Goal: Transaction & Acquisition: Purchase product/service

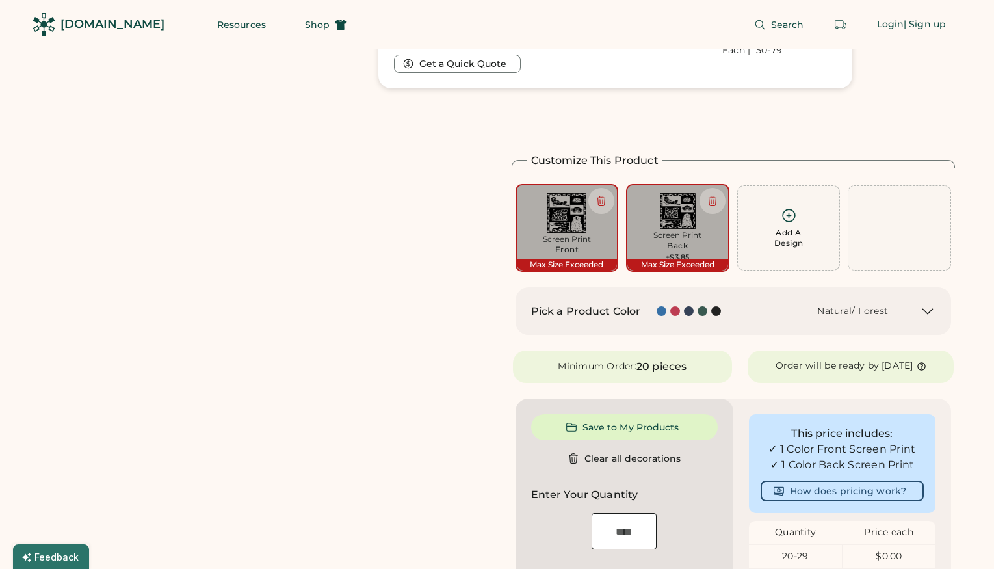
scroll to position [939, 0]
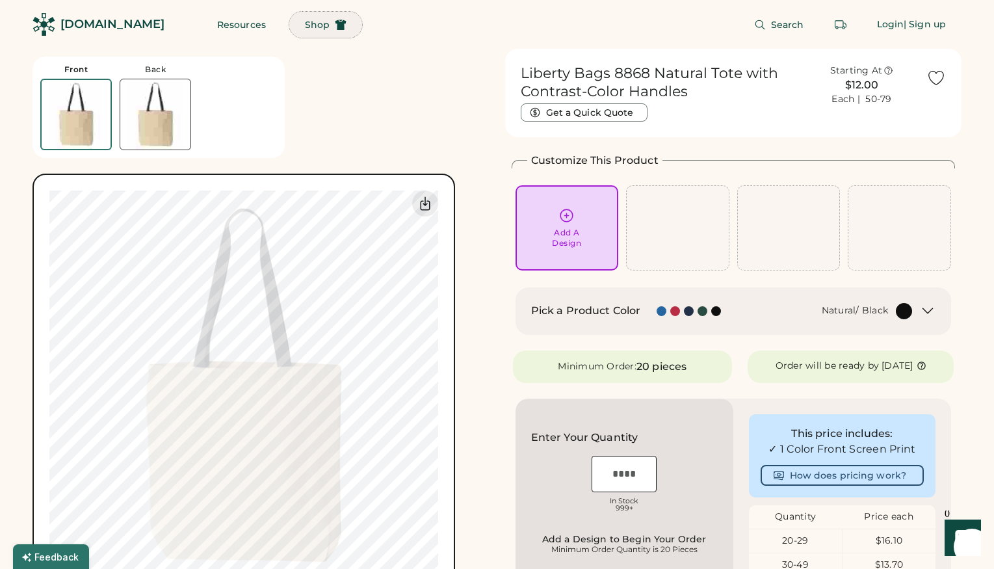
click at [305, 21] on span "Shop" at bounding box center [317, 24] width 25 height 9
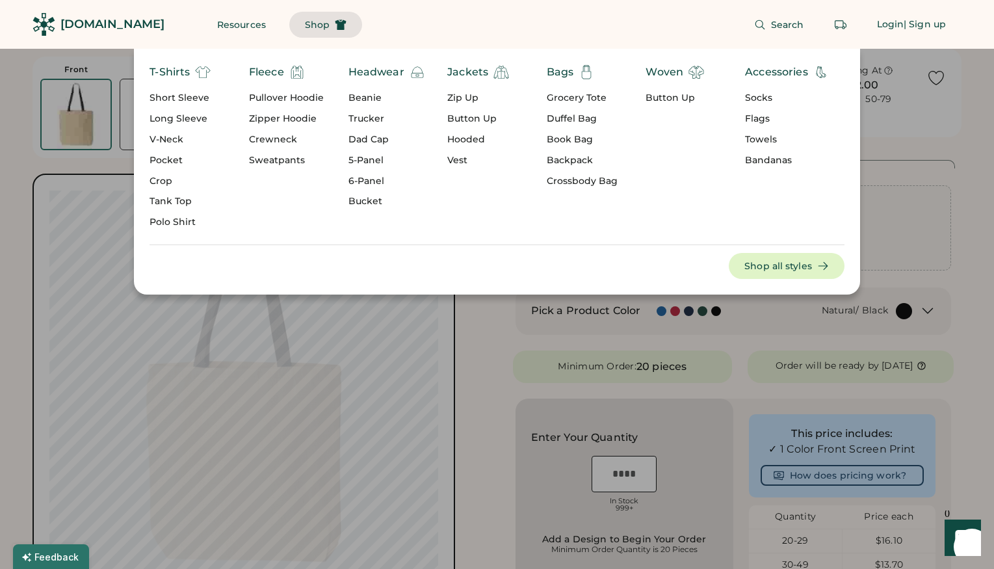
click at [581, 140] on div "Book Bag" at bounding box center [582, 139] width 71 height 13
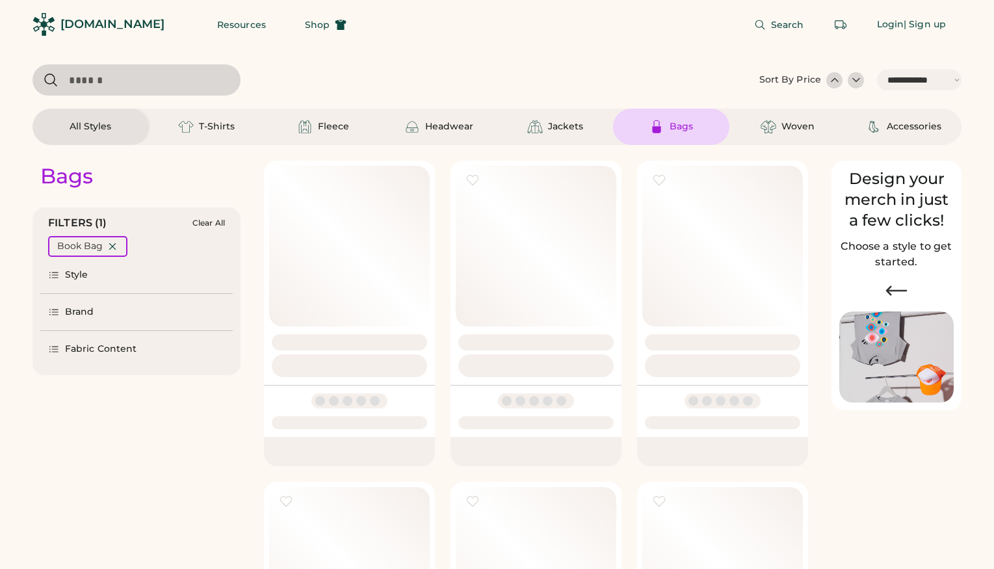
select select "*****"
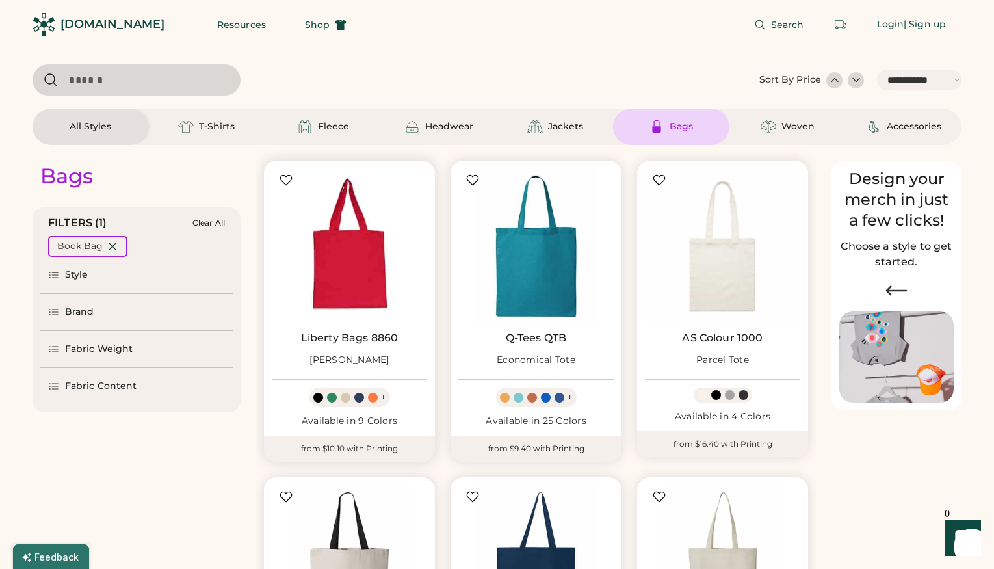
scroll to position [358, 0]
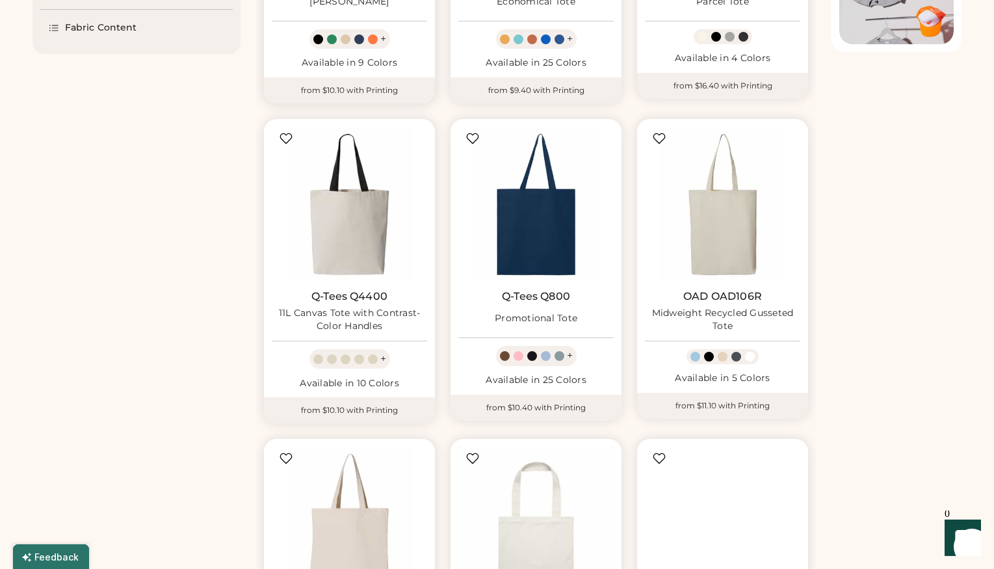
select select "*****"
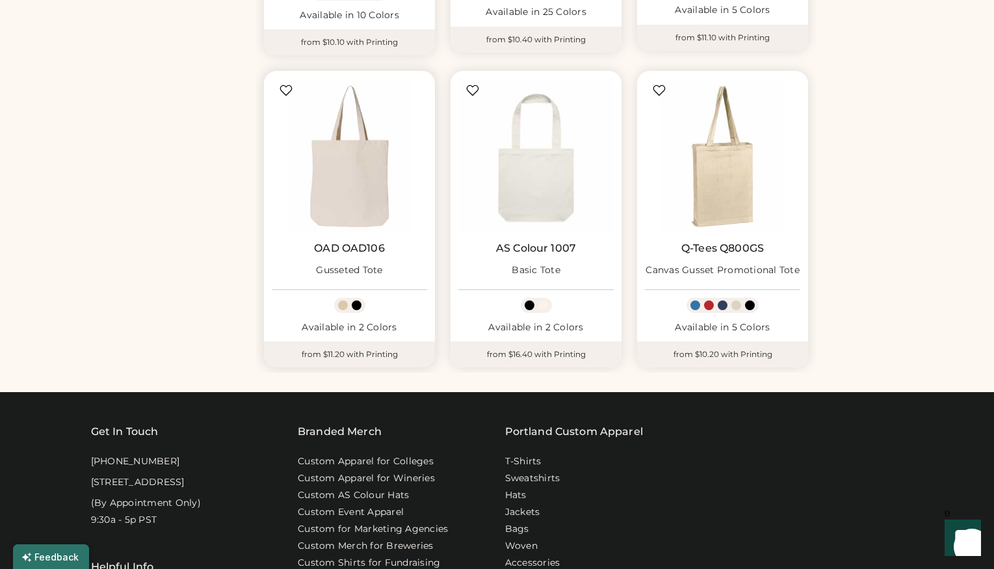
scroll to position [725, 0]
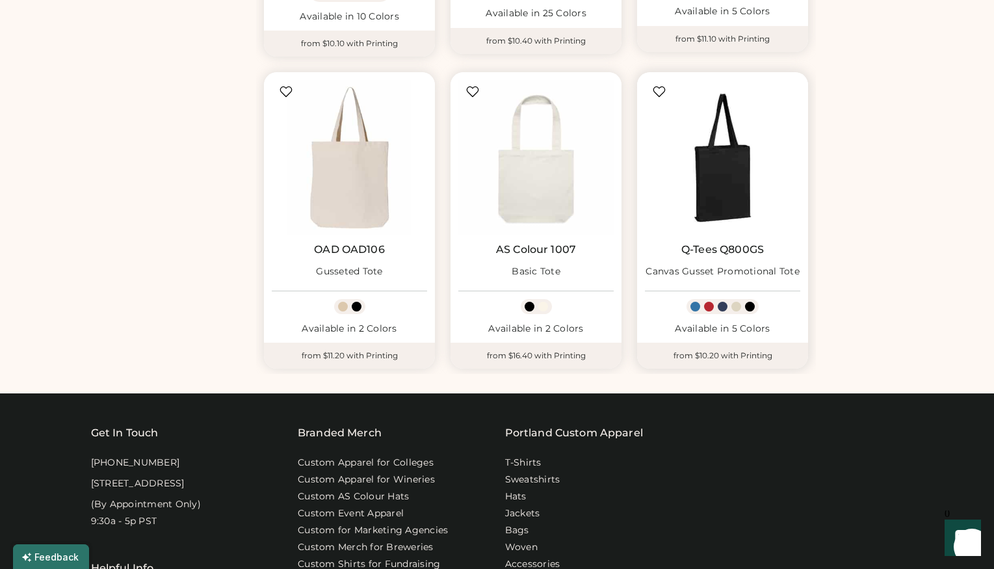
click at [706, 194] on img at bounding box center [722, 157] width 155 height 155
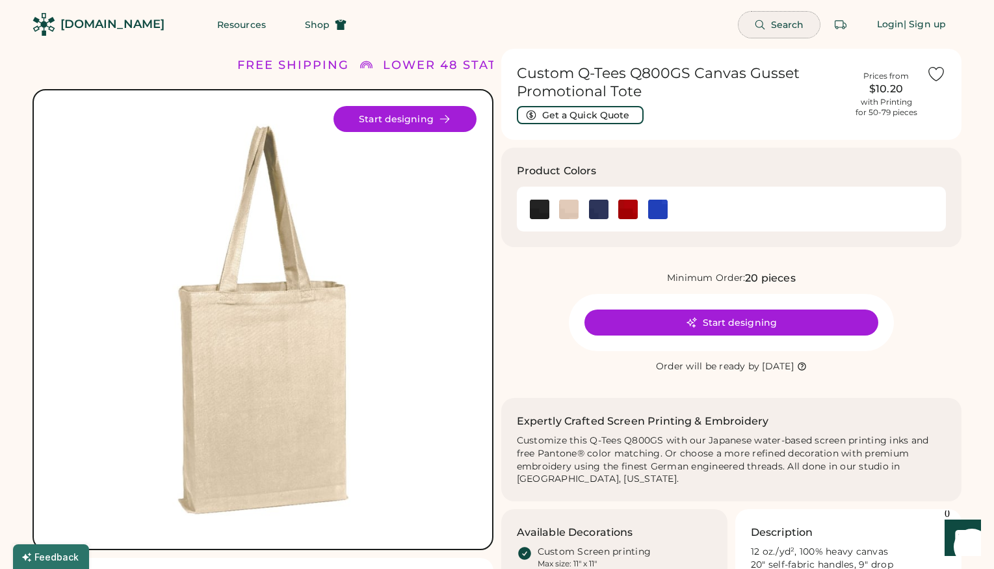
click at [783, 21] on span "Search" at bounding box center [787, 24] width 33 height 9
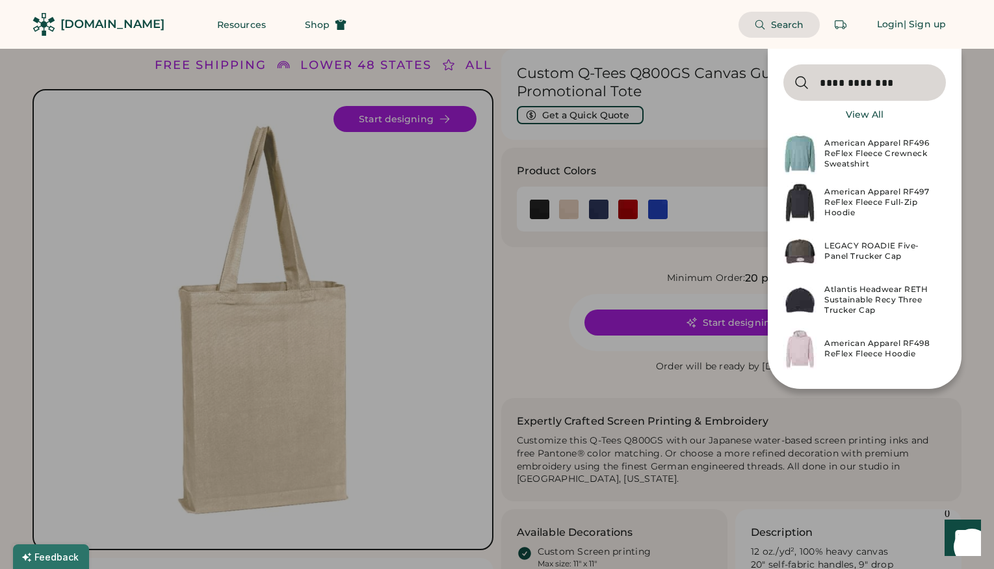
type input "**********"
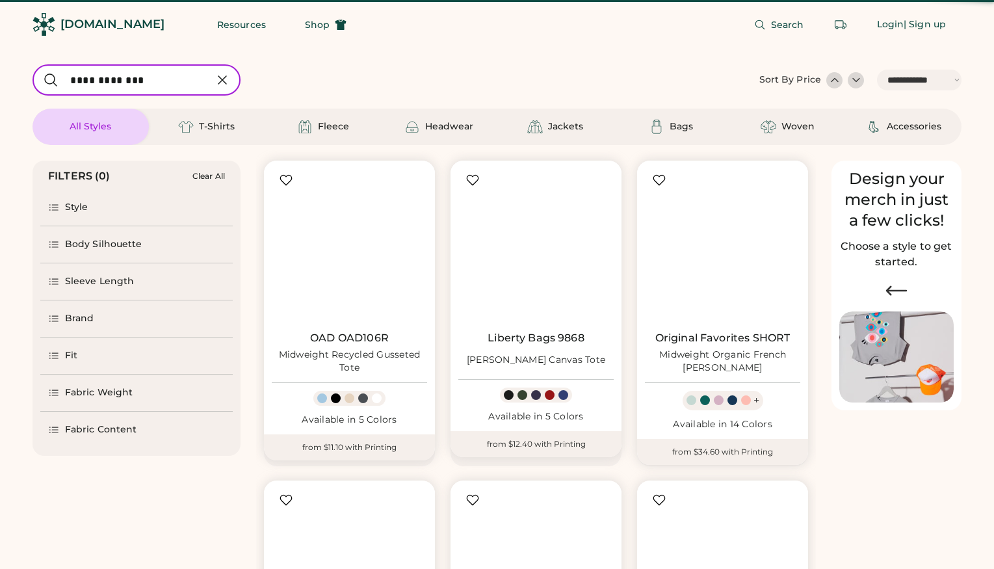
select select "*****"
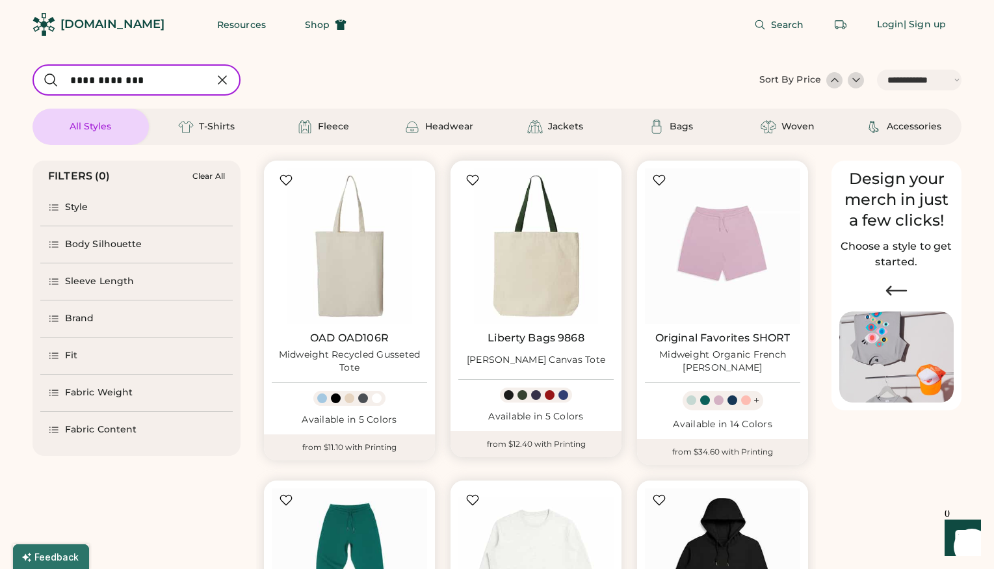
scroll to position [187, 0]
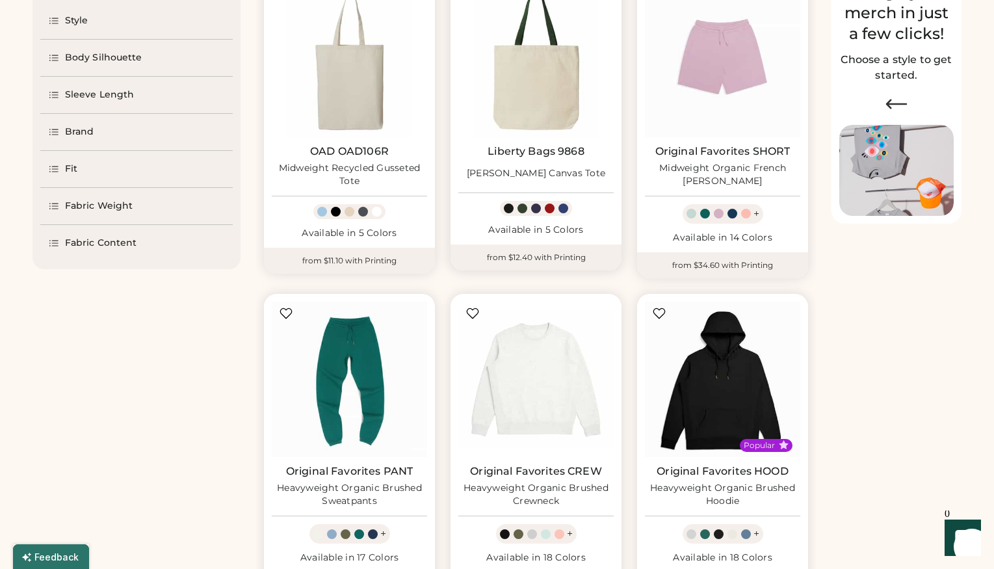
select select "*****"
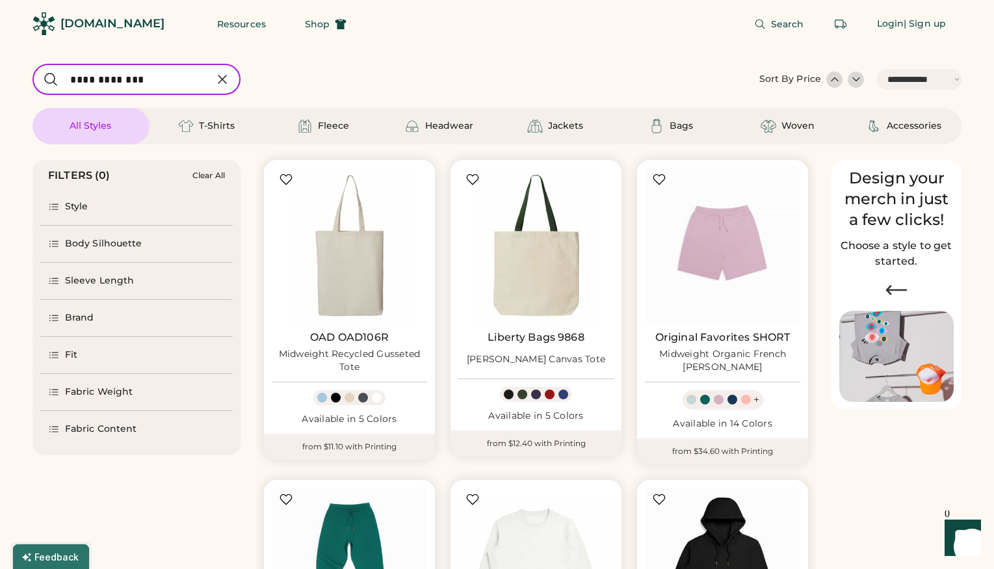
scroll to position [0, 0]
click at [337, 270] on img at bounding box center [349, 245] width 155 height 155
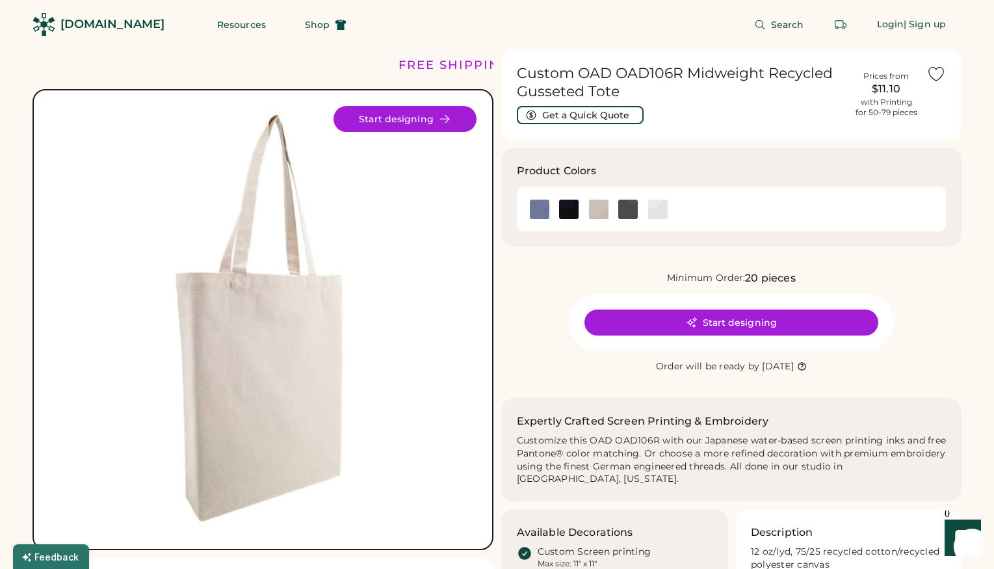
click at [290, 307] on img at bounding box center [262, 319] width 427 height 427
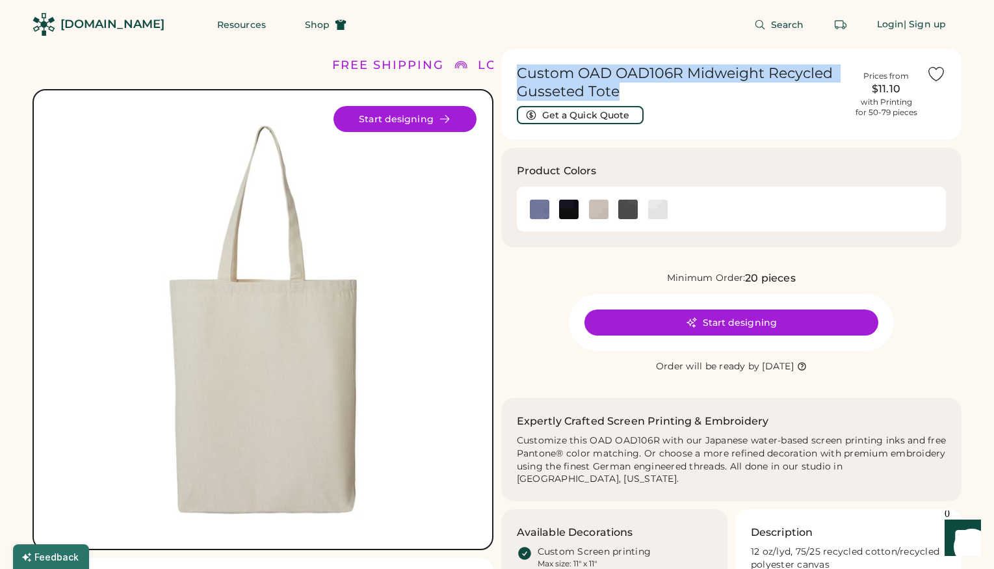
drag, startPoint x: 630, startPoint y: 85, endPoint x: 513, endPoint y: 75, distance: 116.7
click at [513, 75] on div "Custom OAD OAD106R Midweight Recycled Gusseted Tote Get a Quick Quote Prices fr…" at bounding box center [731, 94] width 461 height 91
copy h1 "Custom OAD OAD106R Midweight Recycled Gusseted Tote"
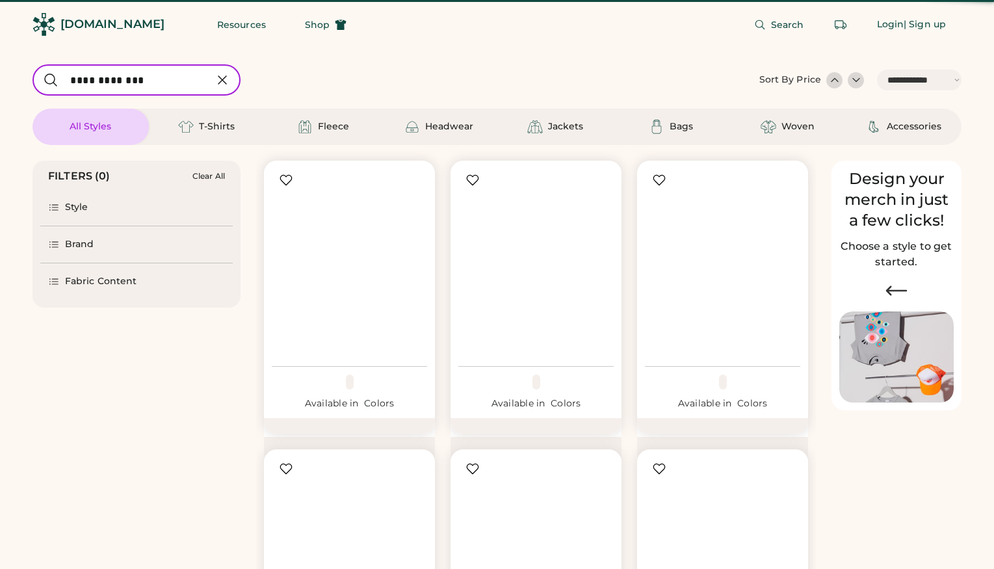
select select "*****"
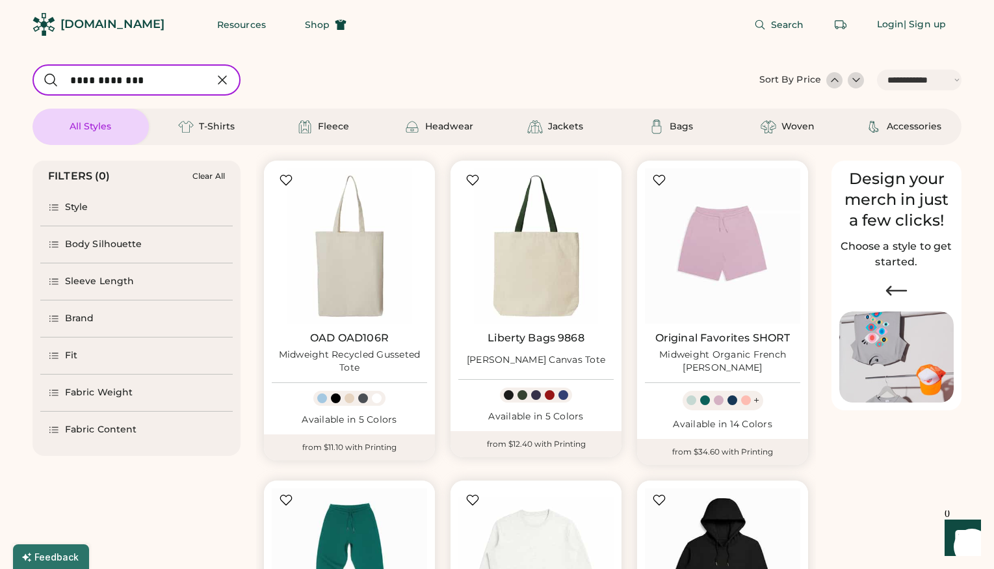
scroll to position [3, 0]
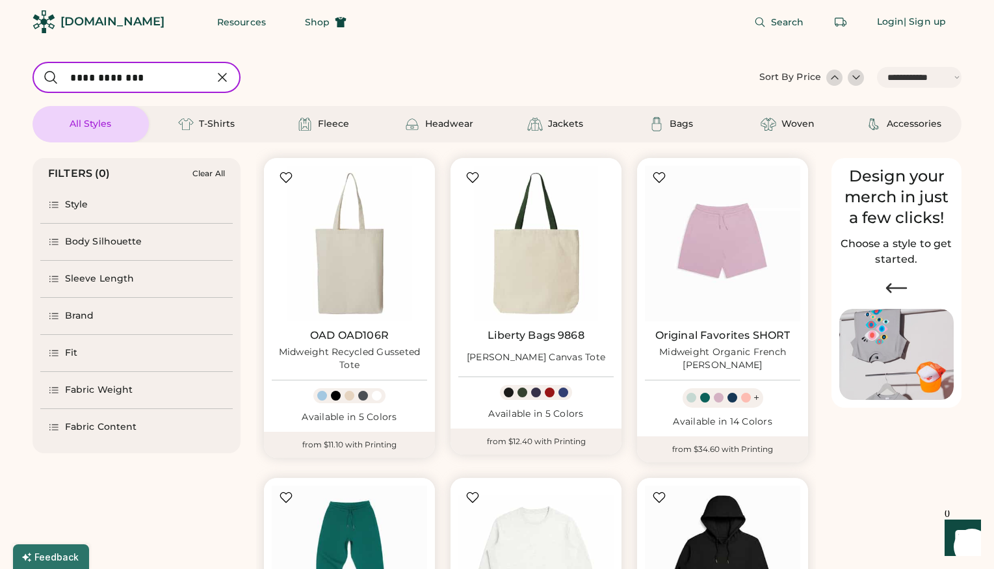
select select "*****"
drag, startPoint x: 158, startPoint y: 81, endPoint x: 118, endPoint y: 81, distance: 39.6
click at [118, 81] on input "input" at bounding box center [136, 77] width 208 height 31
type input "**********"
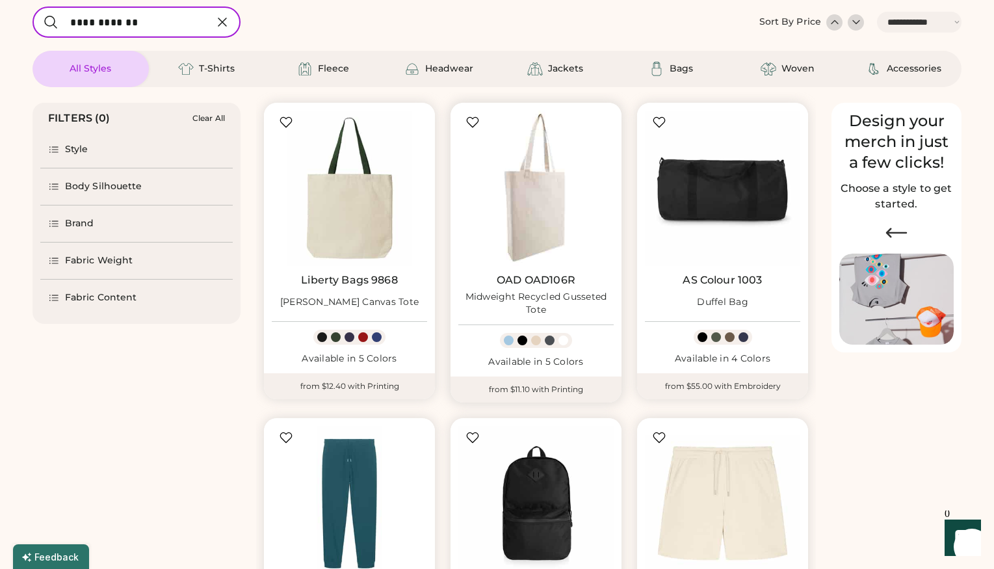
scroll to position [55, 0]
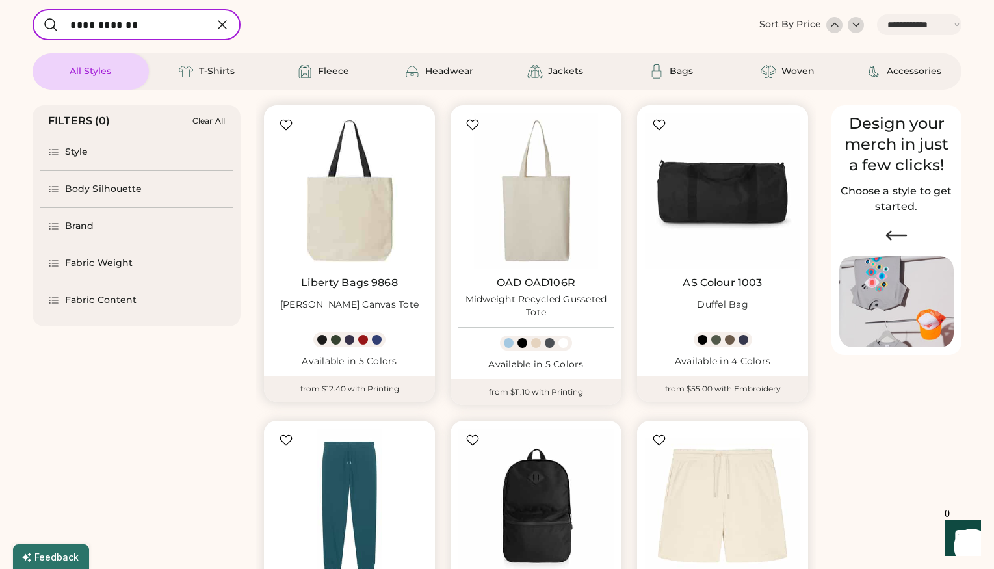
click at [351, 240] on img at bounding box center [349, 190] width 155 height 155
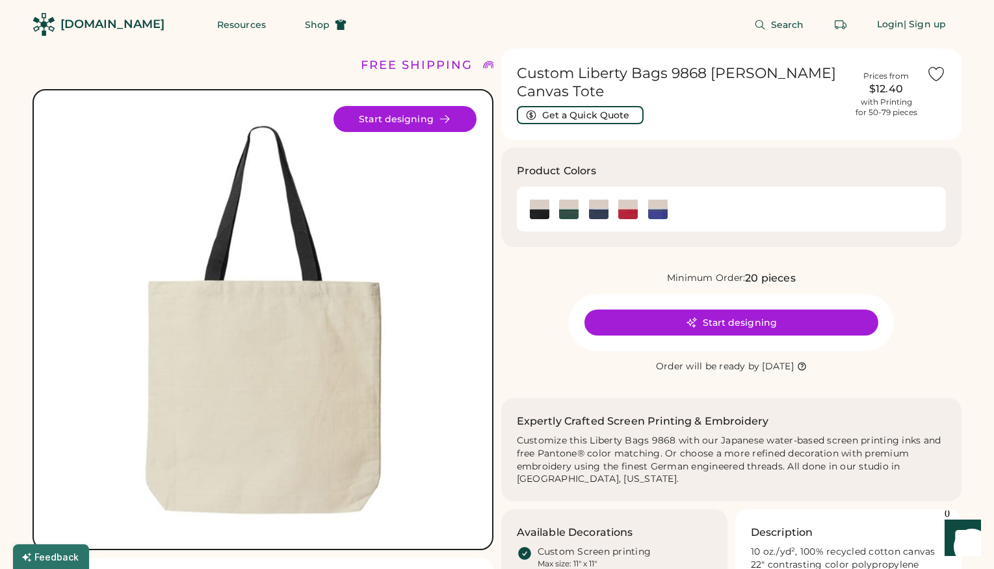
click at [296, 235] on img at bounding box center [262, 319] width 427 height 427
drag, startPoint x: 576, startPoint y: 73, endPoint x: 658, endPoint y: 84, distance: 82.6
click at [658, 84] on h1 "Custom Liberty Bags 9868 [PERSON_NAME] Canvas Tote" at bounding box center [681, 82] width 329 height 36
copy h1 "Liberty Bags 9868 [PERSON_NAME] Canvas Tote"
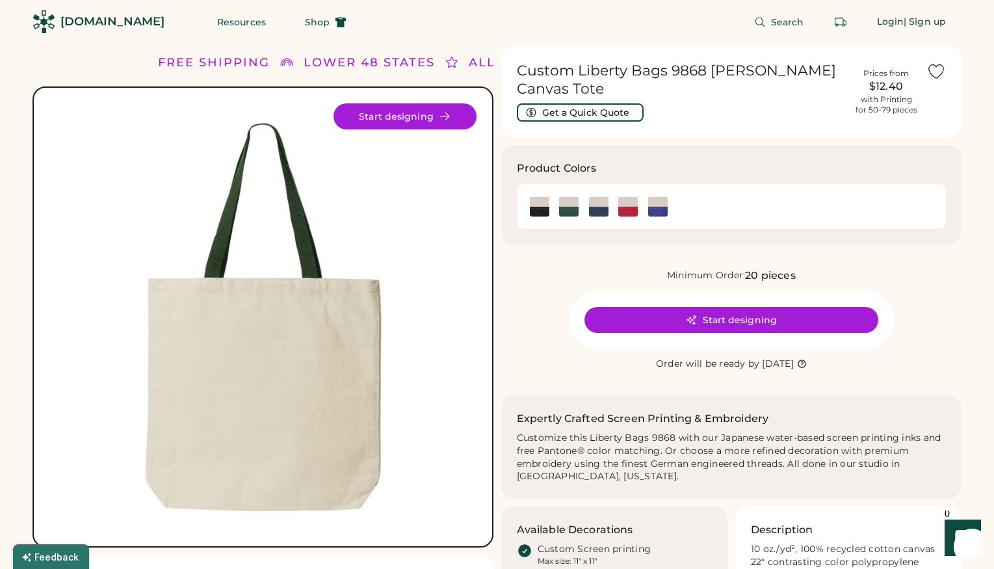
click at [704, 140] on div "Custom Liberty Bags 9868 [PERSON_NAME] Canvas Tote Get a Quick Quote Prices fro…" at bounding box center [731, 400] width 461 height 709
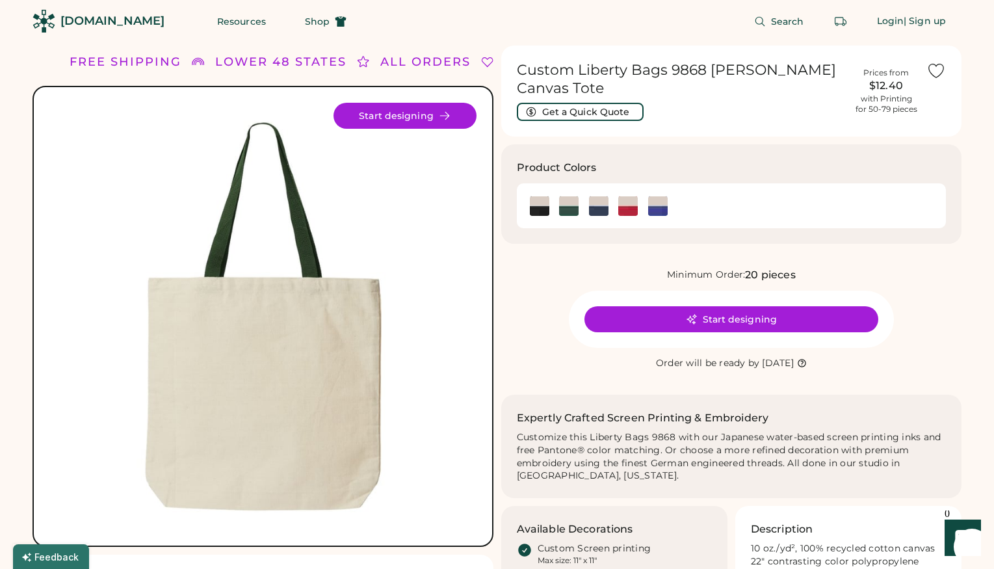
scroll to position [0, 0]
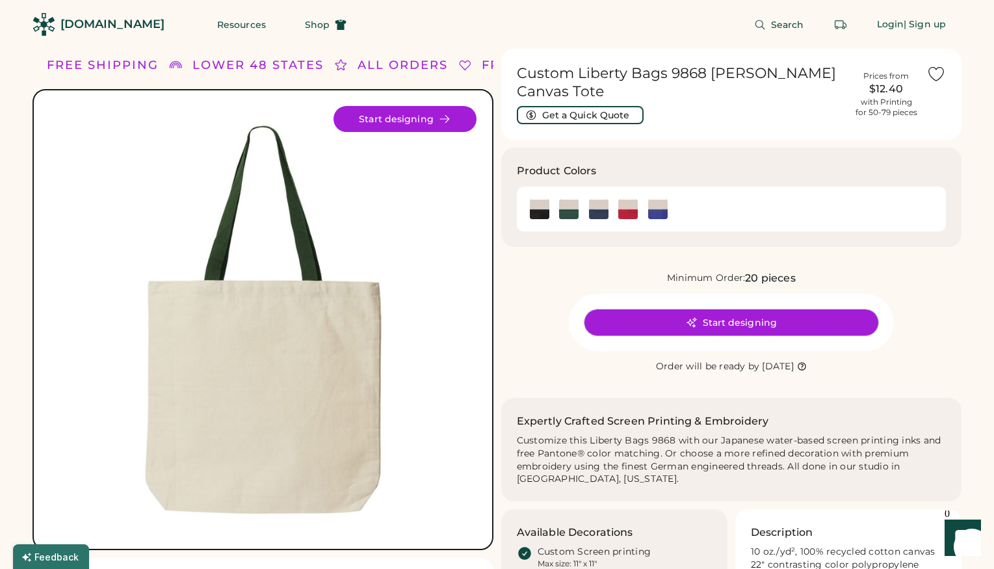
click at [702, 327] on button "Start designing" at bounding box center [731, 322] width 294 height 26
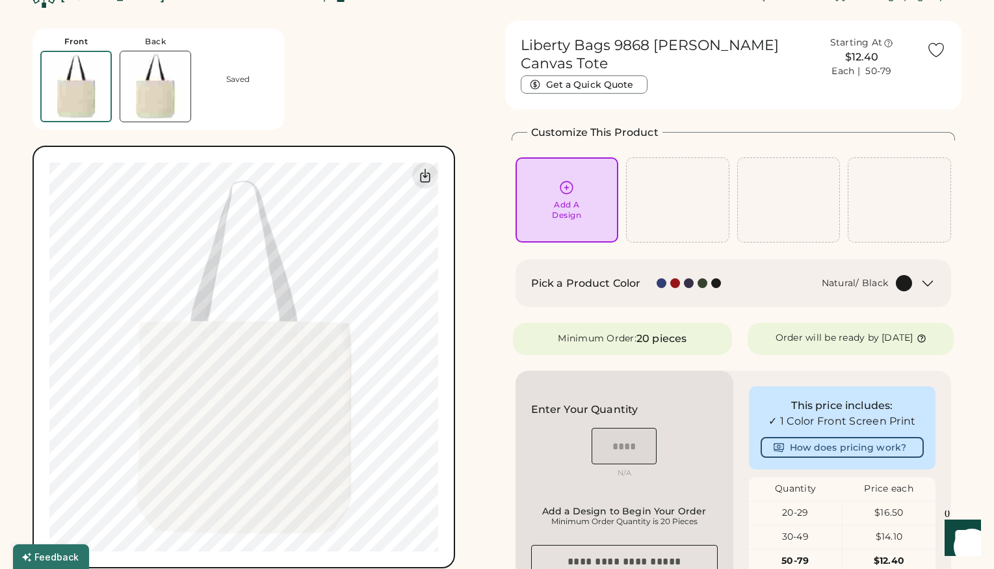
scroll to position [18, 0]
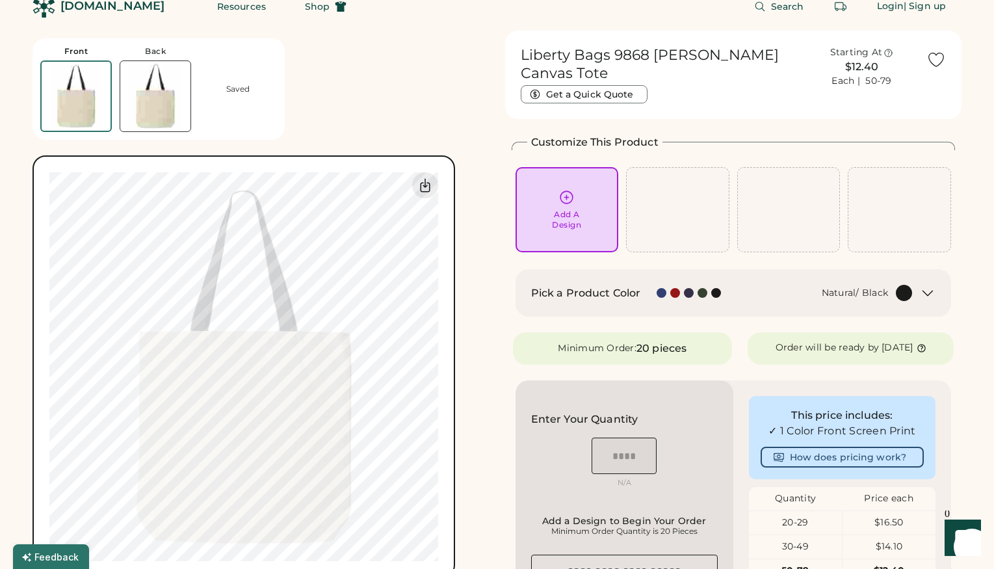
click at [916, 353] on icon at bounding box center [921, 348] width 10 height 10
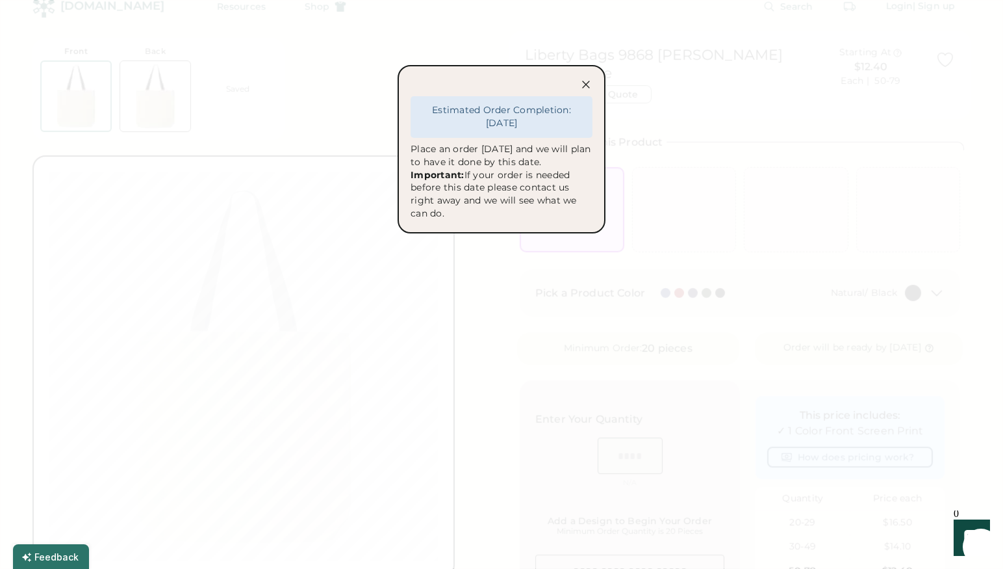
click at [589, 78] on icon at bounding box center [586, 84] width 13 height 13
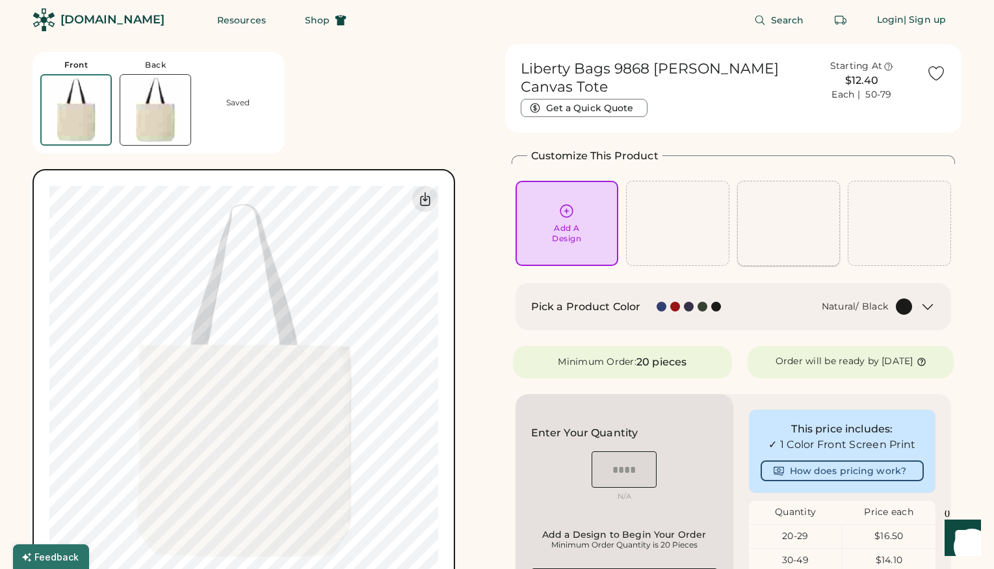
scroll to position [0, 0]
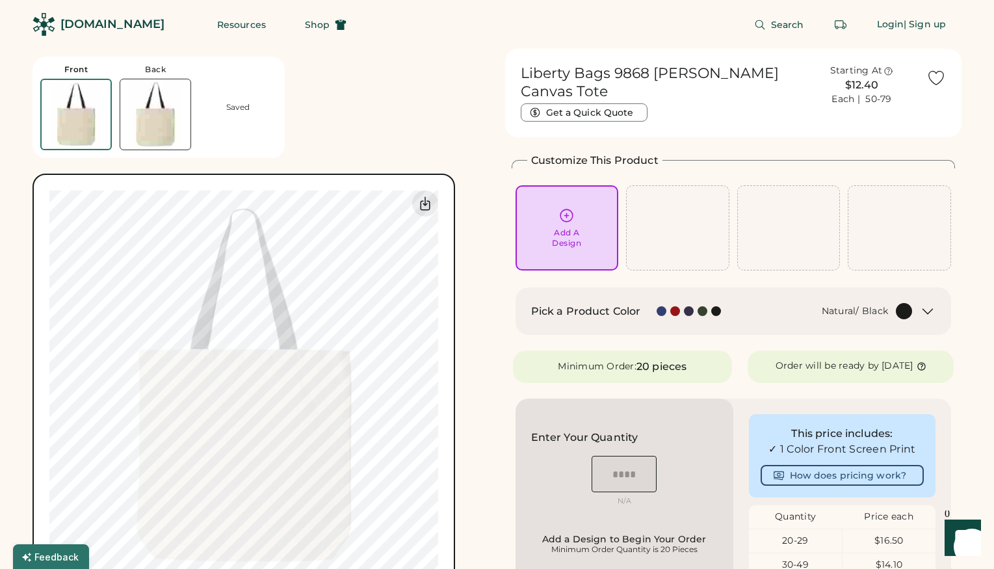
click at [551, 218] on div "Add A Design" at bounding box center [566, 227] width 85 height 41
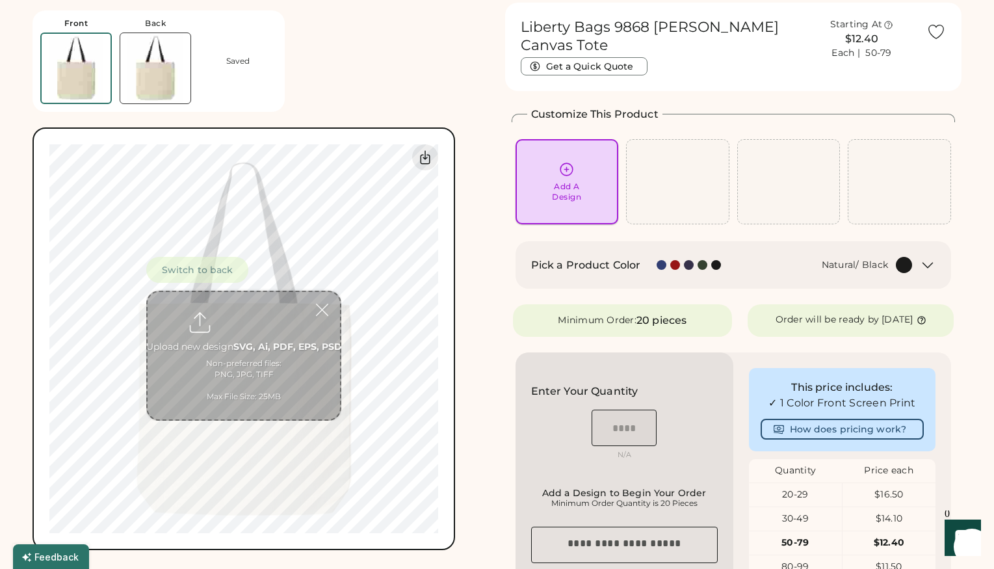
scroll to position [49, 0]
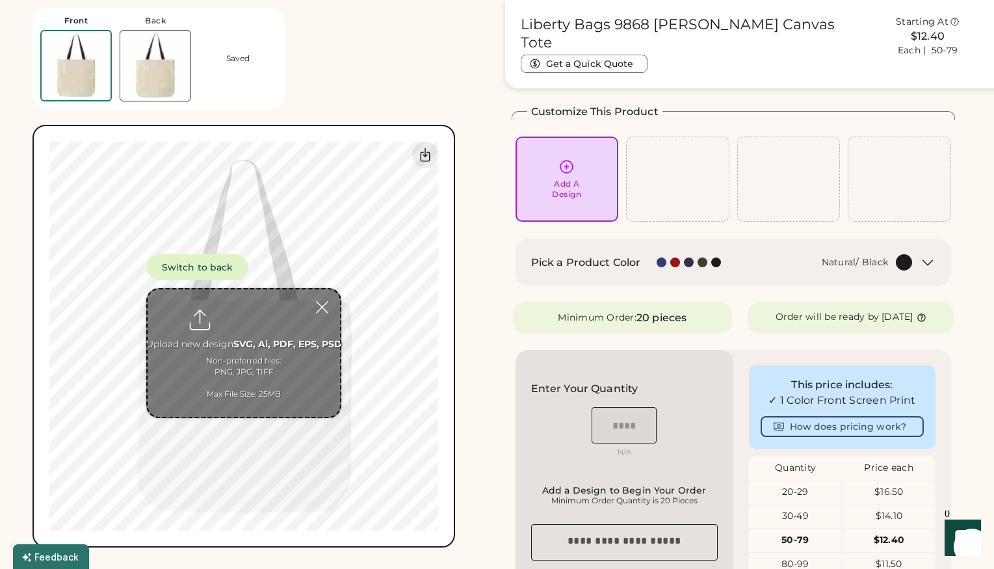
type input "**********"
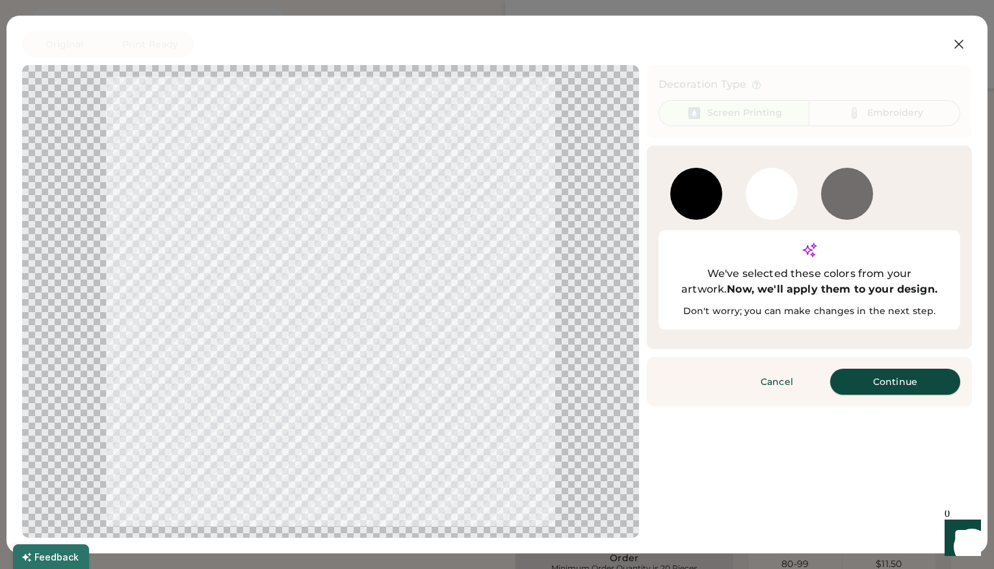
click at [861, 368] on button "Continue" at bounding box center [895, 381] width 130 height 26
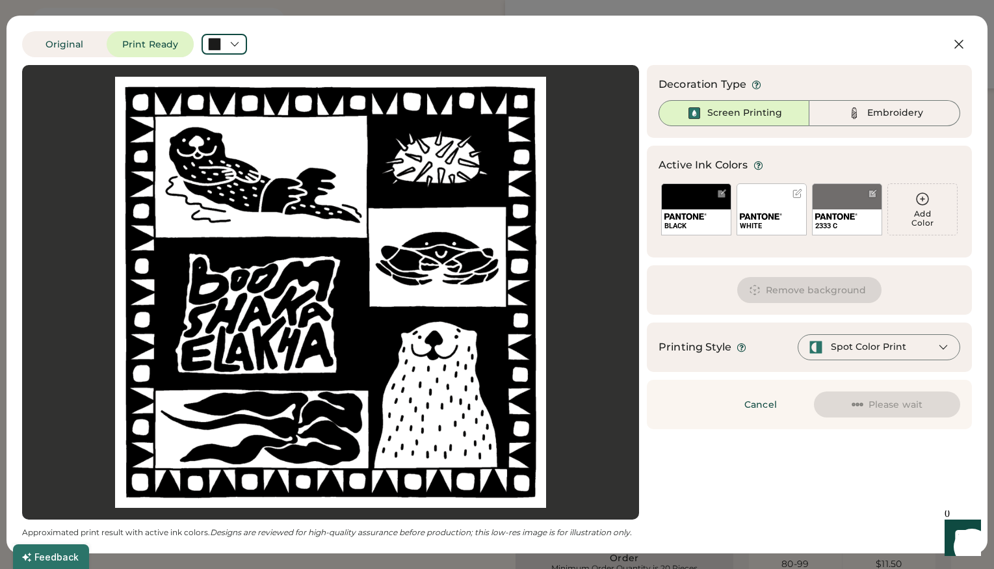
click at [402, 255] on div at bounding box center [330, 292] width 593 height 431
click at [797, 285] on button "Remove background" at bounding box center [809, 290] width 145 height 26
click at [872, 196] on div at bounding box center [873, 193] width 10 height 10
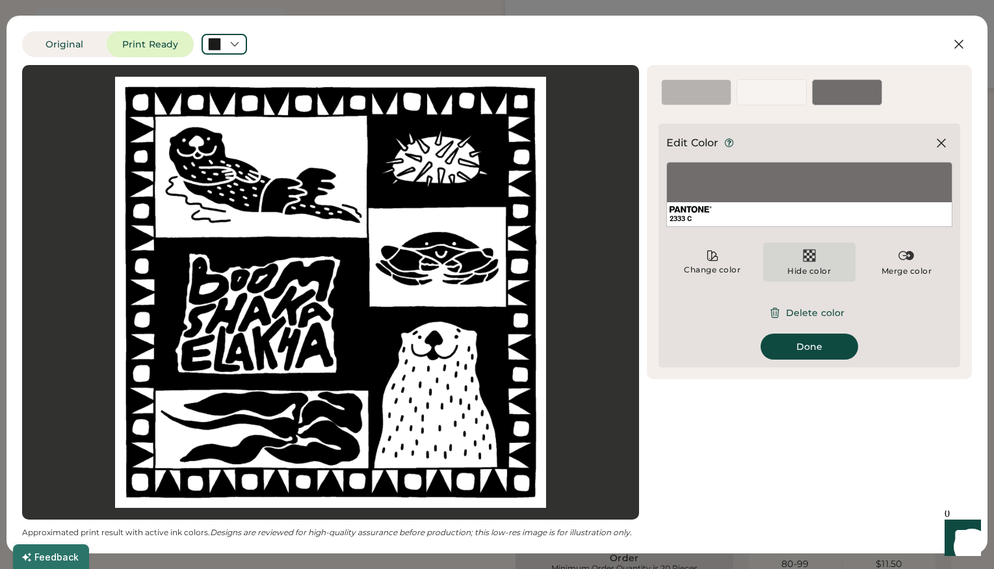
click at [808, 263] on img at bounding box center [809, 256] width 16 height 16
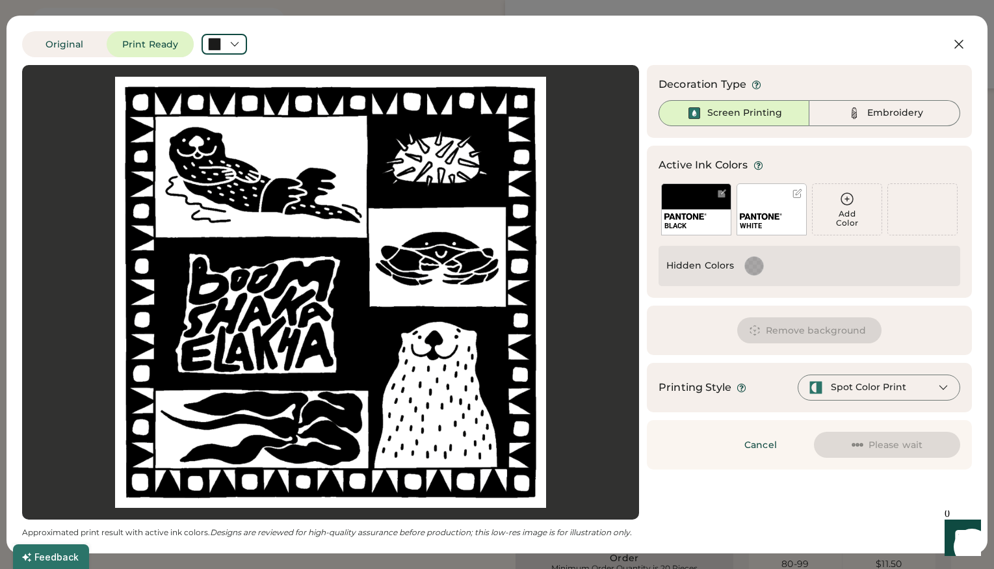
click at [794, 201] on div "WHITE" at bounding box center [771, 209] width 70 height 52
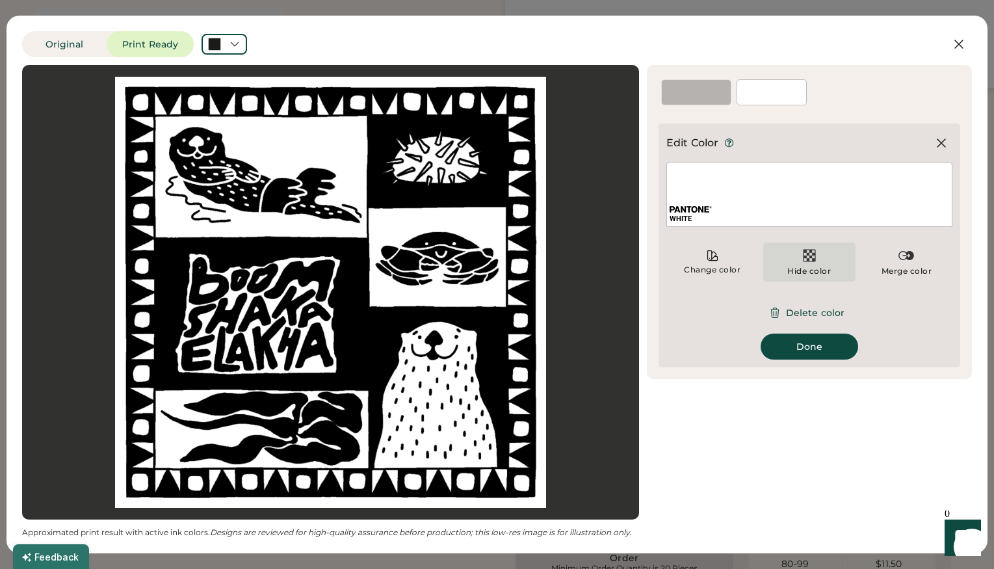
click at [801, 274] on div "Hide color" at bounding box center [809, 271] width 44 height 10
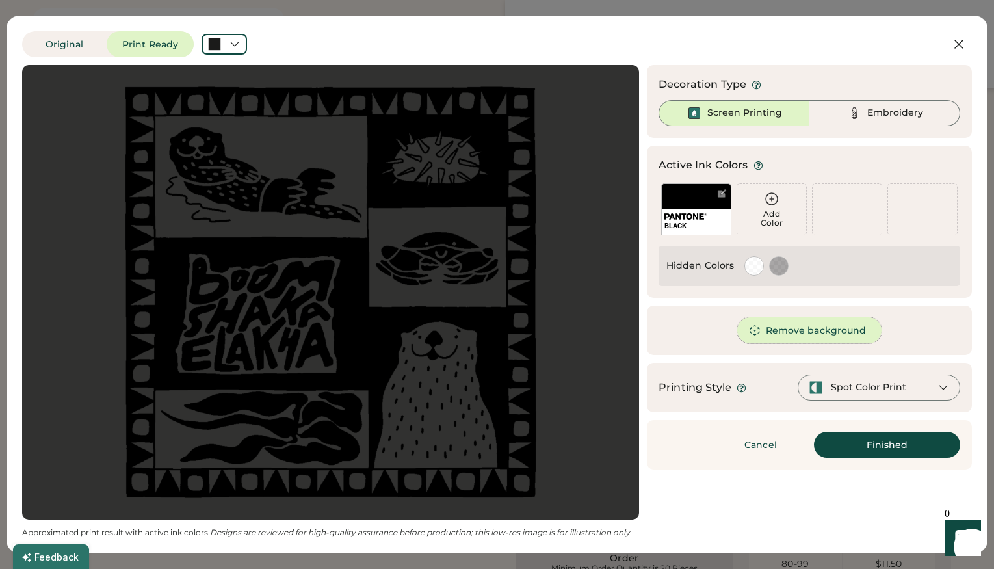
click at [797, 336] on button "Remove background" at bounding box center [809, 330] width 145 height 26
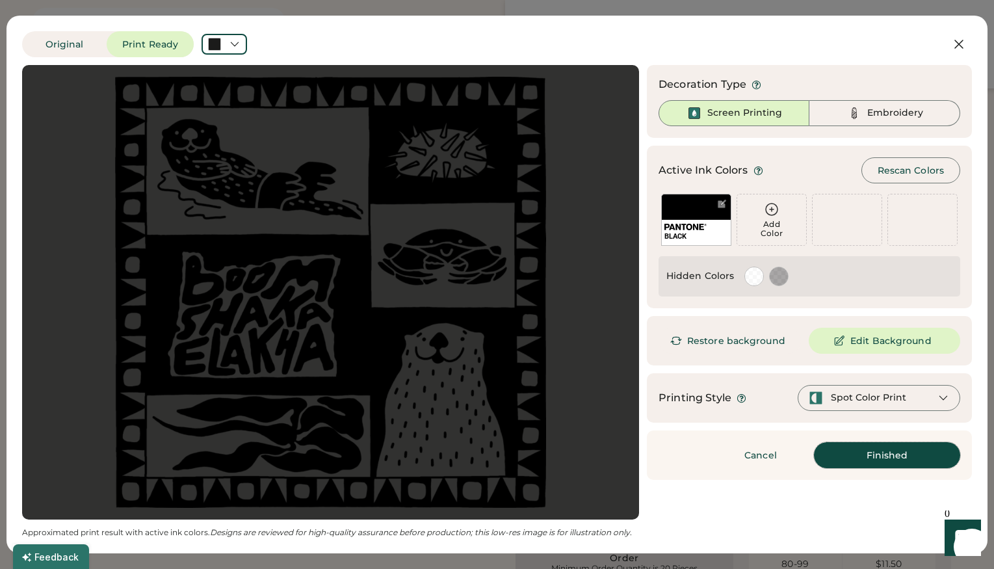
click at [868, 451] on button "Finished" at bounding box center [887, 455] width 146 height 26
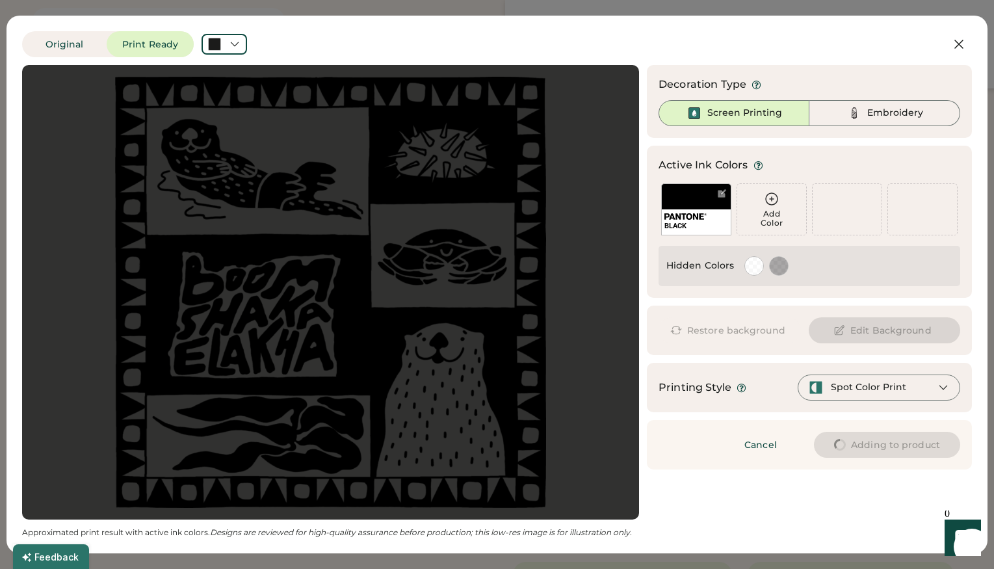
type input "****"
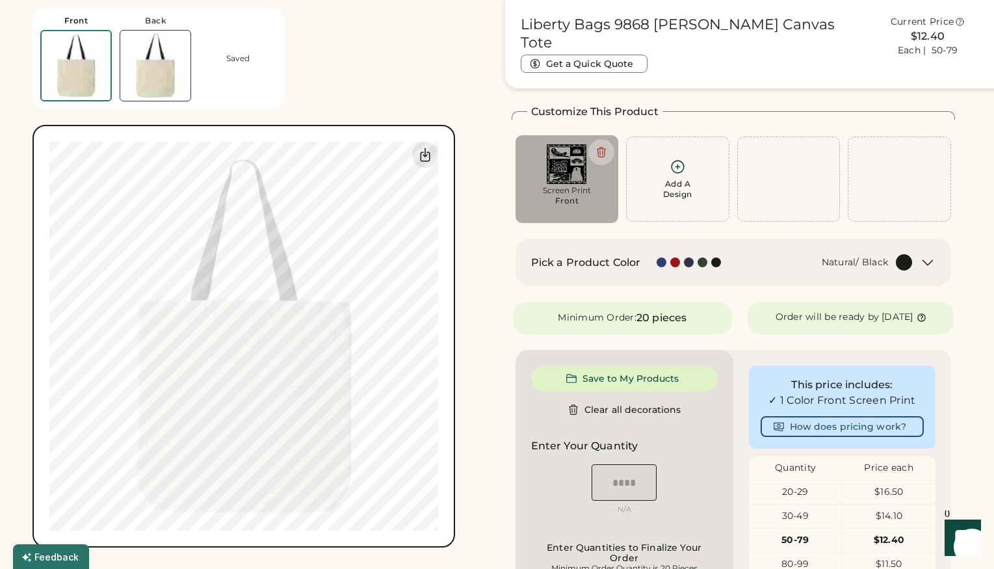
type input "****"
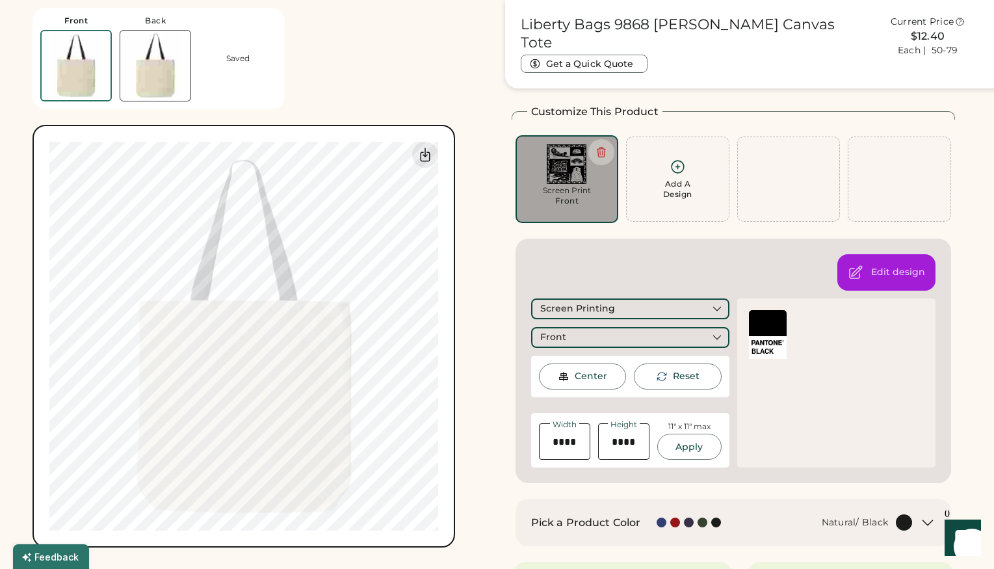
click at [148, 70] on img at bounding box center [155, 66] width 70 height 70
type input "****"
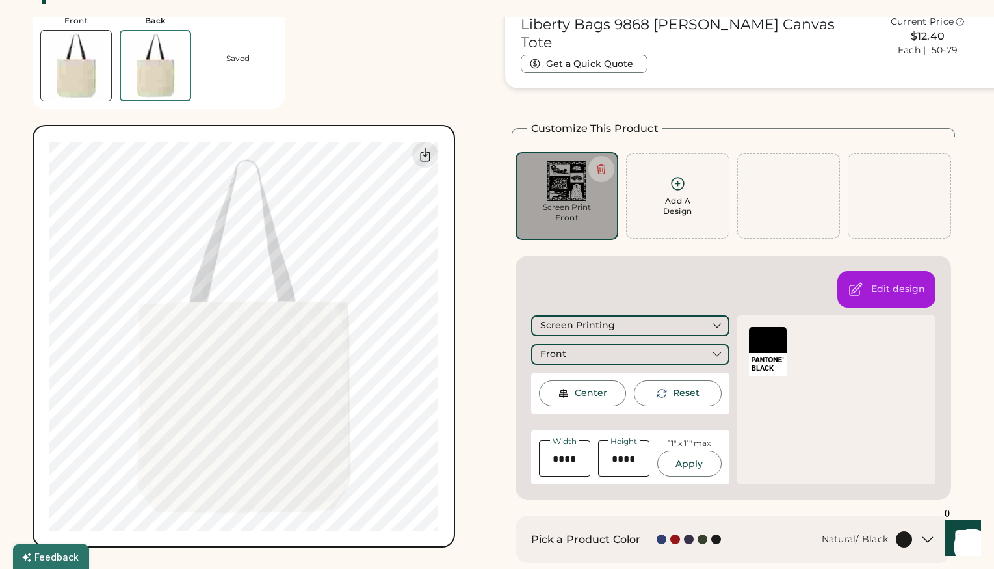
scroll to position [27, 0]
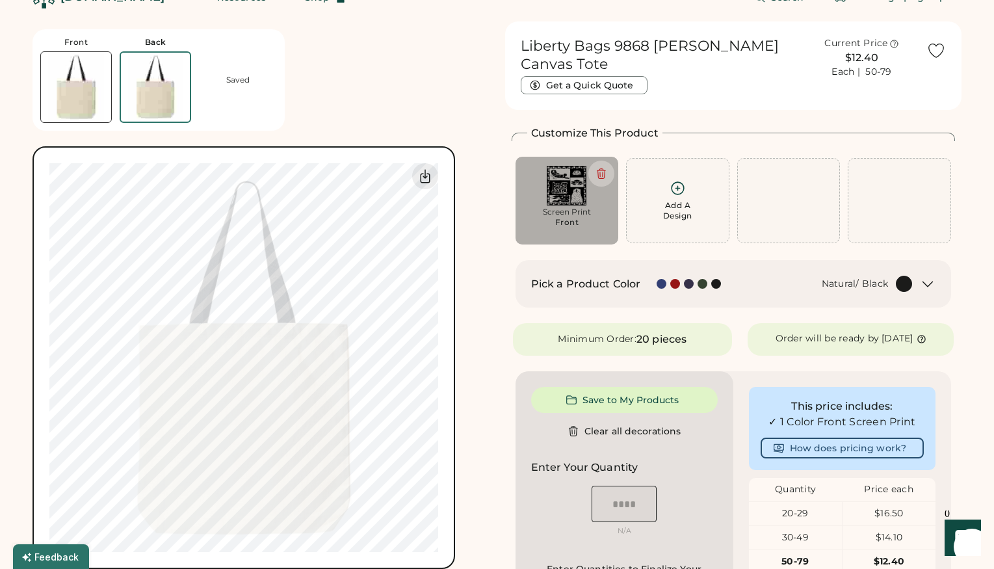
click at [569, 217] on div "Front" at bounding box center [567, 222] width 24 height 10
type input "****"
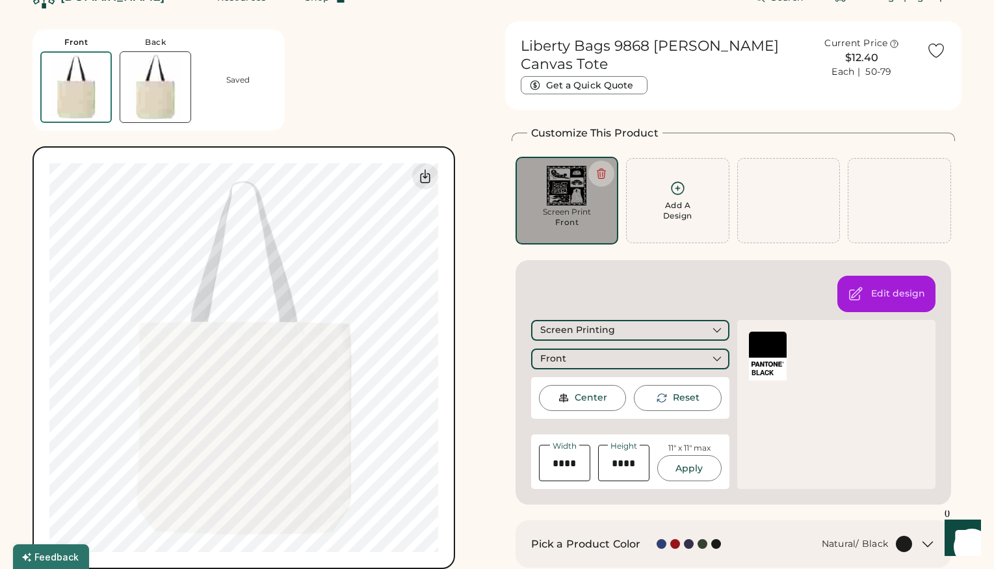
click at [147, 89] on img at bounding box center [155, 87] width 70 height 70
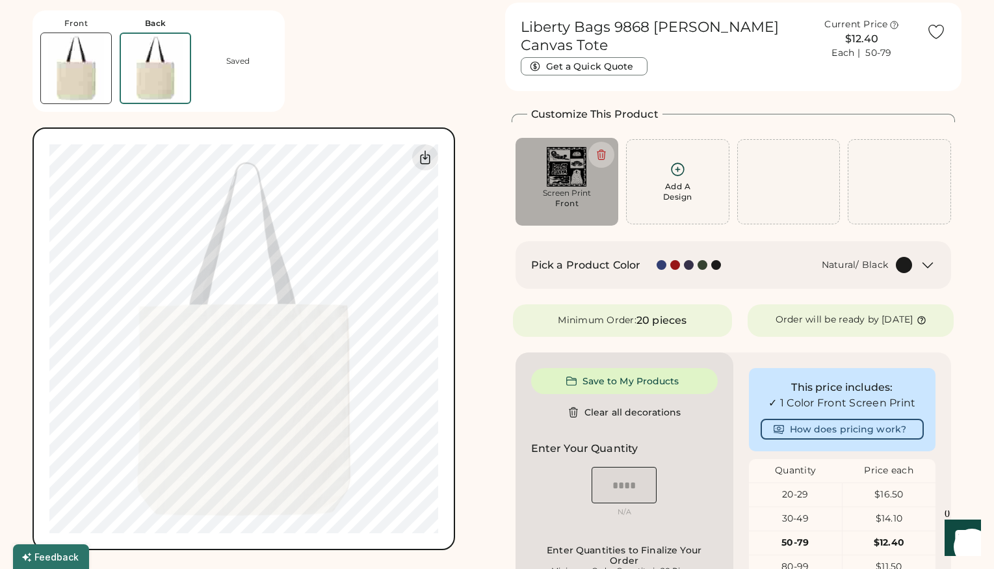
scroll to position [49, 0]
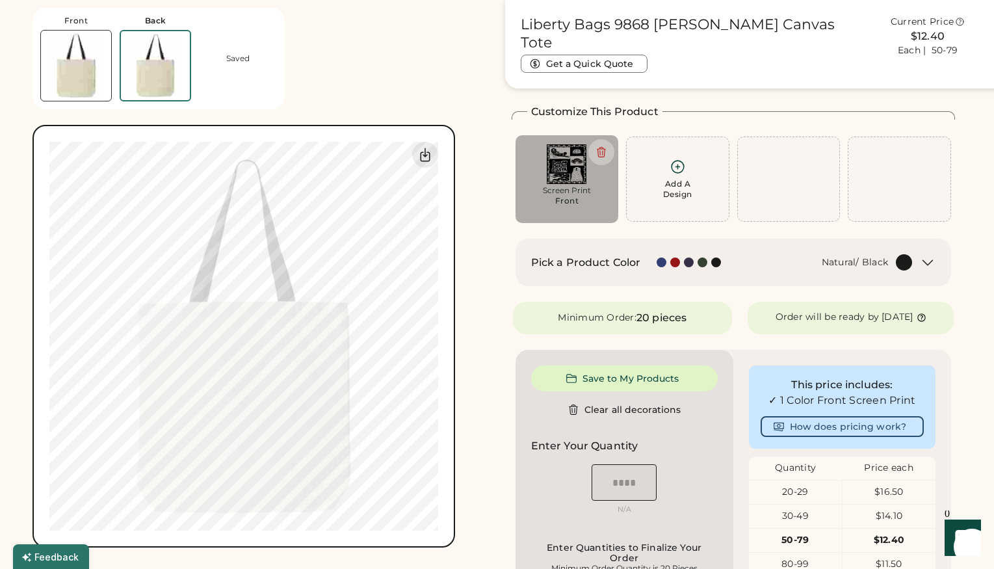
click at [557, 180] on img at bounding box center [566, 164] width 85 height 40
type input "****"
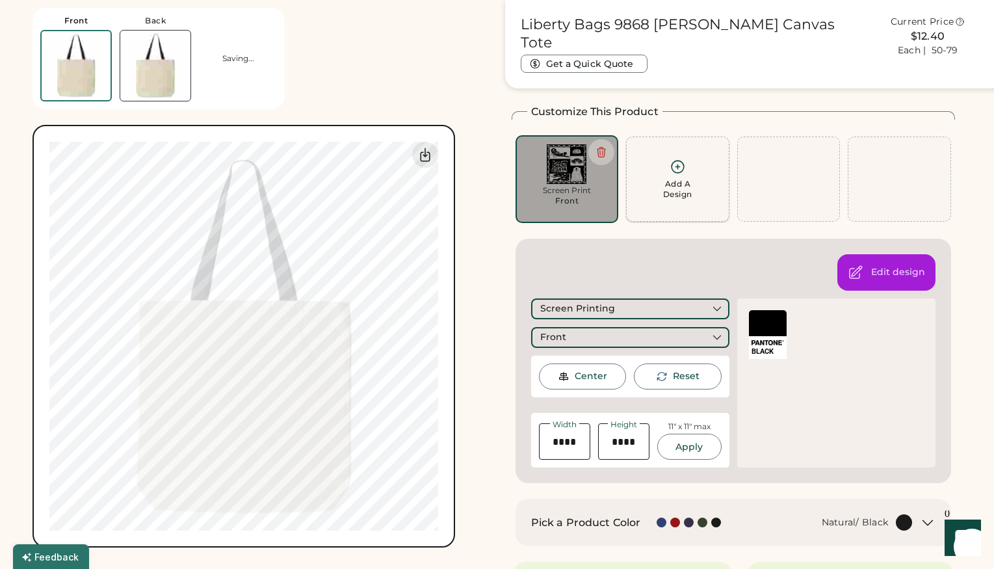
click at [680, 175] on div "Add A Design" at bounding box center [677, 179] width 86 height 41
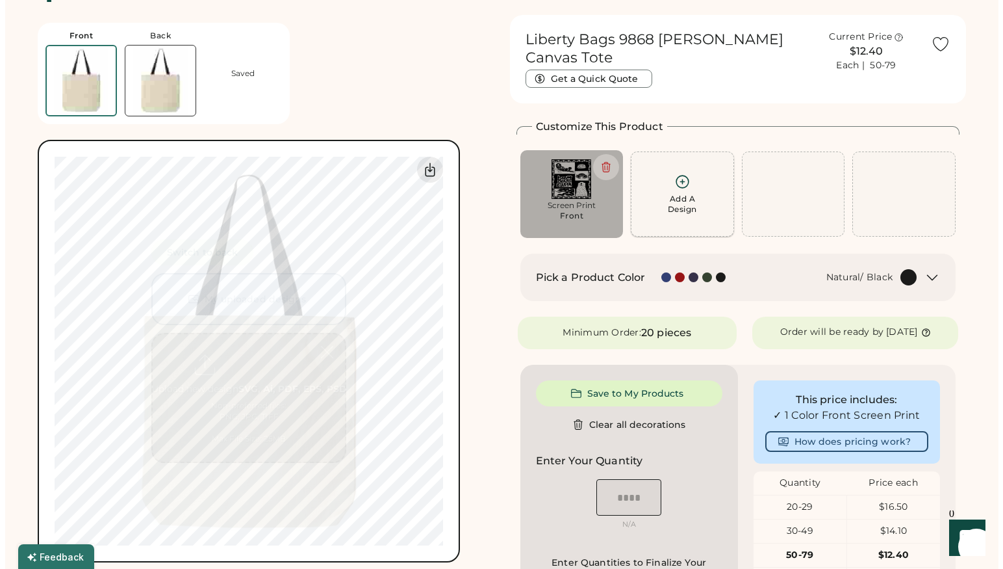
scroll to position [27, 0]
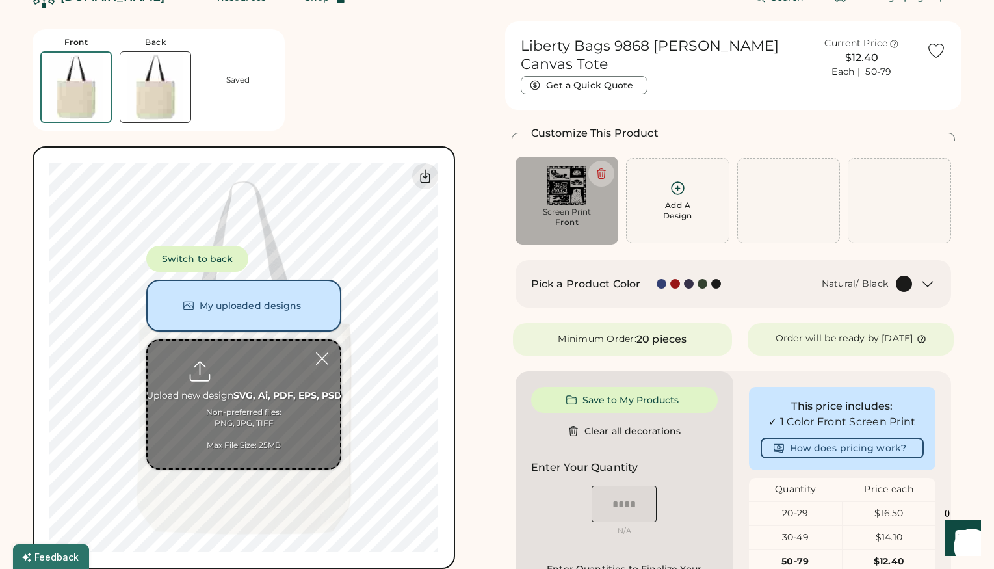
click at [220, 292] on button "My uploaded designs" at bounding box center [243, 305] width 195 height 52
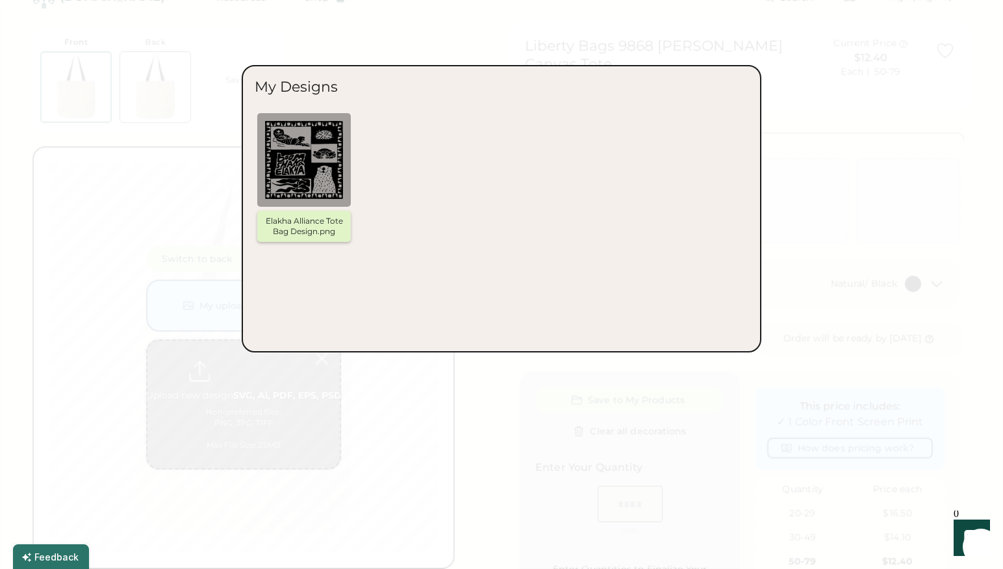
click at [294, 177] on img at bounding box center [304, 160] width 78 height 78
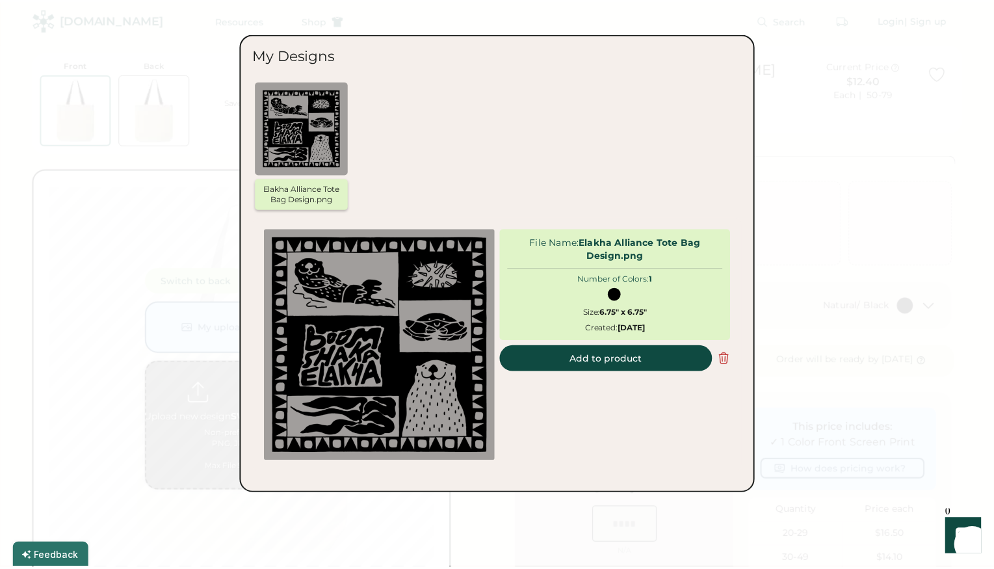
scroll to position [0, 0]
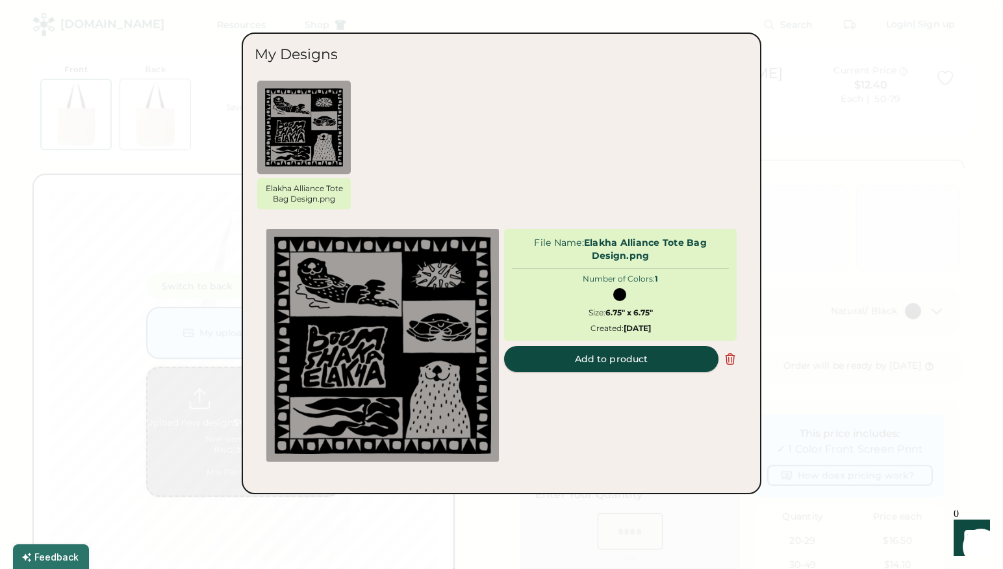
click at [613, 358] on button "Add to product" at bounding box center [611, 359] width 214 height 26
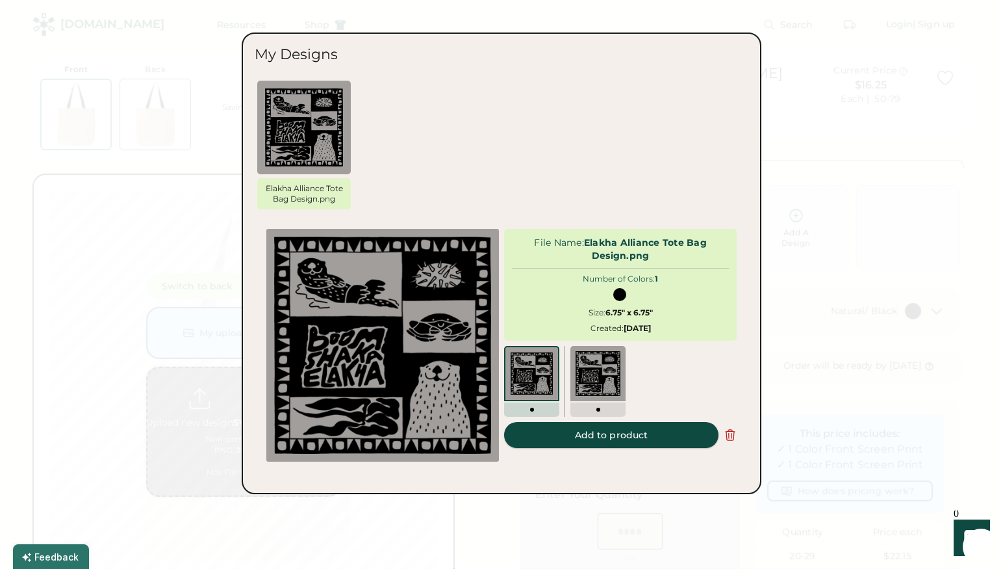
type input "****"
click at [599, 439] on body "Front Back Saving... Switch to back My uploaded designs Upload new design SVG, …" at bounding box center [501, 284] width 1003 height 569
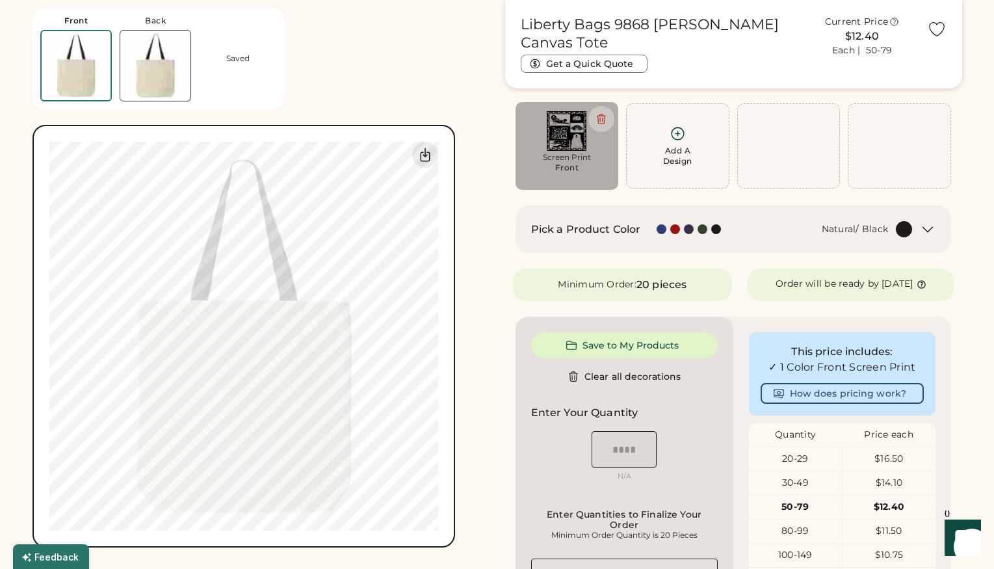
scroll to position [97, 0]
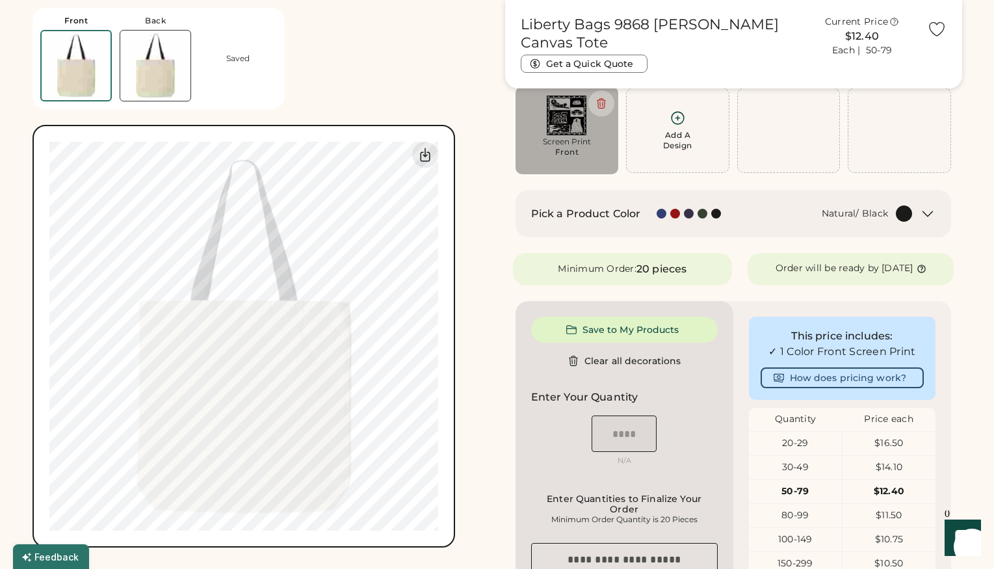
click at [673, 130] on div "Add A Design" at bounding box center [677, 140] width 29 height 21
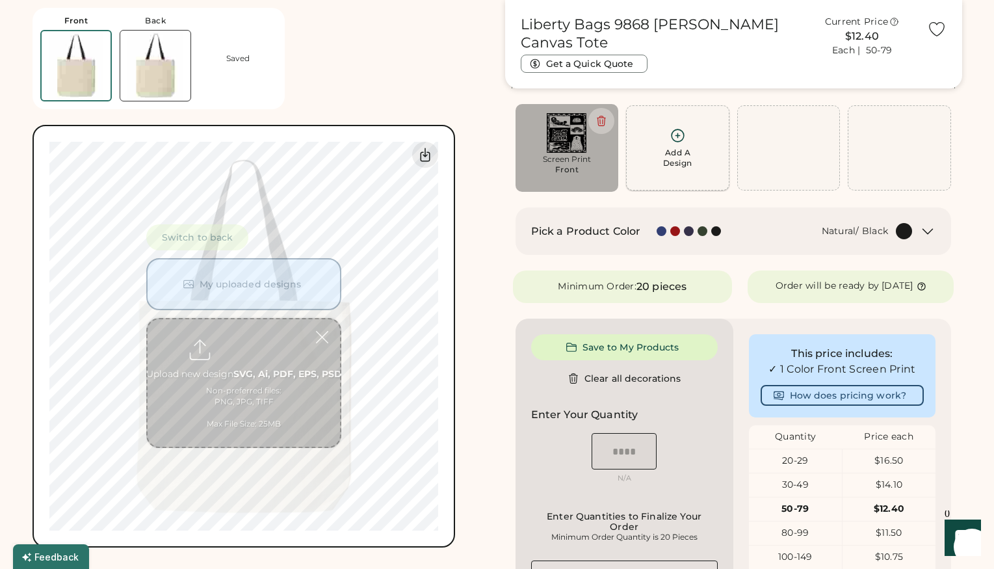
scroll to position [76, 0]
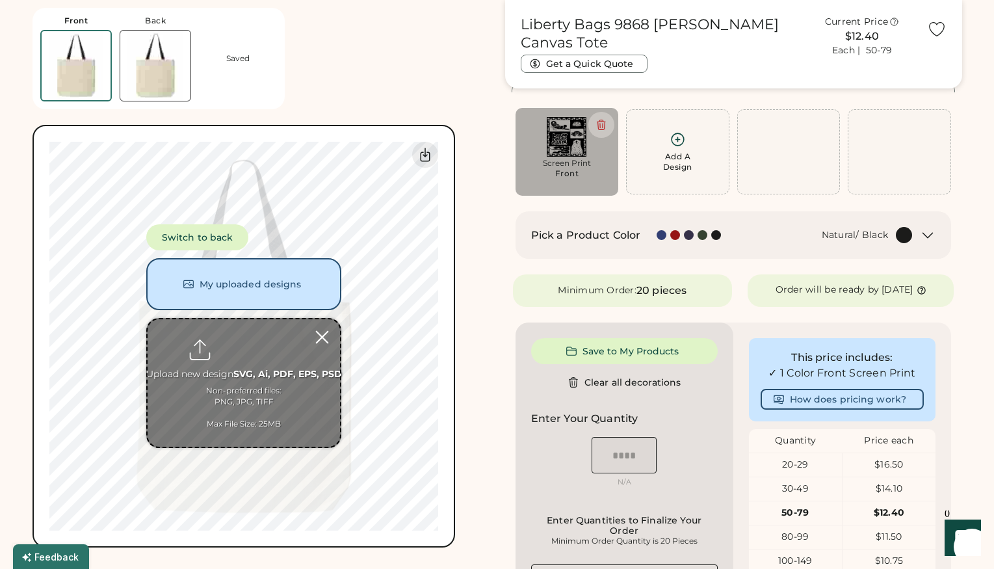
click at [320, 335] on div at bounding box center [322, 337] width 23 height 23
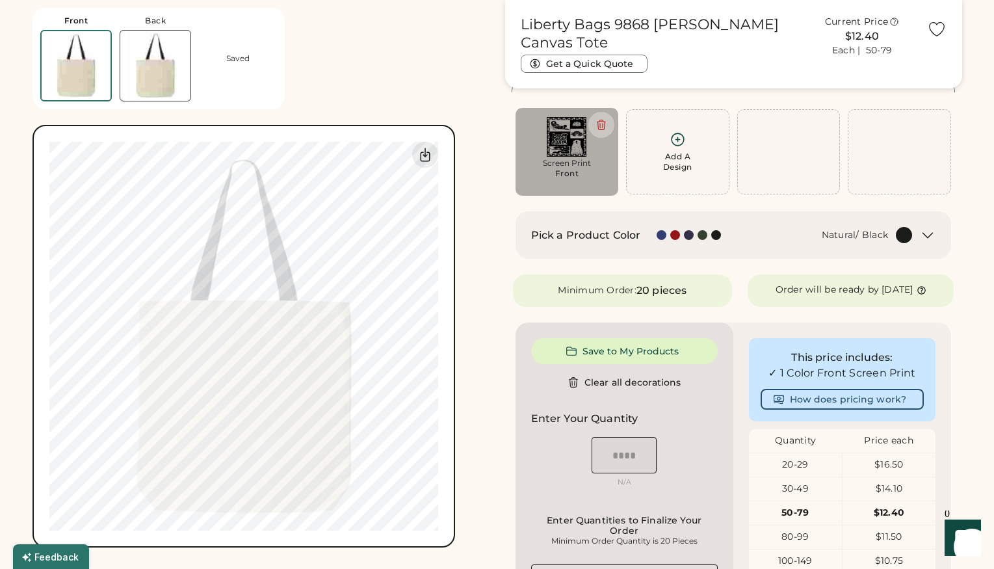
click at [157, 90] on img at bounding box center [155, 66] width 70 height 70
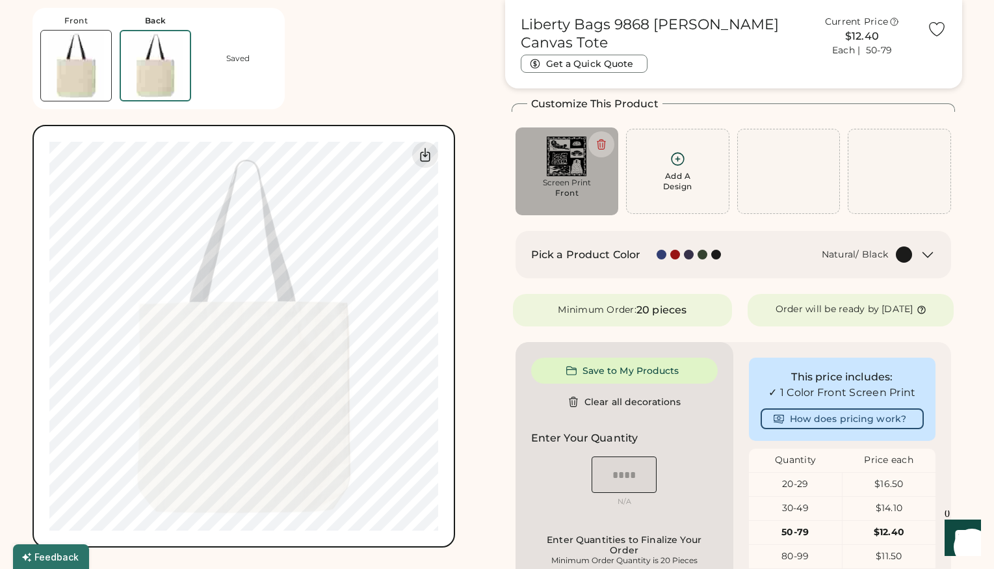
scroll to position [55, 0]
drag, startPoint x: 546, startPoint y: 188, endPoint x: 652, endPoint y: 190, distance: 106.0
click at [652, 190] on div "Add A Design Screen Print Front Add A Design +$0.00 Add A Design" at bounding box center [733, 173] width 444 height 88
click at [549, 210] on div "Screen Print Front" at bounding box center [566, 173] width 103 height 88
type input "****"
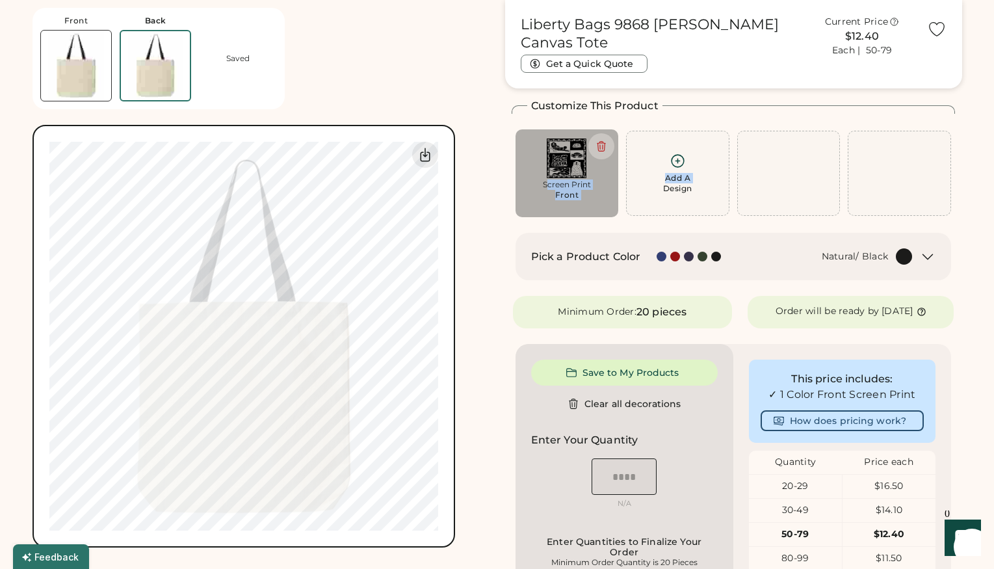
type input "****"
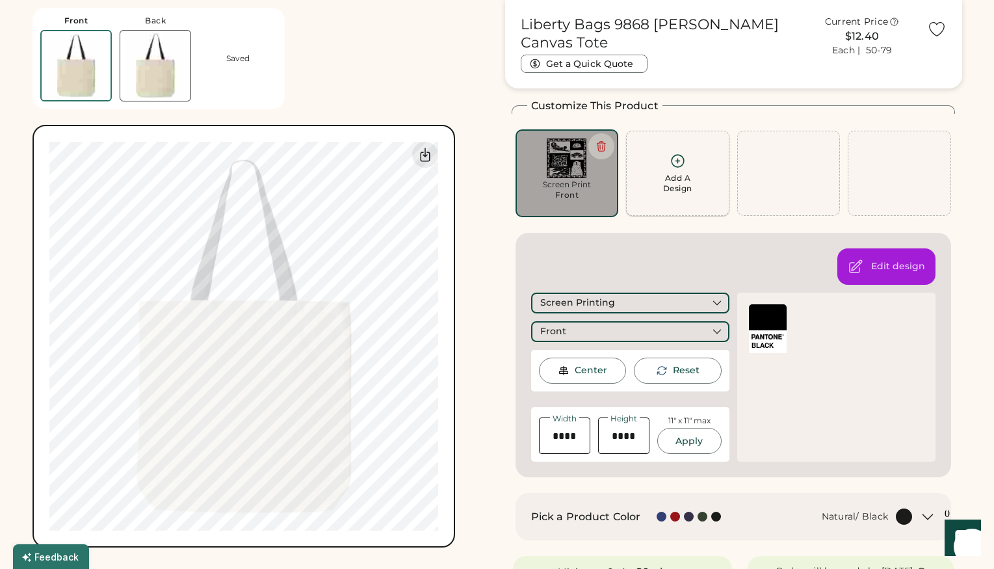
click at [674, 167] on icon at bounding box center [677, 161] width 16 height 16
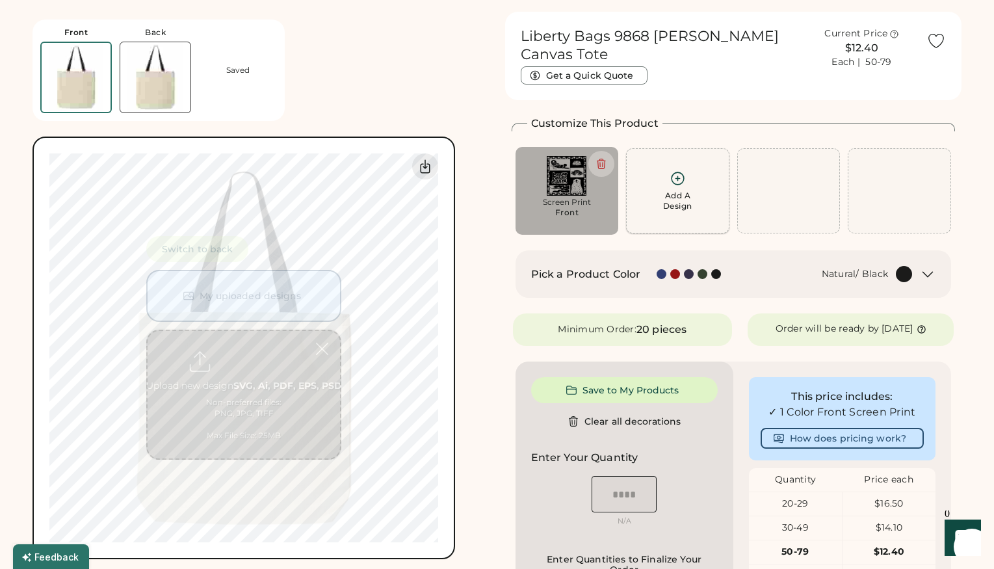
scroll to position [33, 0]
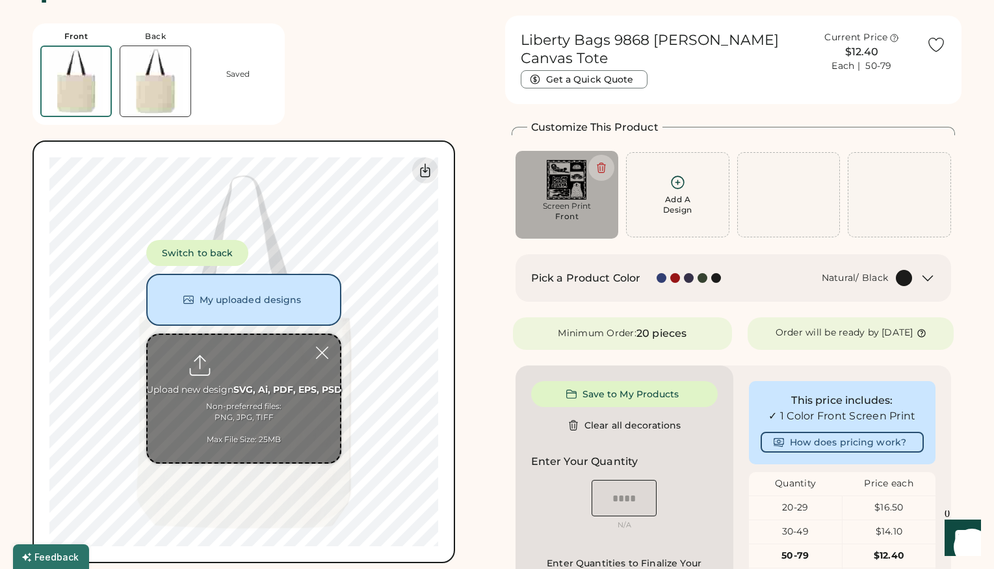
click at [149, 60] on img at bounding box center [155, 81] width 70 height 70
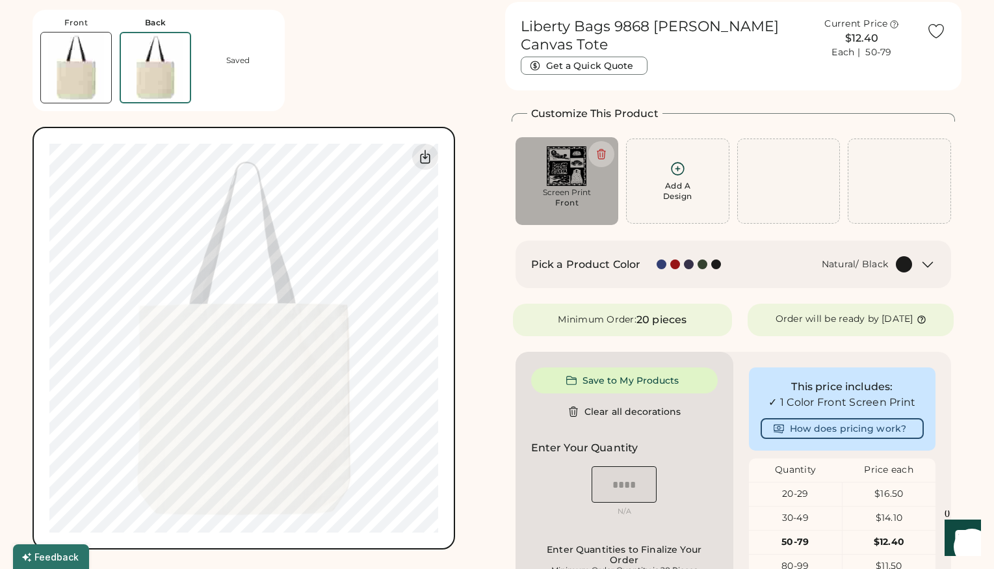
scroll to position [49, 0]
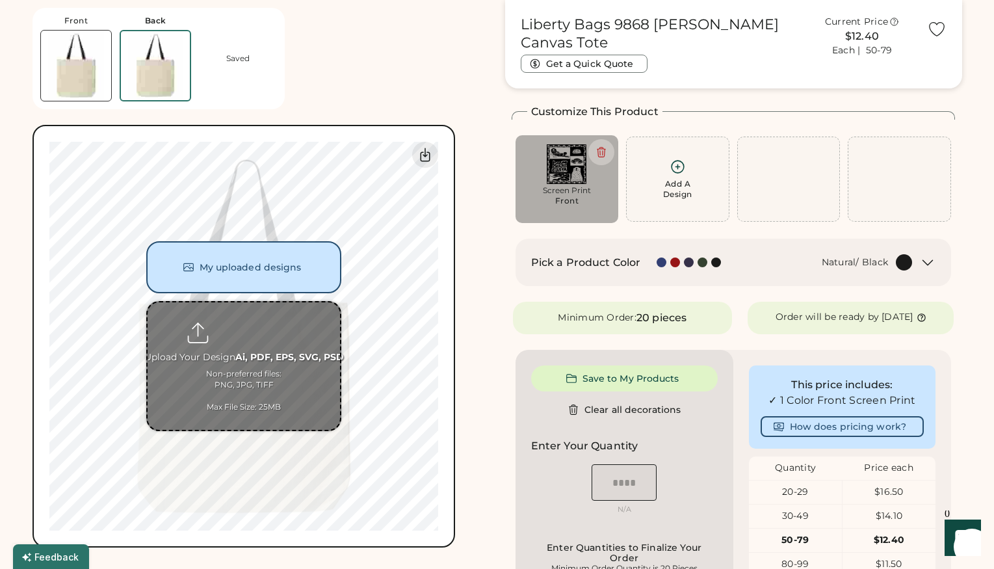
click at [265, 372] on input "file" at bounding box center [244, 365] width 192 height 127
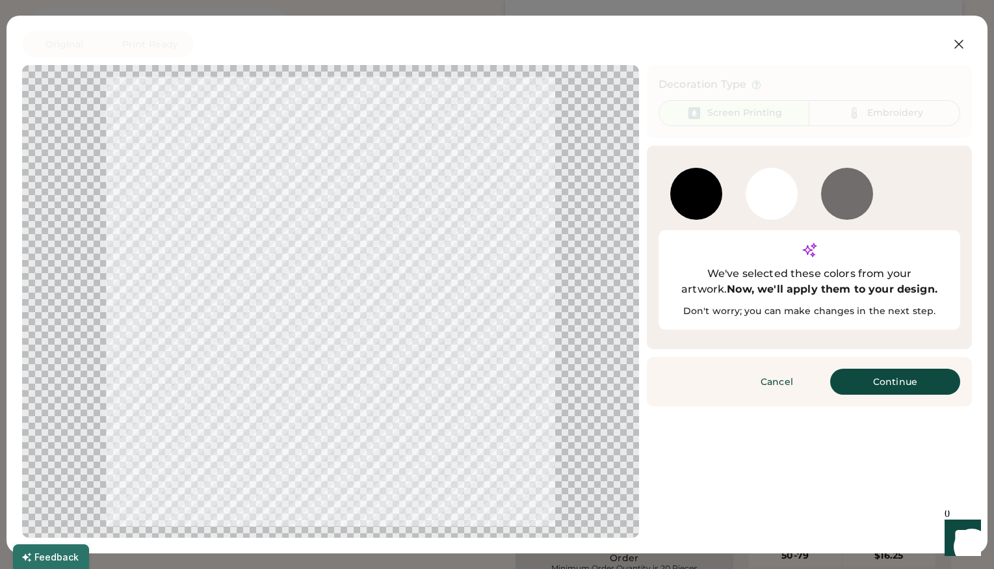
click at [782, 201] on div "WHITE" at bounding box center [771, 194] width 52 height 52
click at [915, 368] on button "Continue" at bounding box center [895, 381] width 130 height 26
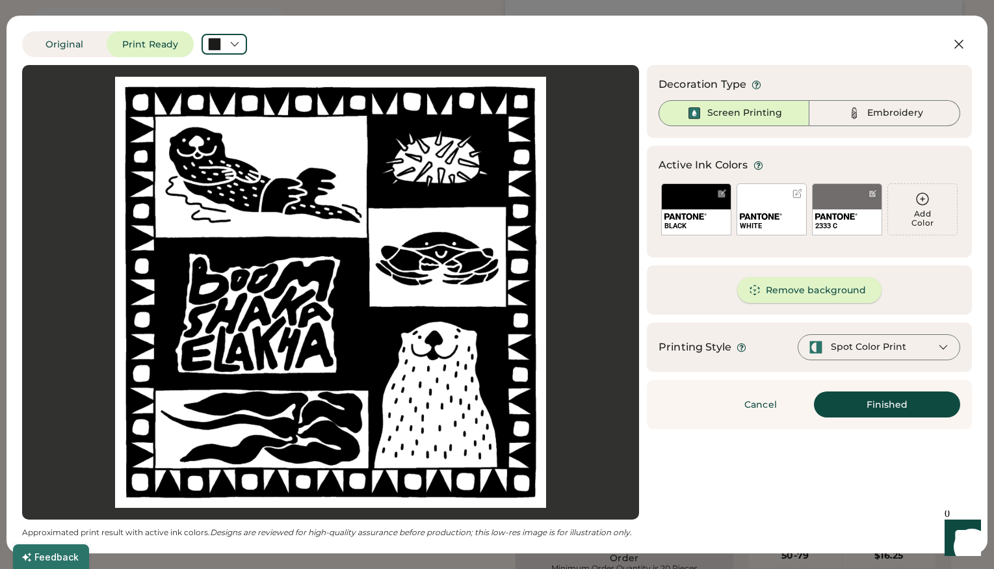
click at [820, 298] on button "Remove background" at bounding box center [809, 290] width 145 height 26
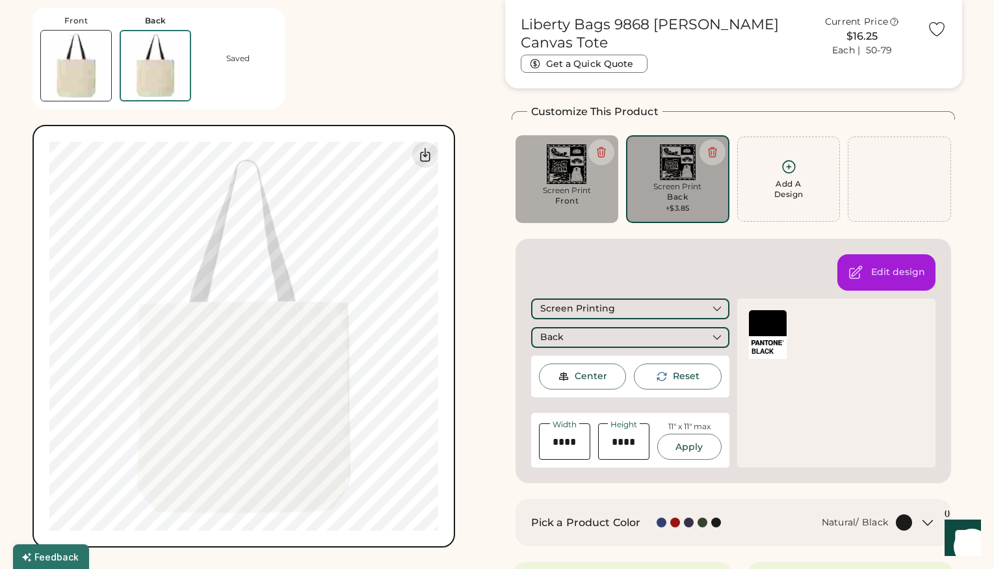
click at [567, 174] on img at bounding box center [566, 164] width 85 height 40
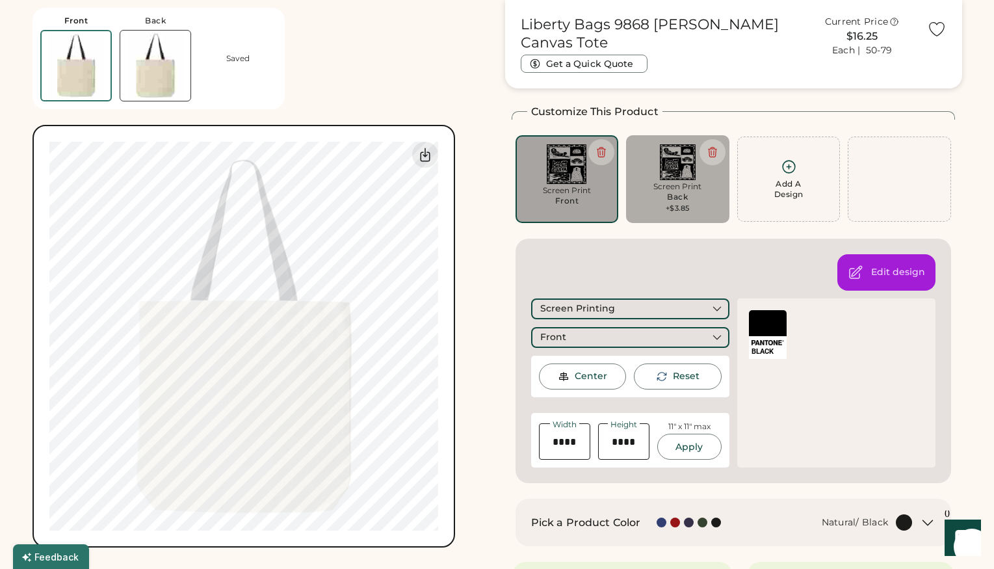
click at [669, 181] on div "Screen Print" at bounding box center [677, 186] width 85 height 10
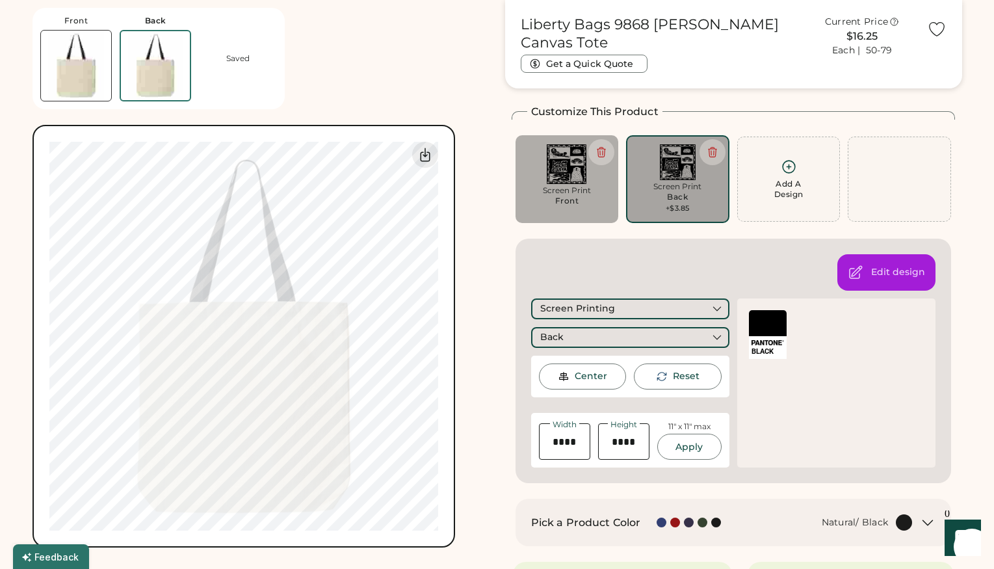
click at [554, 193] on div "Screen Print" at bounding box center [566, 190] width 85 height 10
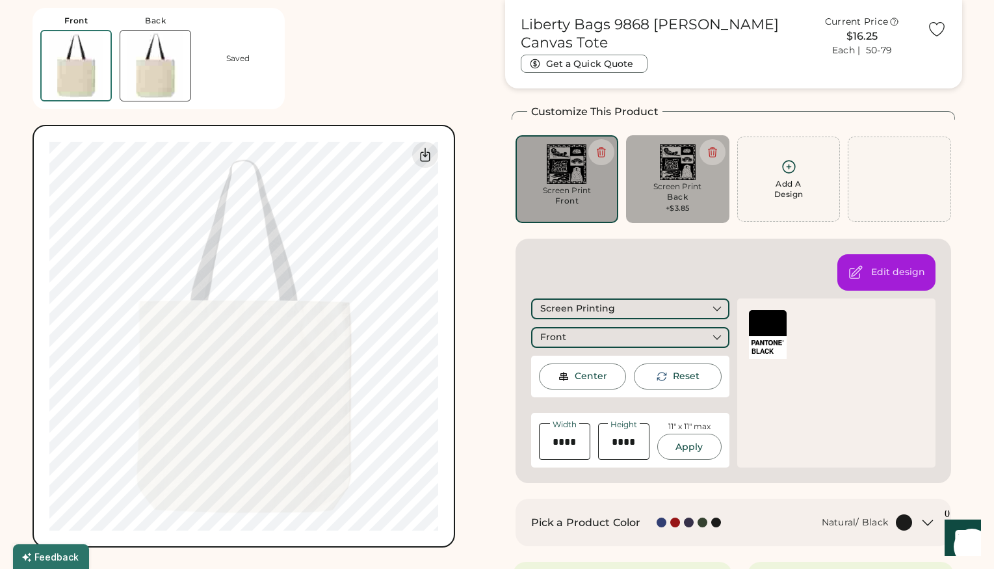
click at [641, 196] on div "Screen Print Back +$3.85" at bounding box center [677, 197] width 85 height 32
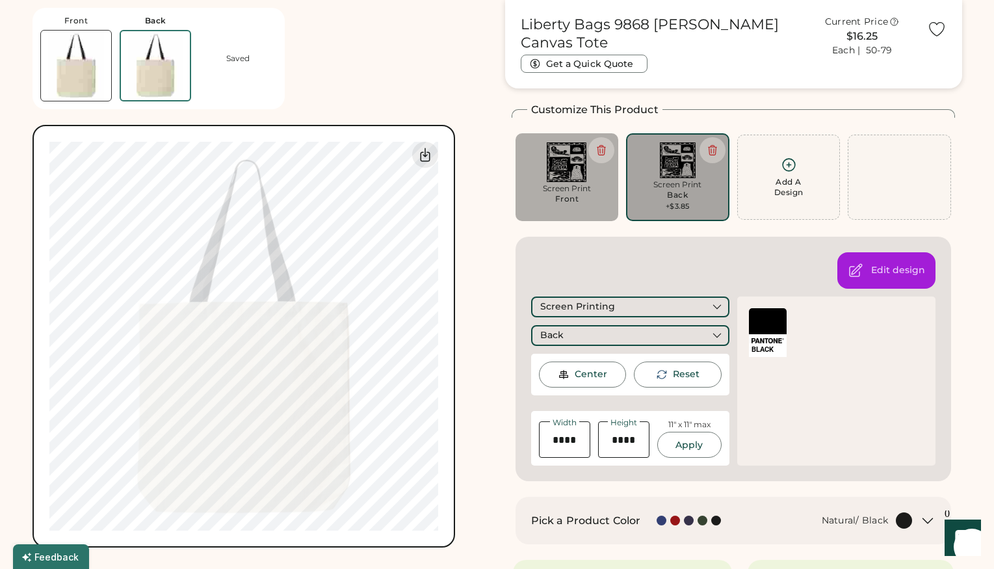
scroll to position [51, 0]
click at [585, 175] on img at bounding box center [566, 162] width 85 height 40
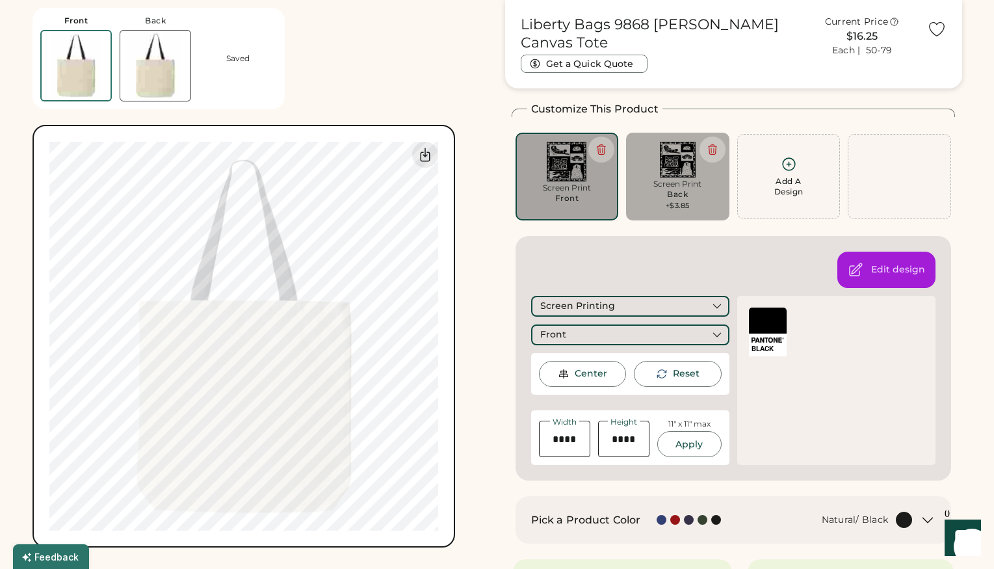
click at [653, 183] on div "Screen Print" at bounding box center [677, 184] width 85 height 10
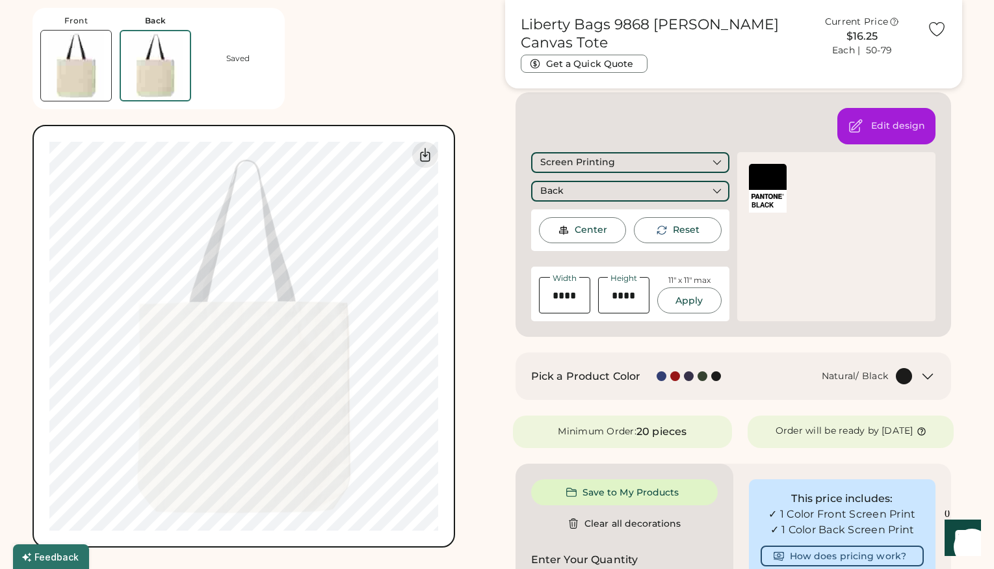
scroll to position [254, 0]
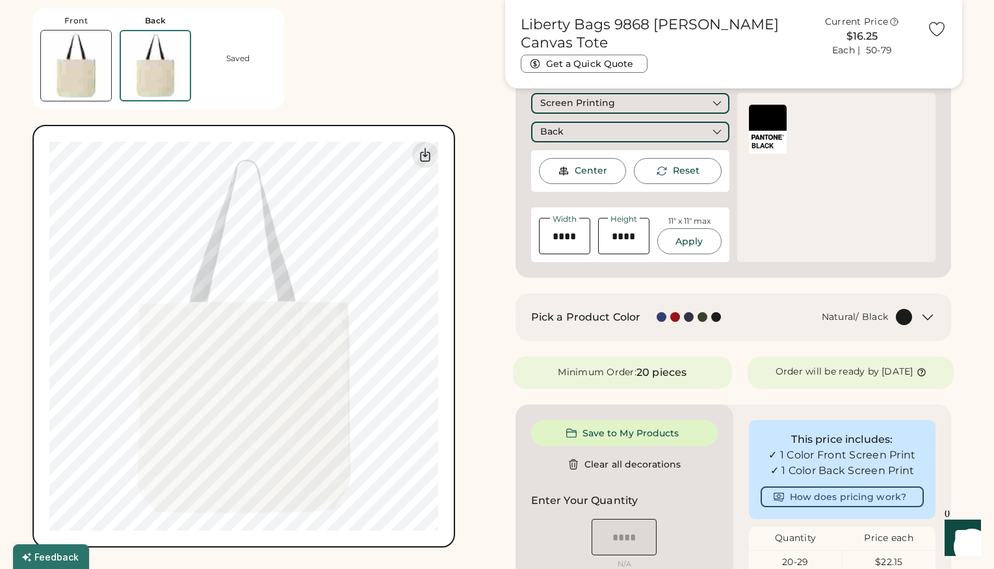
click at [703, 318] on div at bounding box center [702, 317] width 10 height 10
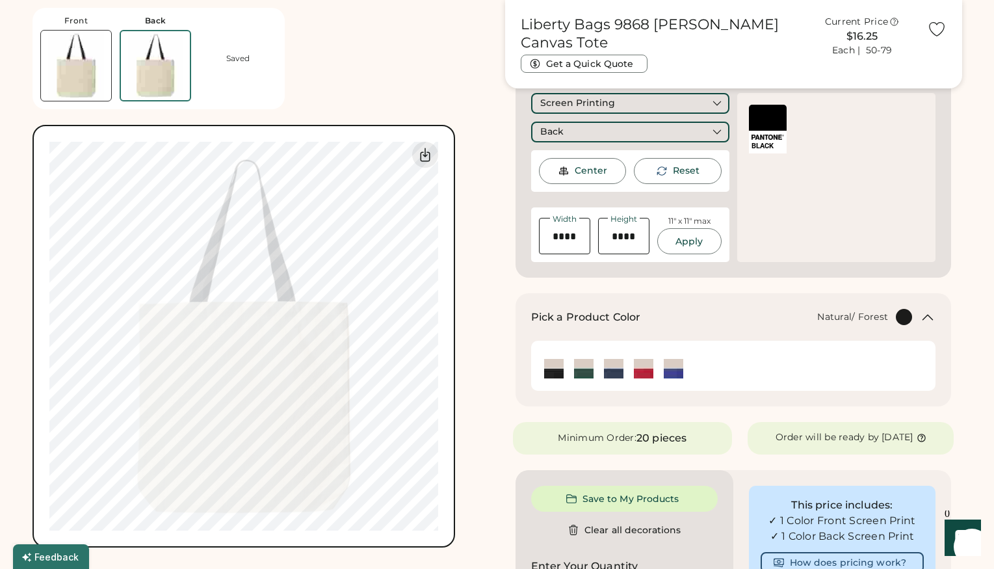
click at [591, 368] on img at bounding box center [583, 368] width 19 height 19
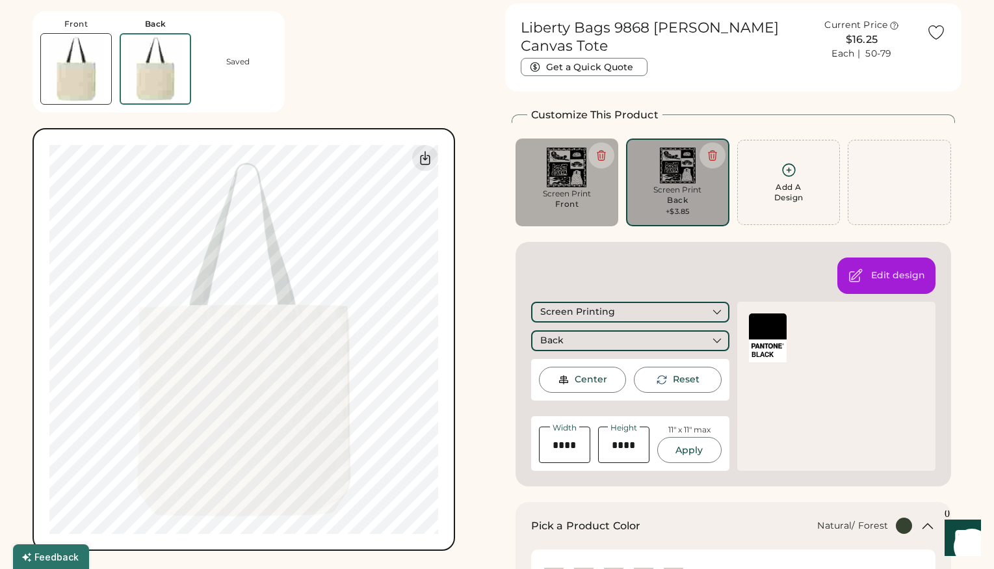
scroll to position [46, 0]
click at [560, 188] on div "Screen Print" at bounding box center [566, 193] width 85 height 10
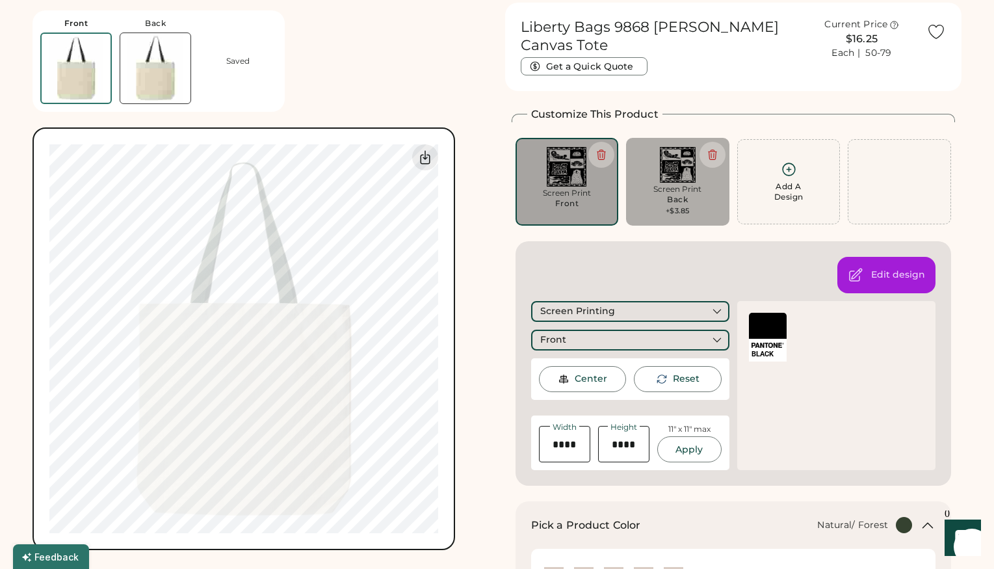
click at [665, 194] on div "Screen Print" at bounding box center [677, 189] width 85 height 10
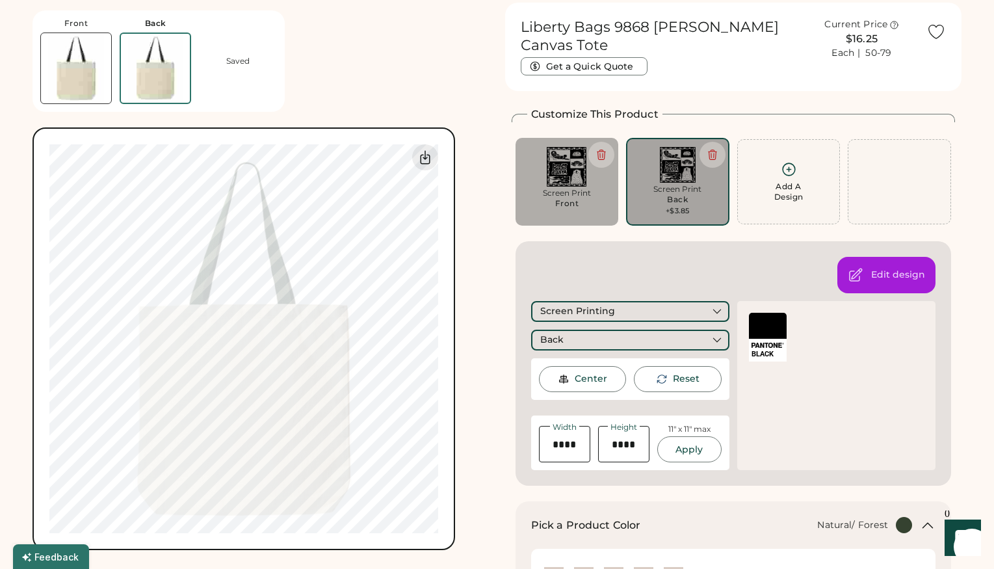
click at [592, 206] on div "Screen Print Front" at bounding box center [566, 202] width 85 height 29
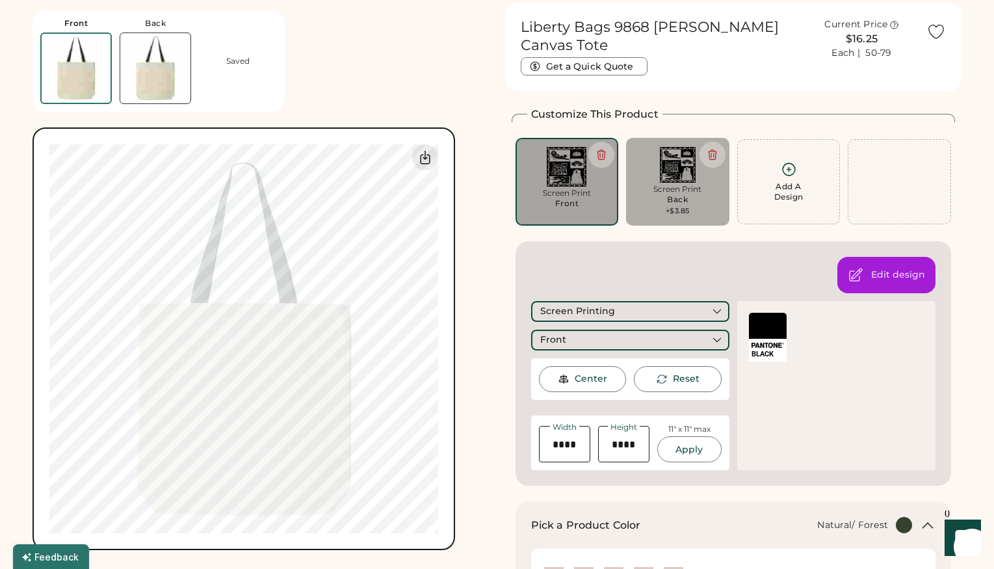
click at [670, 198] on div "Back" at bounding box center [677, 199] width 21 height 10
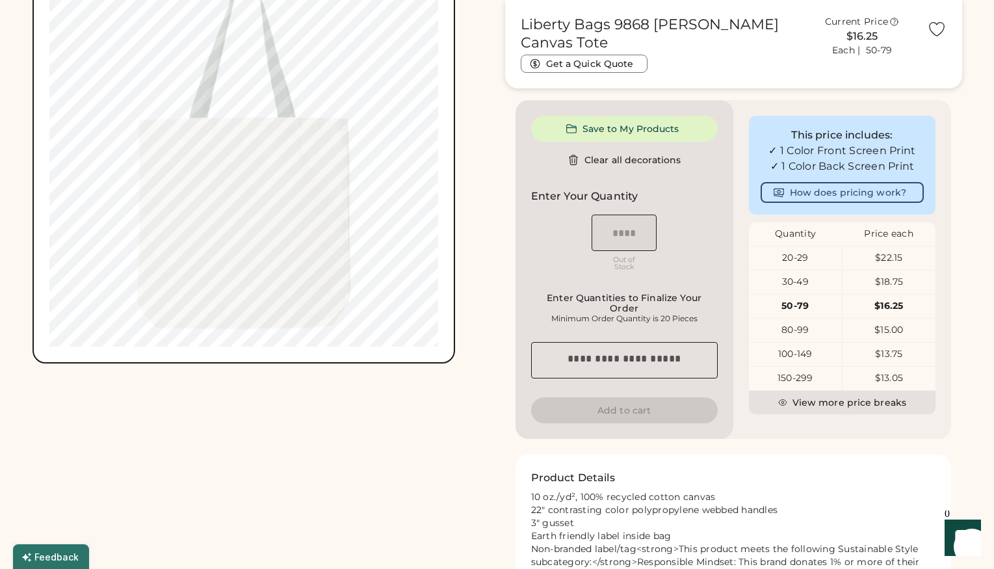
scroll to position [657, 0]
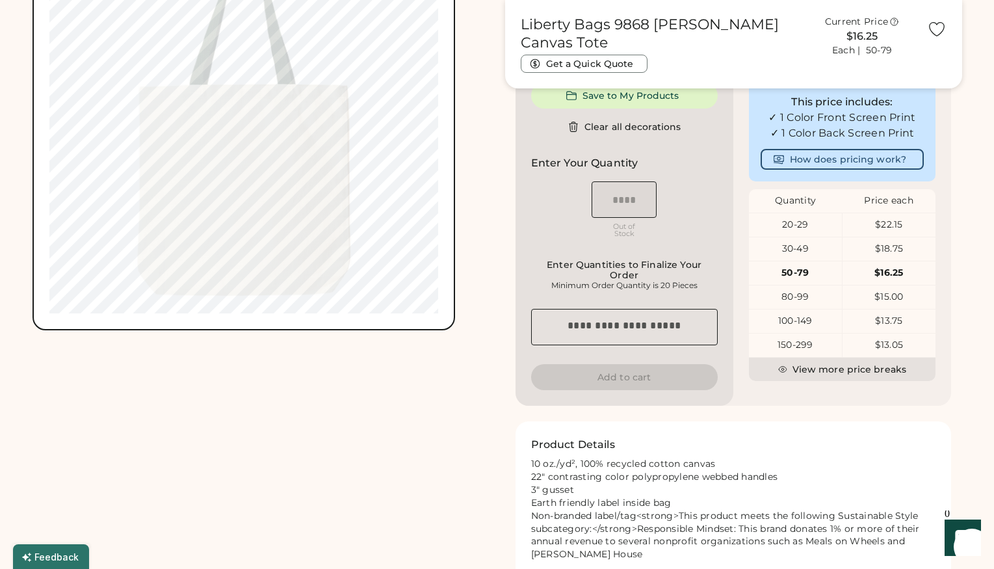
click at [792, 328] on div "100-149" at bounding box center [795, 321] width 93 height 13
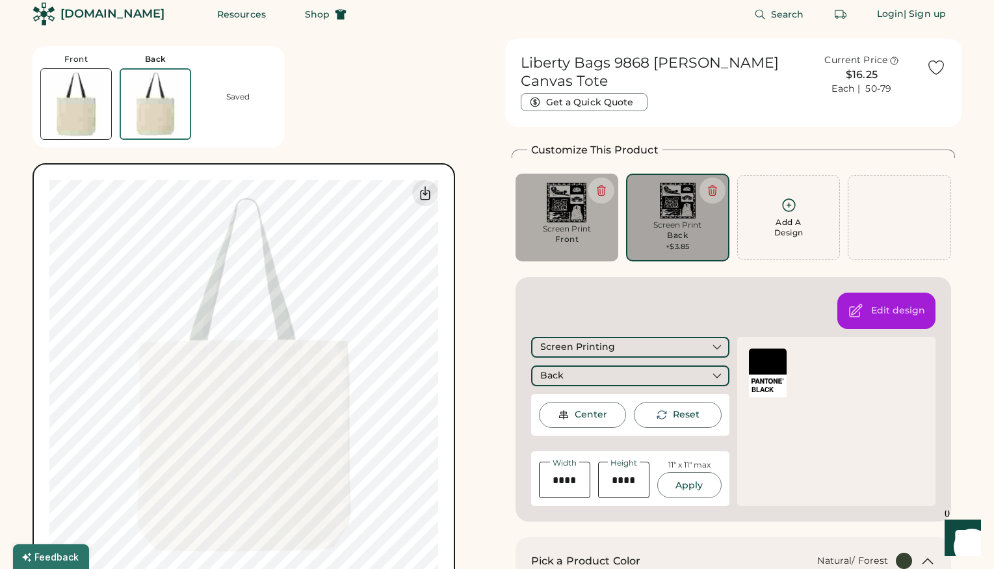
scroll to position [0, 0]
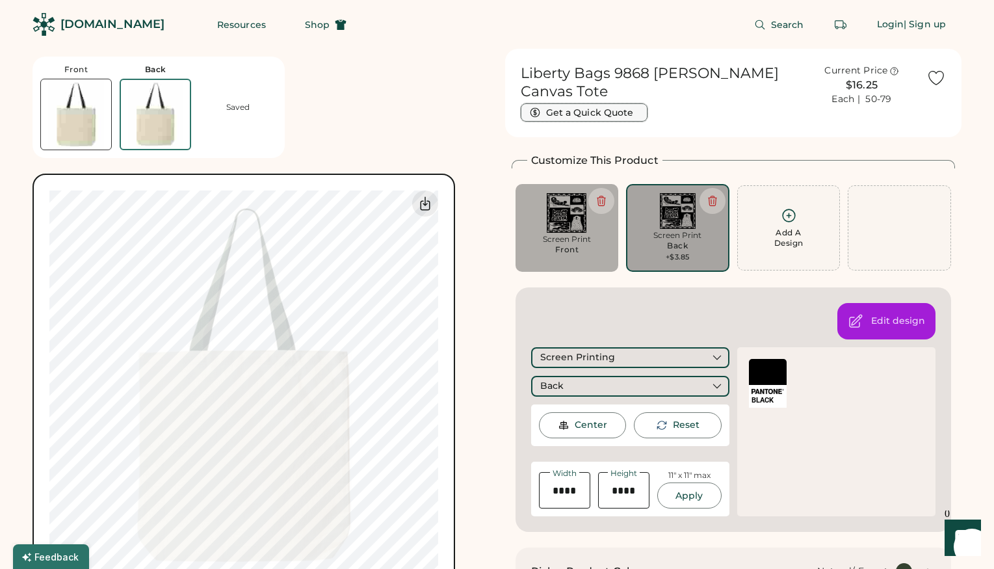
click at [609, 110] on button "Get a Quick Quote" at bounding box center [584, 112] width 127 height 18
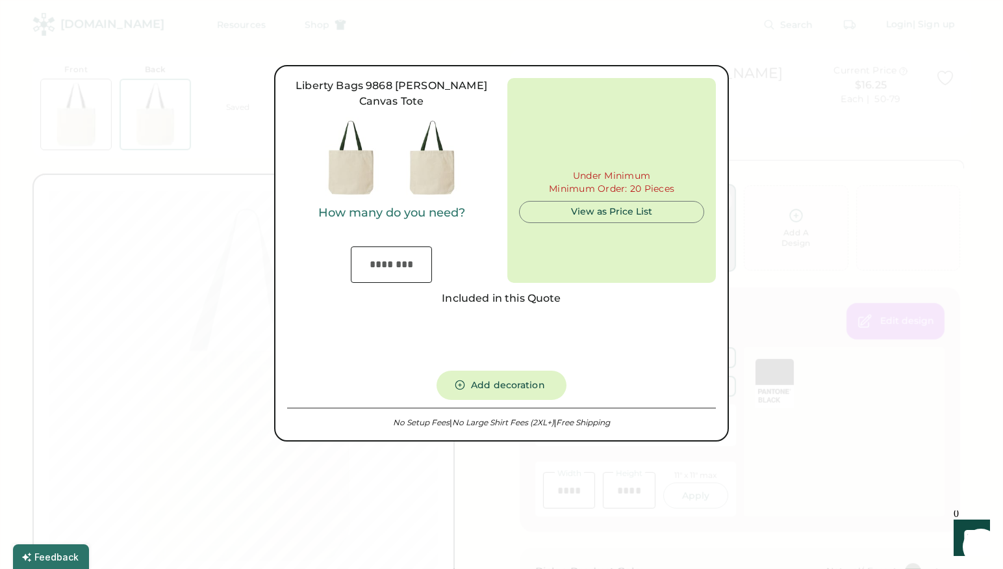
type input "***"
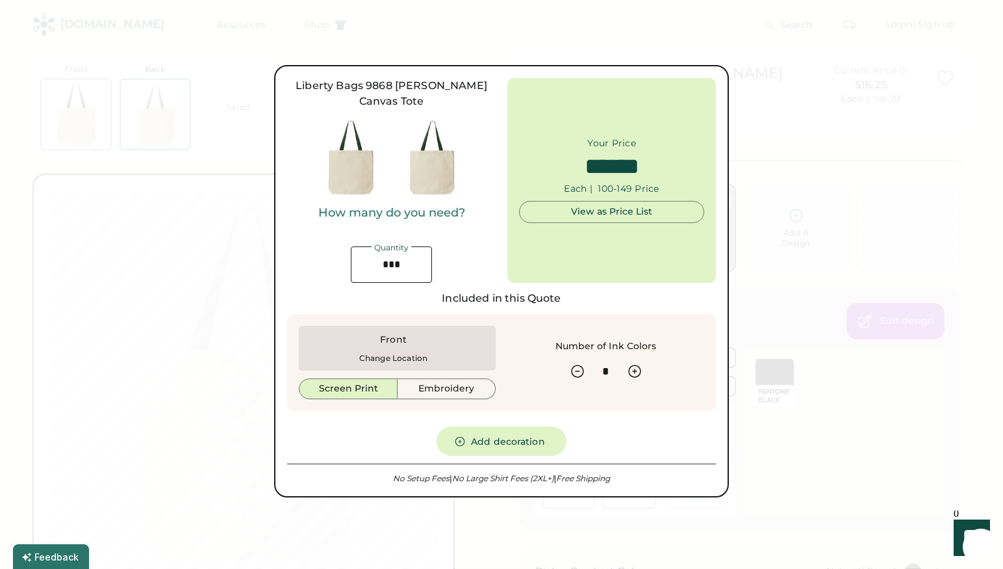
click at [440, 350] on div "Front Change Location" at bounding box center [394, 348] width 174 height 30
click at [413, 265] on input "input" at bounding box center [391, 264] width 81 height 36
click at [526, 437] on button "Add decoration" at bounding box center [502, 440] width 130 height 29
type input "******"
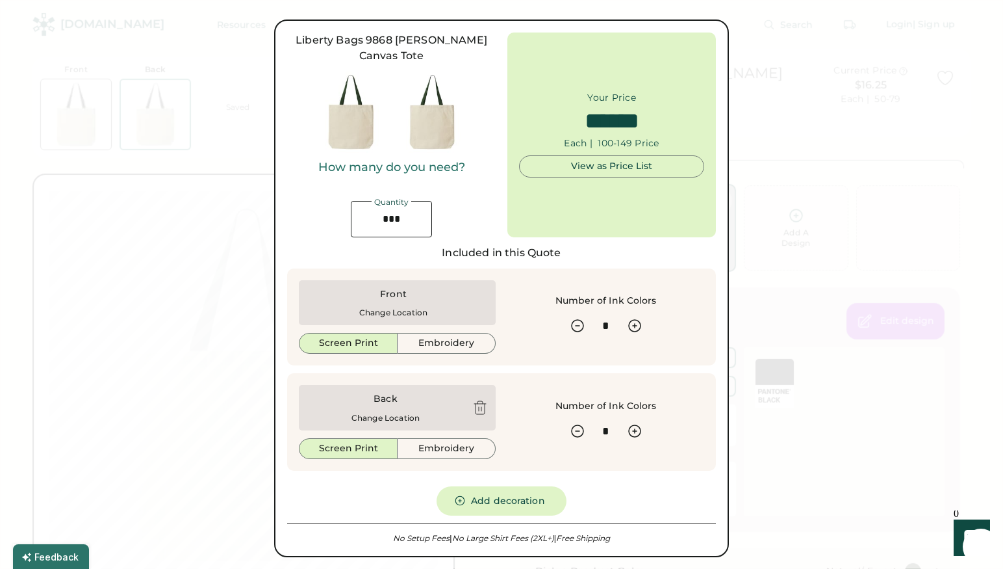
click at [604, 504] on div "Liberty Bags 9868 Jennifer Cotton Canvas Tote How many do you need? Quantity Yo…" at bounding box center [501, 287] width 429 height 511
click at [559, 249] on div "Included in this Quote" at bounding box center [501, 253] width 429 height 16
click at [781, 220] on div at bounding box center [501, 284] width 1003 height 569
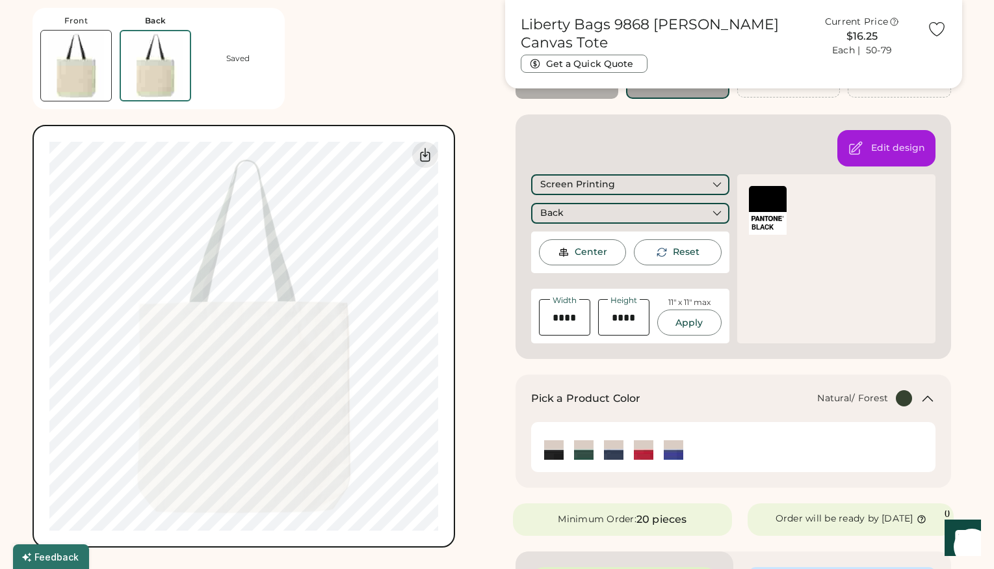
scroll to position [378, 0]
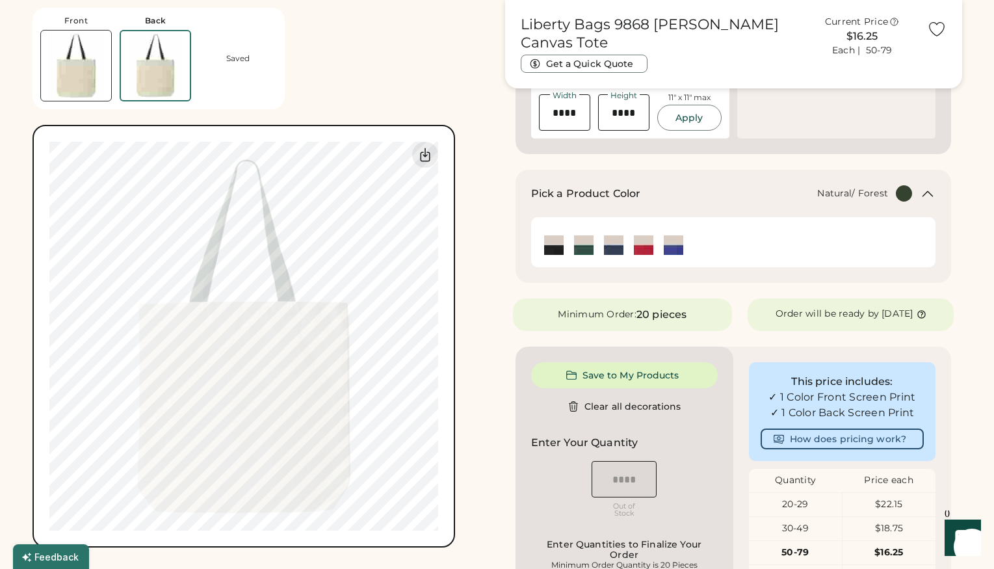
click at [636, 313] on div "Minimum Order:" at bounding box center [597, 314] width 79 height 13
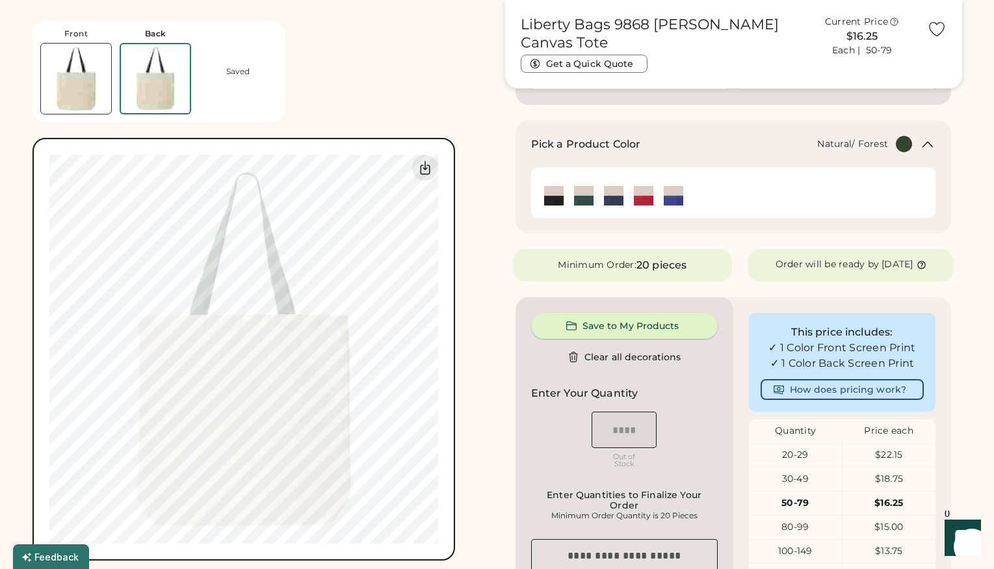
scroll to position [475, 0]
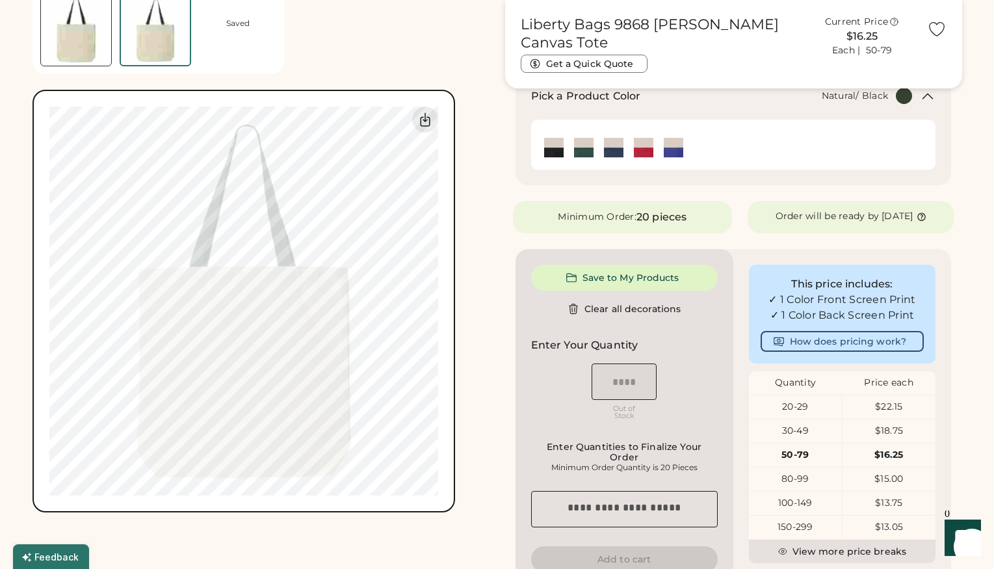
click at [549, 144] on img at bounding box center [553, 147] width 19 height 19
click at [608, 151] on img at bounding box center [613, 147] width 19 height 19
click at [638, 151] on img at bounding box center [643, 147] width 19 height 19
click at [680, 148] on img at bounding box center [673, 147] width 19 height 19
click at [597, 148] on div at bounding box center [584, 147] width 30 height 21
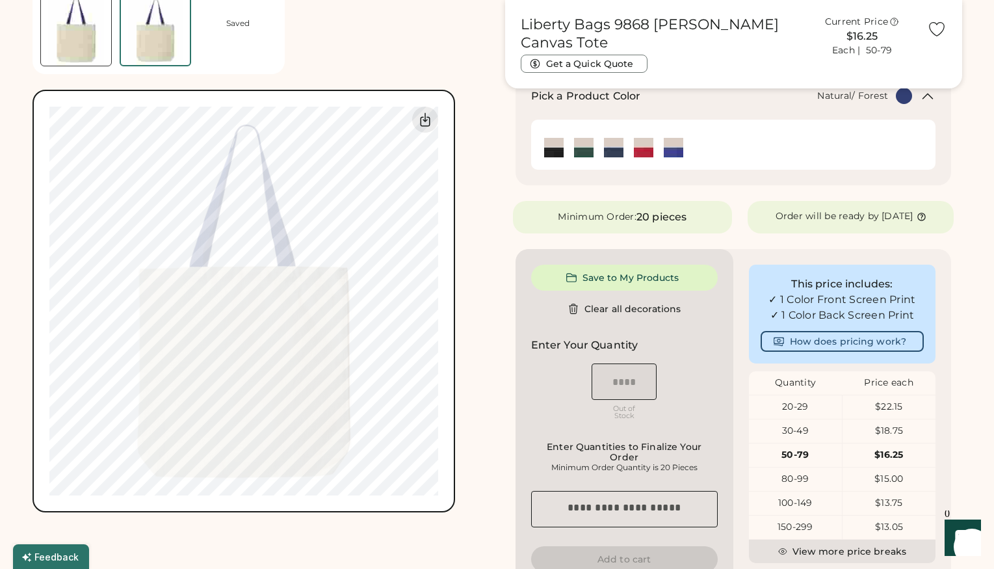
click at [577, 151] on img at bounding box center [583, 147] width 19 height 19
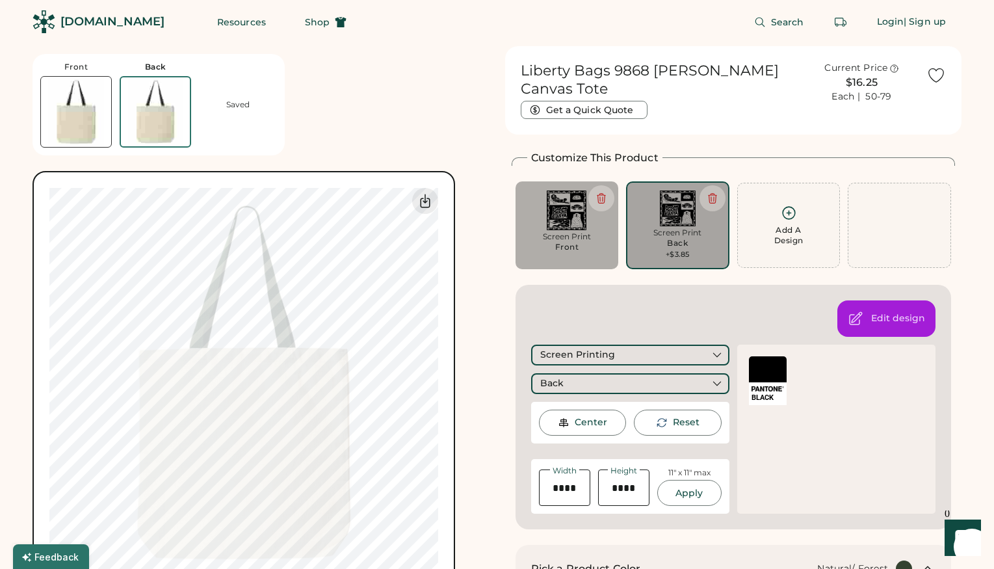
scroll to position [0, 0]
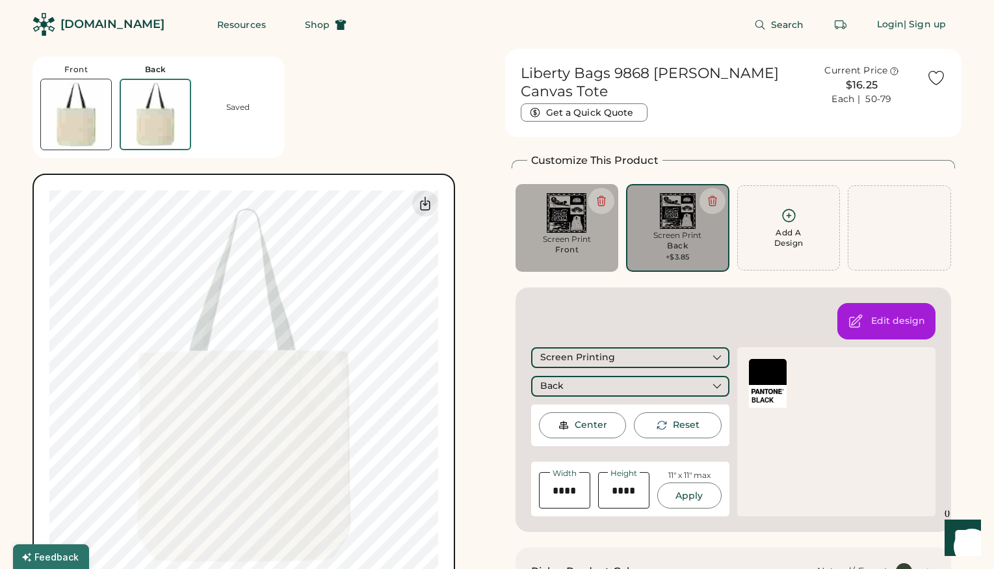
click at [118, 19] on div "[DOMAIN_NAME]" at bounding box center [112, 24] width 104 height 16
click at [305, 20] on span "Shop" at bounding box center [317, 24] width 25 height 9
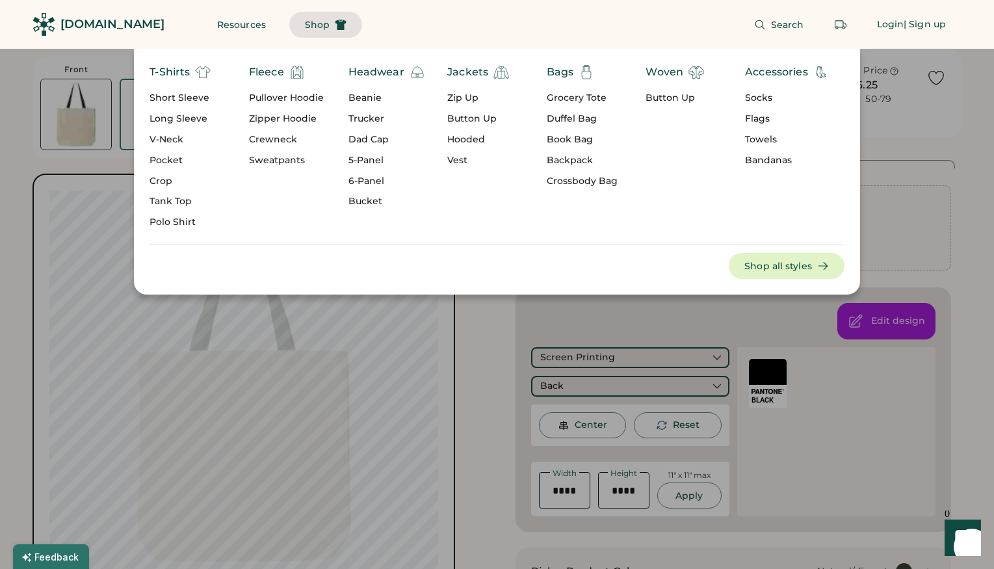
click at [564, 175] on div "Crossbody Bag" at bounding box center [582, 181] width 71 height 13
click at [562, 181] on div "Crossbody Bag" at bounding box center [582, 181] width 71 height 13
click at [798, 267] on button "Shop all styles" at bounding box center [787, 266] width 116 height 26
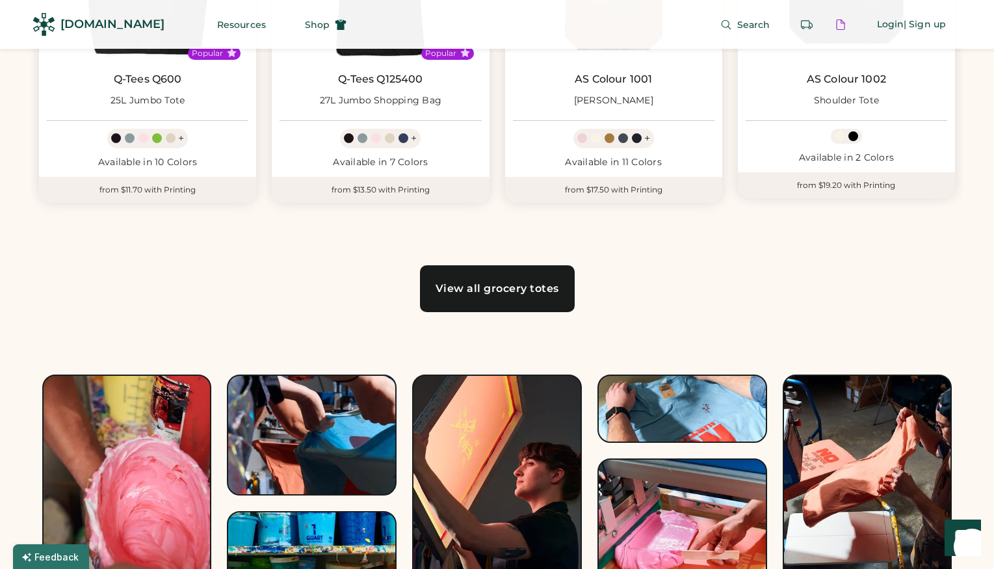
scroll to position [946, 0]
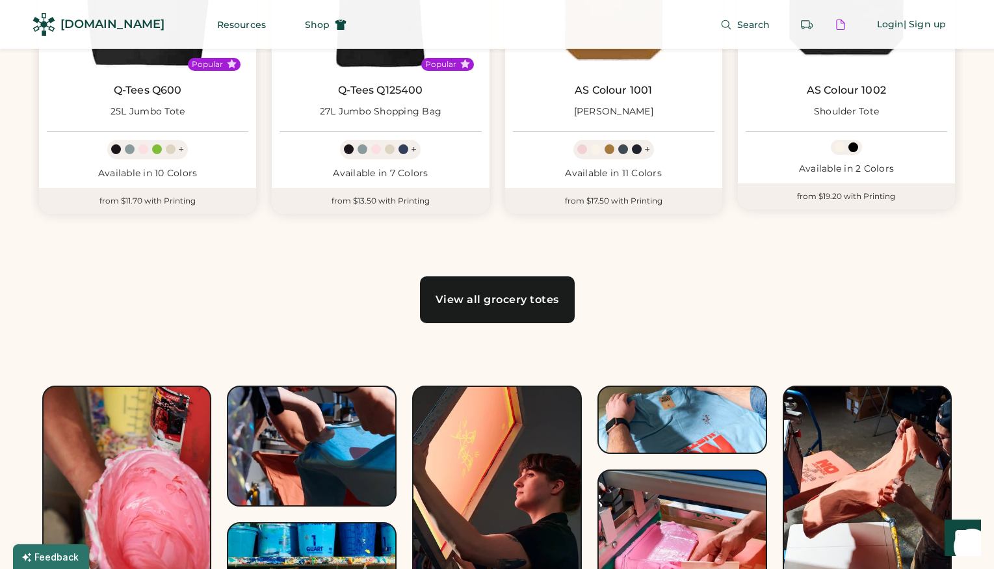
click at [536, 296] on div "View all grocery totes" at bounding box center [496, 299] width 123 height 10
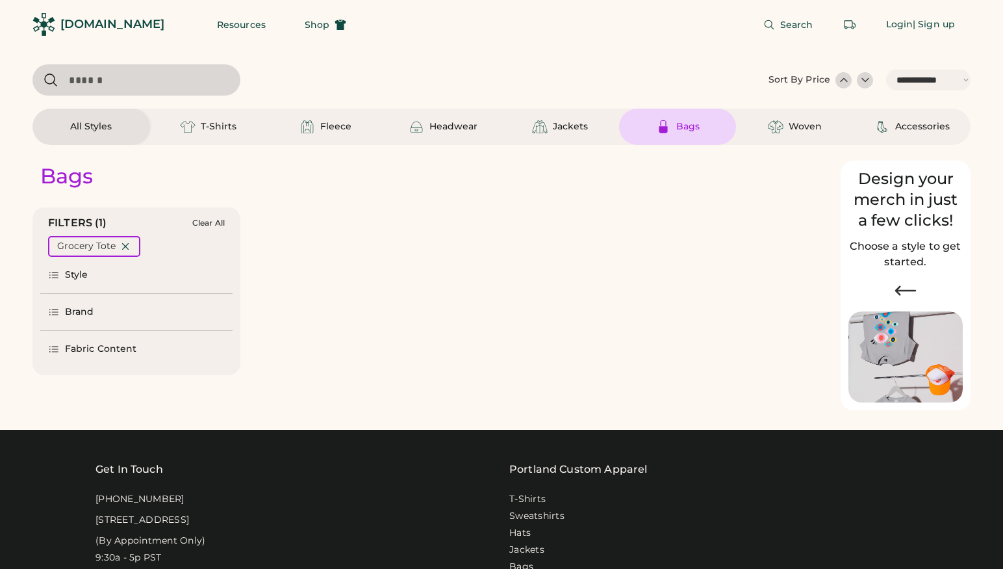
select select "*****"
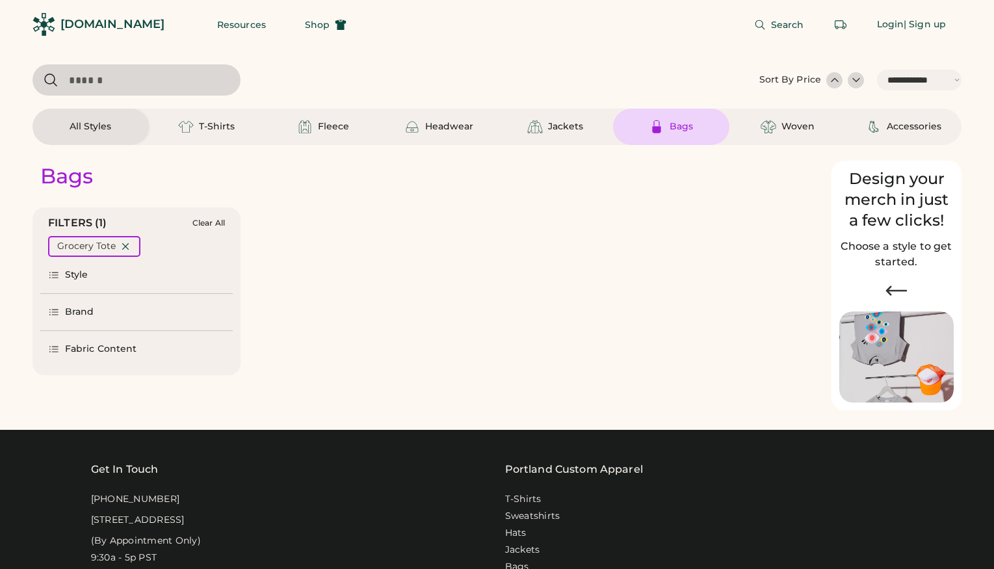
select select "*"
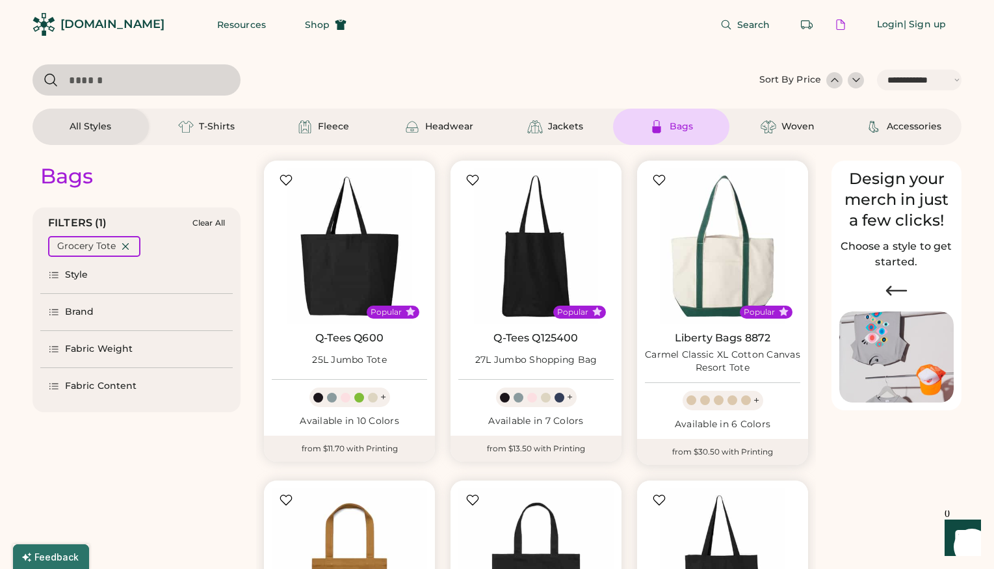
scroll to position [6, 0]
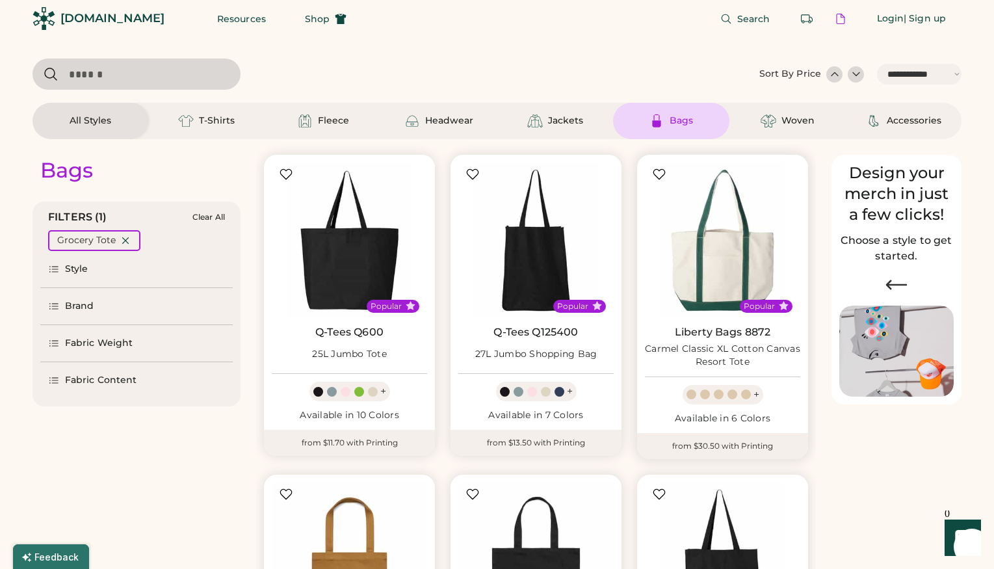
select select "*****"
select select "*"
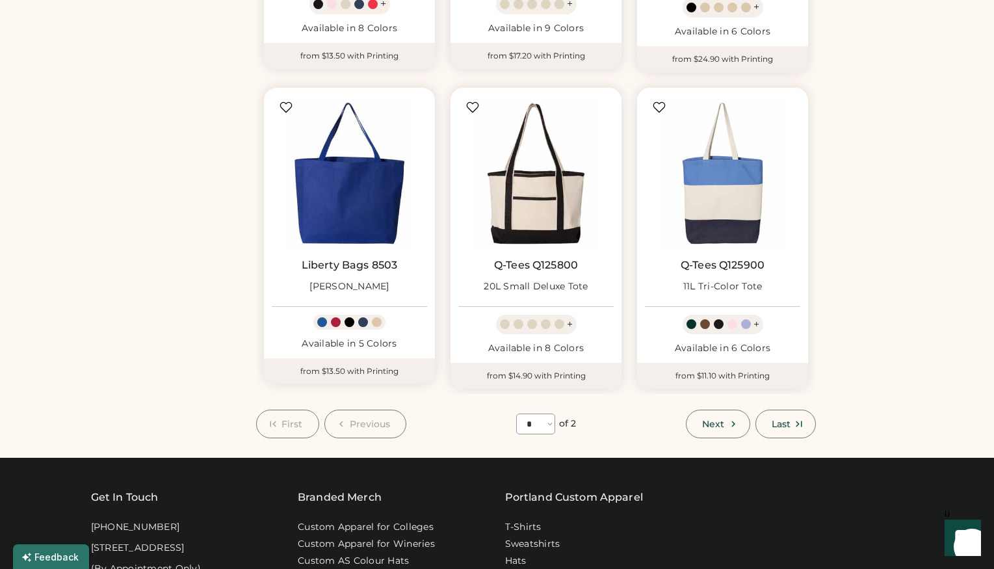
scroll to position [1037, 0]
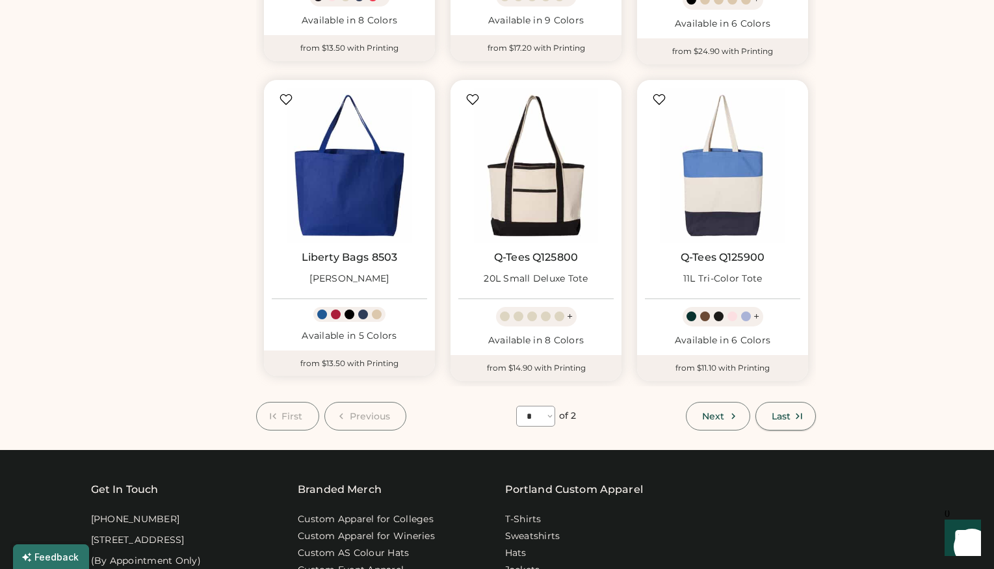
click at [774, 417] on span "Last" at bounding box center [780, 415] width 19 height 9
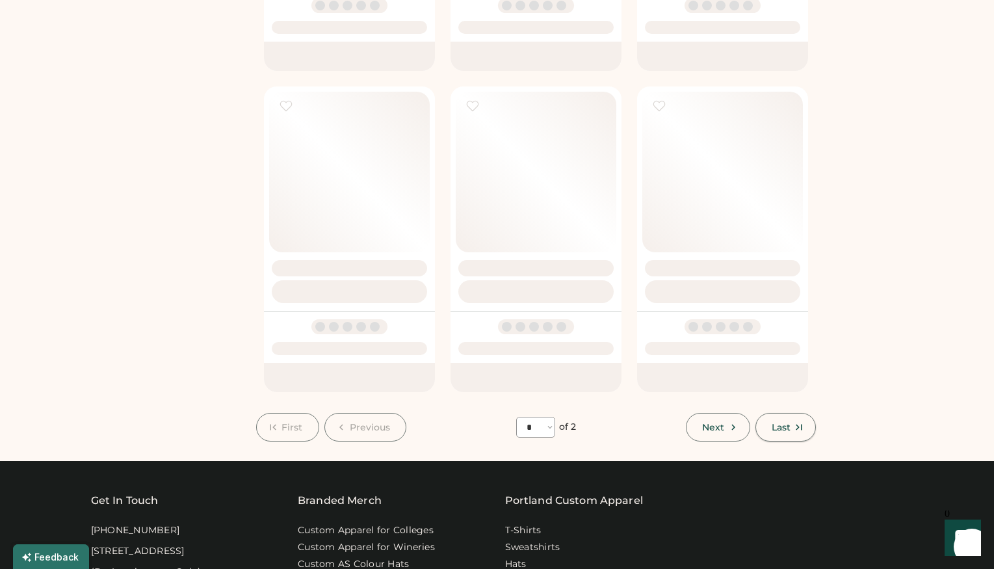
select select "*"
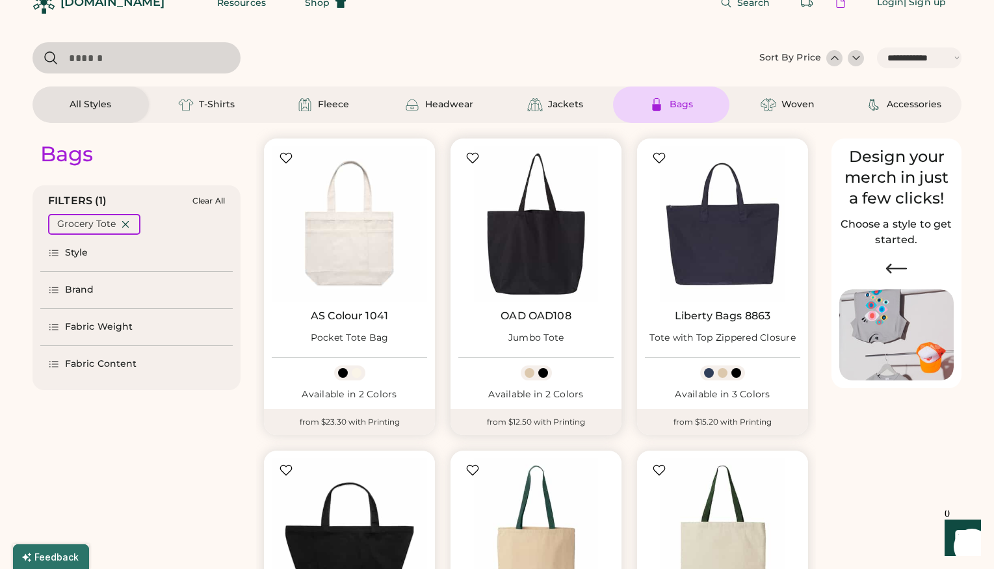
scroll to position [75, 0]
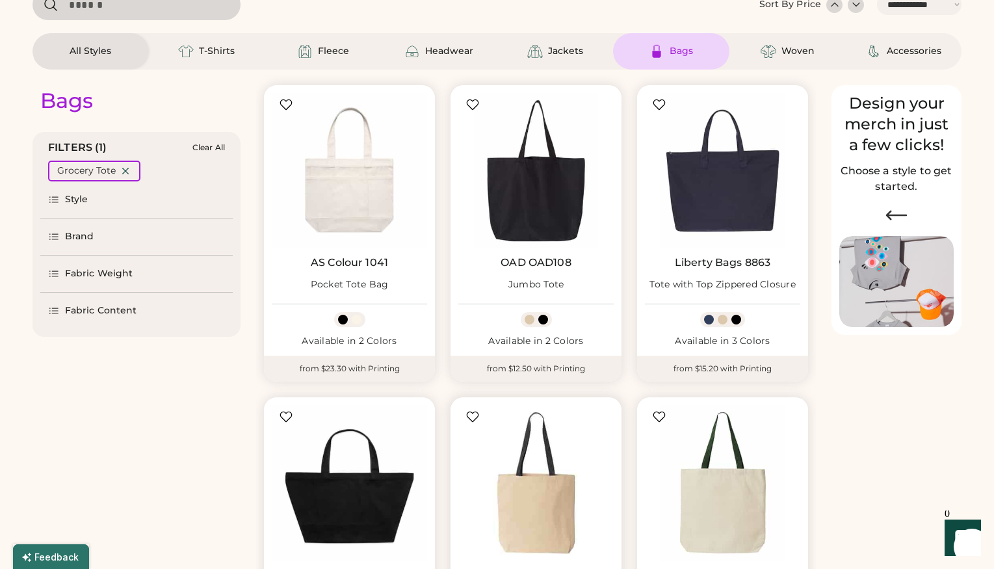
click at [537, 484] on img at bounding box center [535, 482] width 155 height 155
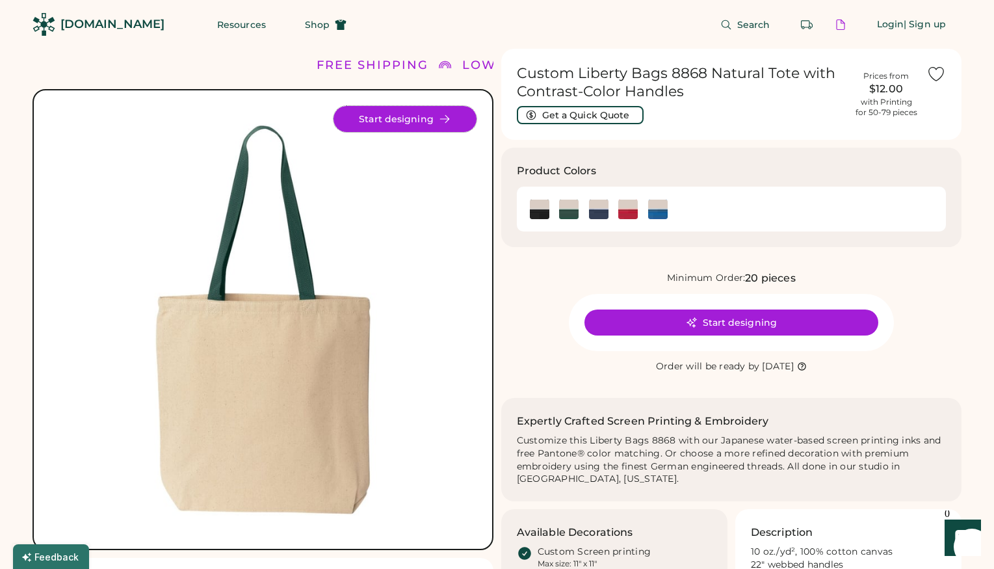
click at [414, 115] on button "Start designing" at bounding box center [404, 119] width 143 height 26
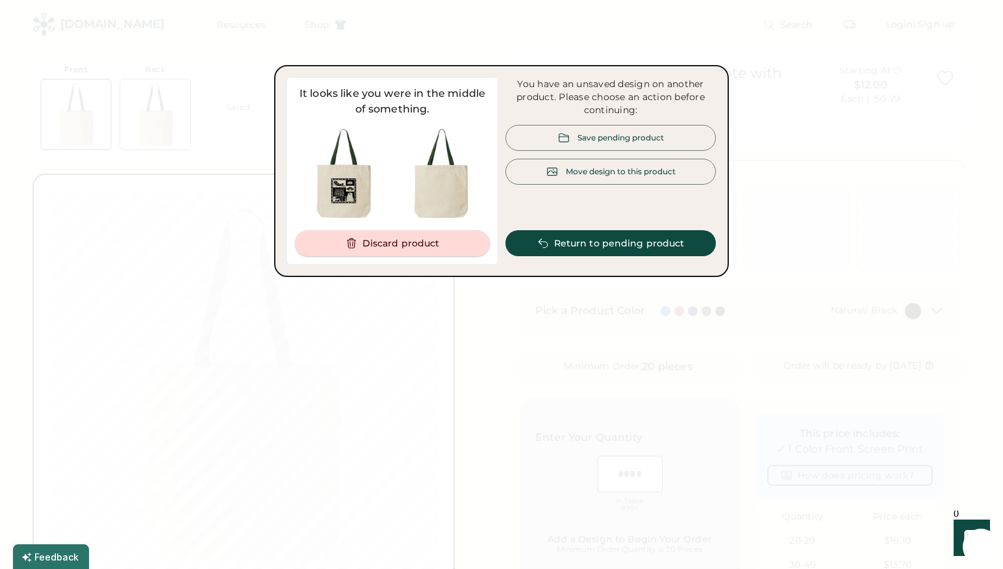
click at [425, 244] on button "Discard product" at bounding box center [392, 243] width 195 height 26
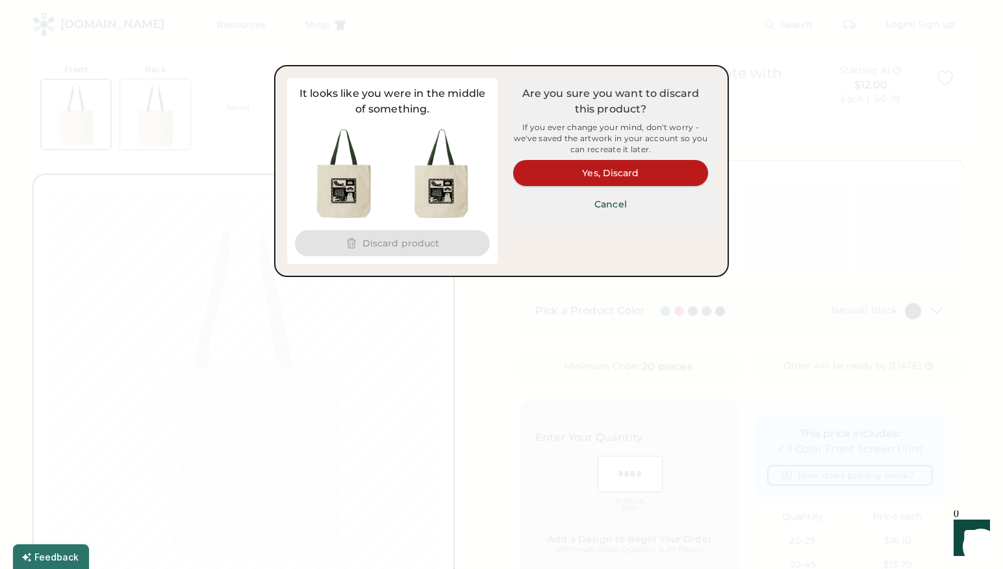
click at [605, 176] on button "Yes, Discard" at bounding box center [610, 173] width 195 height 26
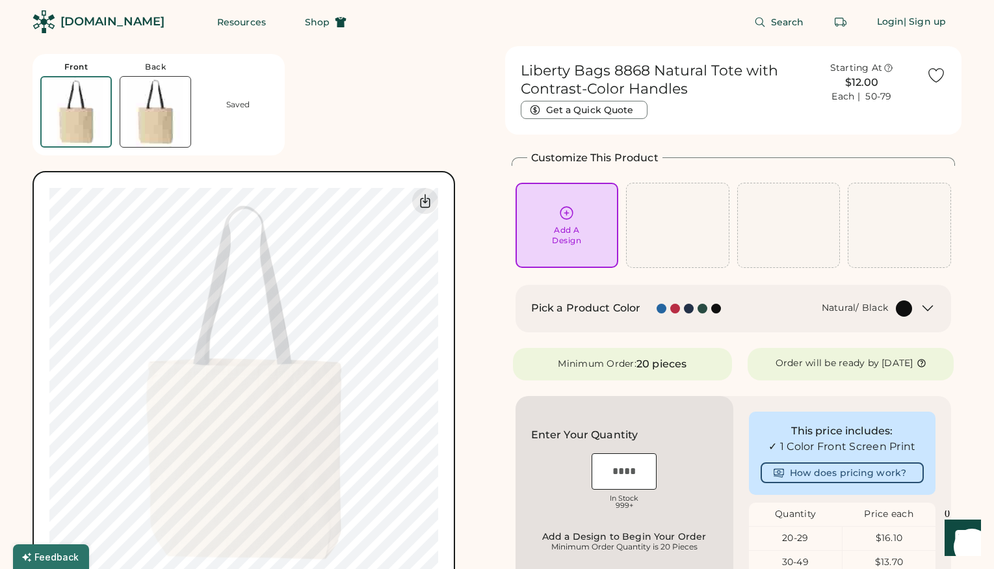
scroll to position [260, 0]
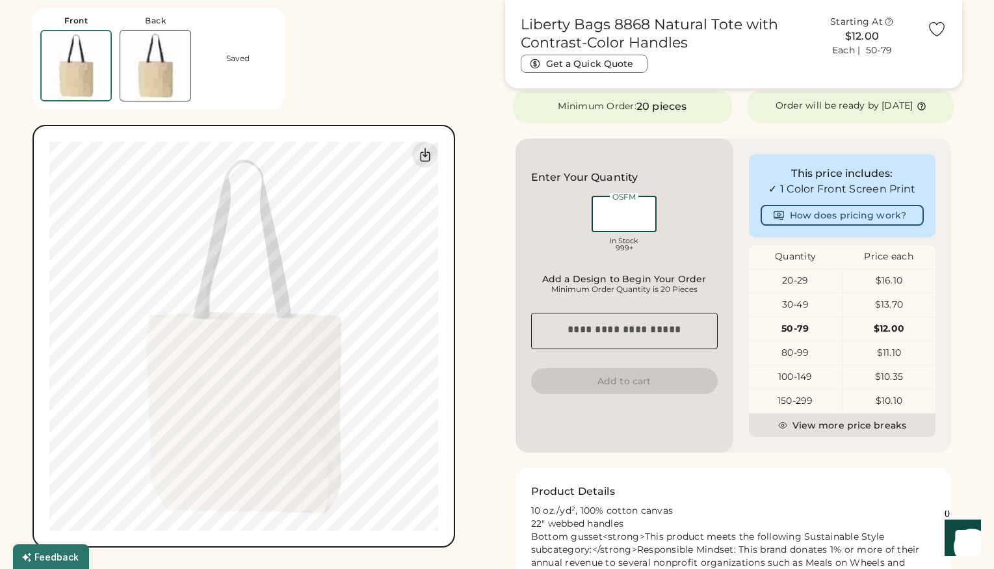
click at [623, 225] on input "input" at bounding box center [623, 214] width 65 height 36
click at [678, 214] on div "OSFM In Stock 999+" at bounding box center [624, 225] width 187 height 65
click at [640, 223] on input "input" at bounding box center [623, 214] width 65 height 36
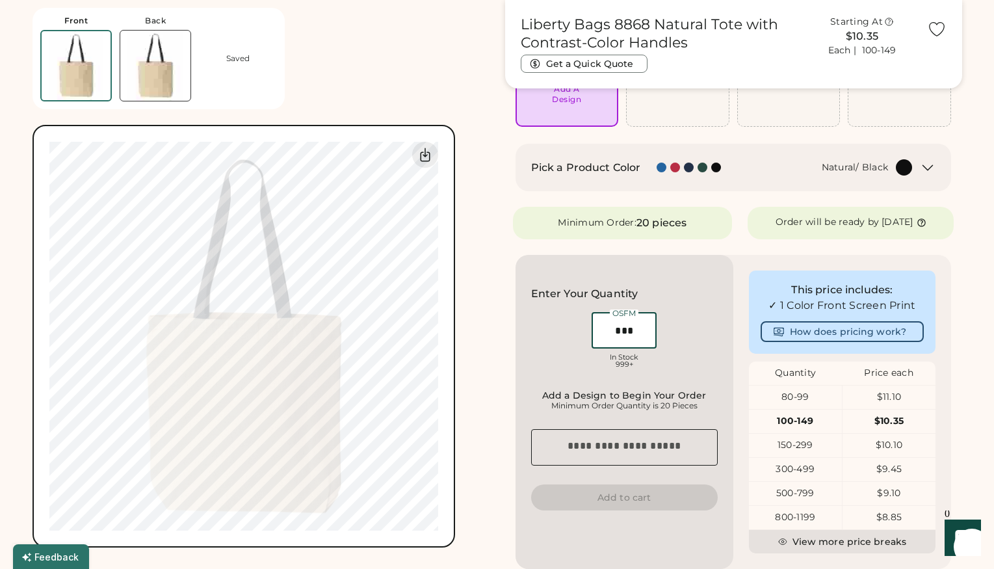
scroll to position [76, 0]
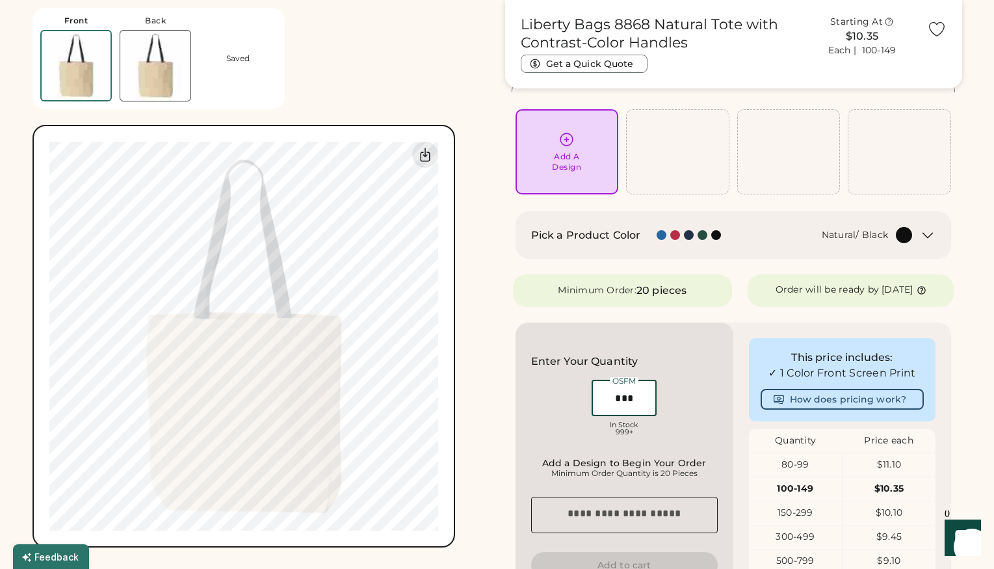
type input "***"
click at [699, 232] on div at bounding box center [702, 235] width 10 height 10
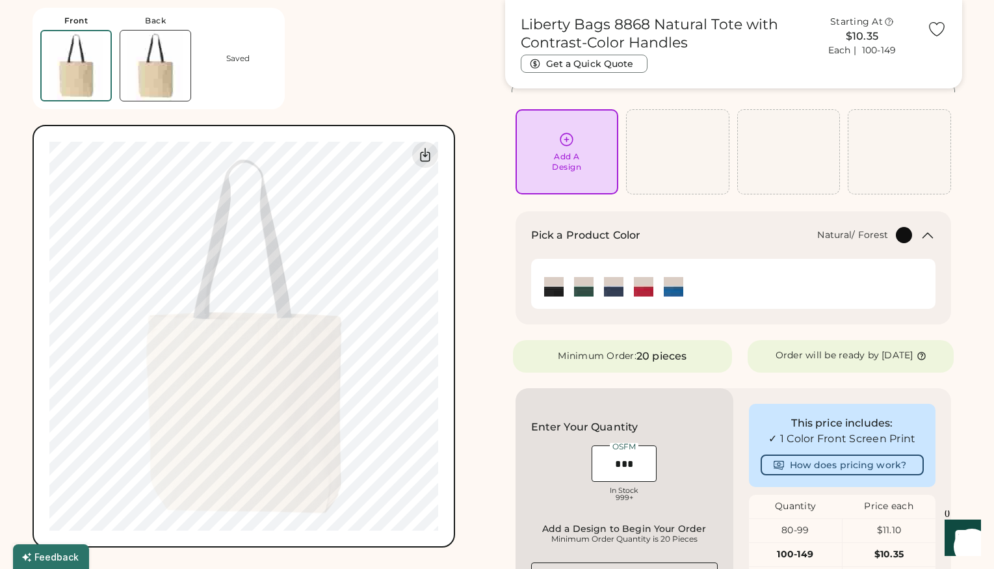
click at [582, 292] on img at bounding box center [583, 286] width 19 height 19
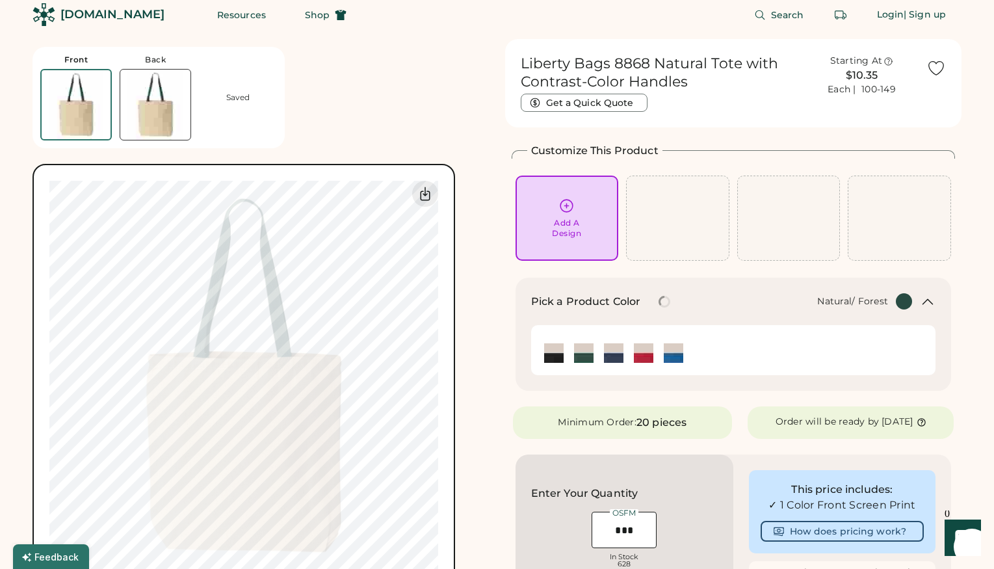
click at [589, 214] on div "Add A Design" at bounding box center [566, 218] width 85 height 41
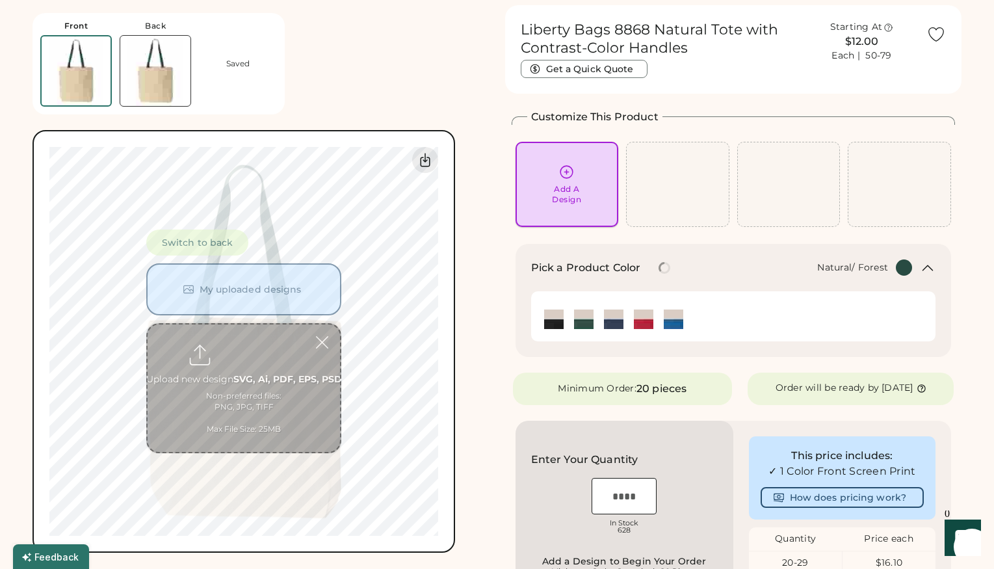
scroll to position [49, 0]
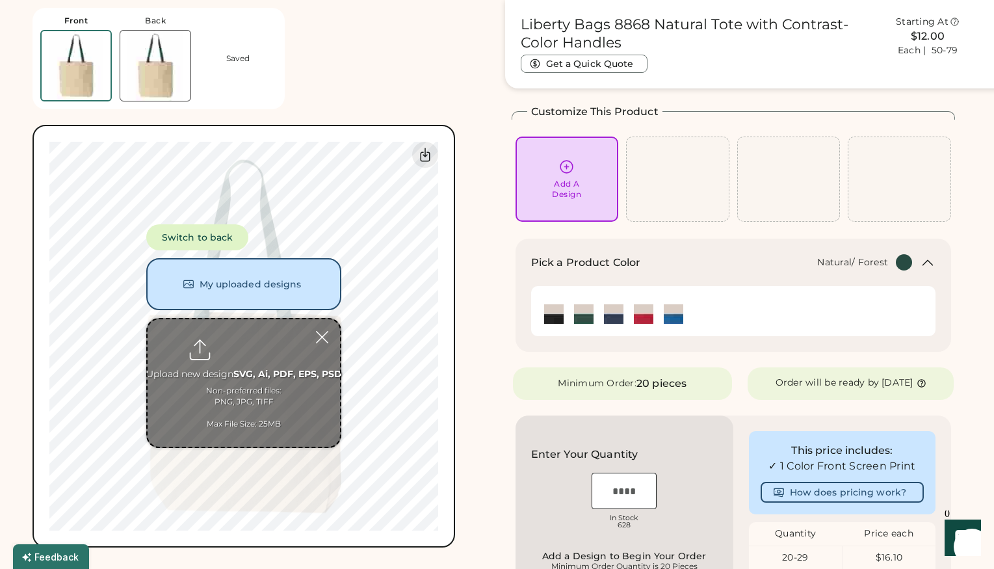
type input "**********"
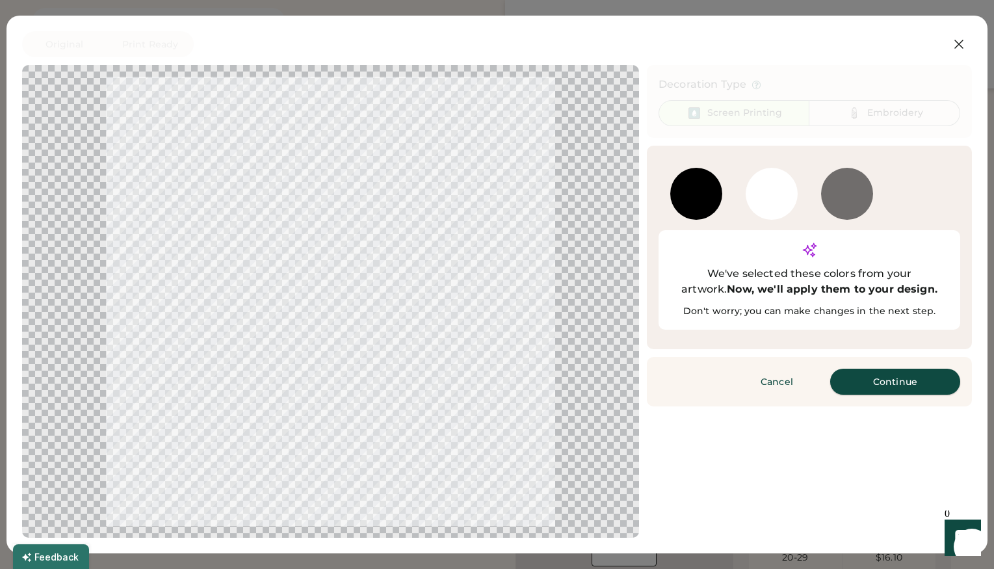
click at [885, 368] on button "Continue" at bounding box center [895, 381] width 130 height 26
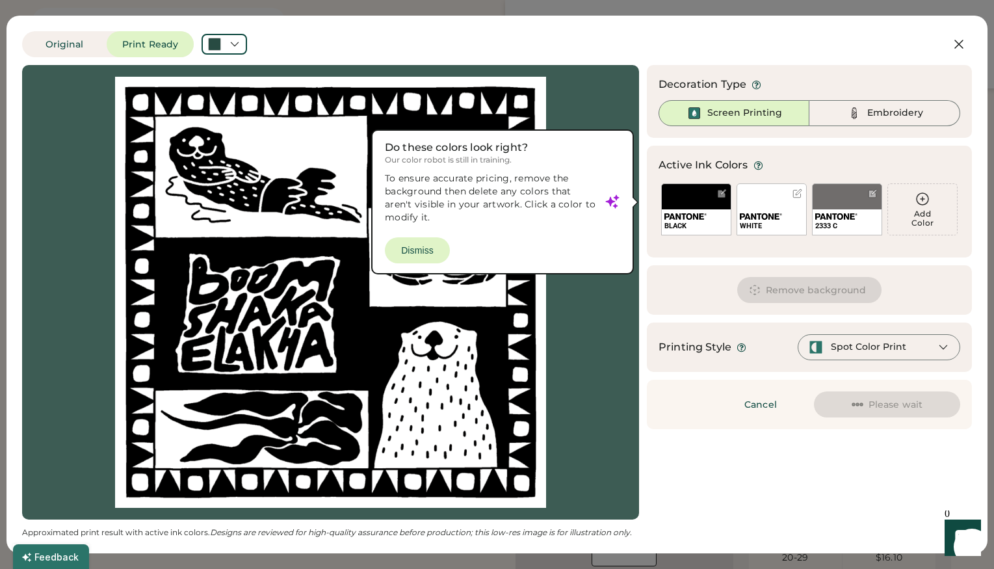
click at [800, 194] on div at bounding box center [797, 193] width 10 height 10
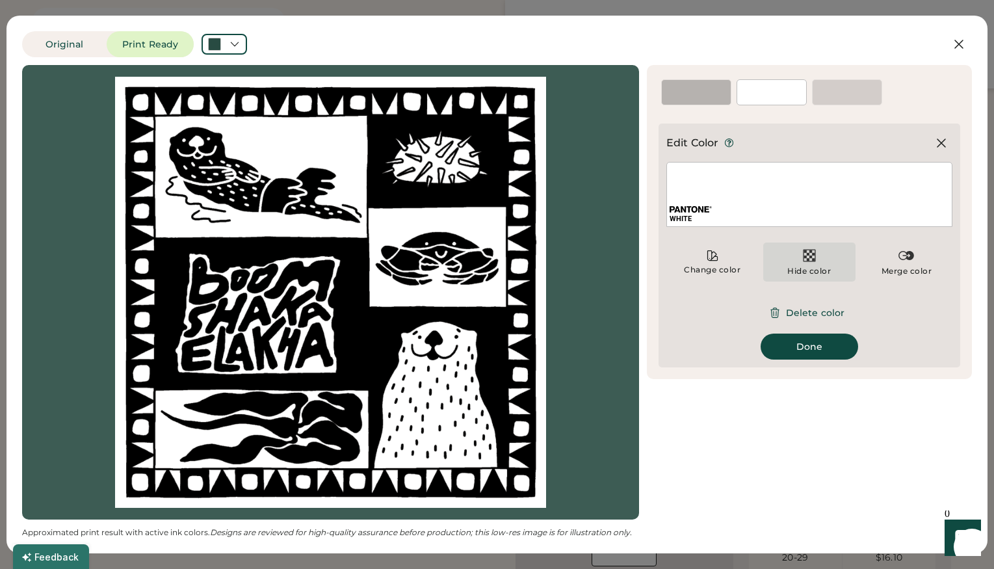
click at [806, 262] on img at bounding box center [809, 256] width 16 height 16
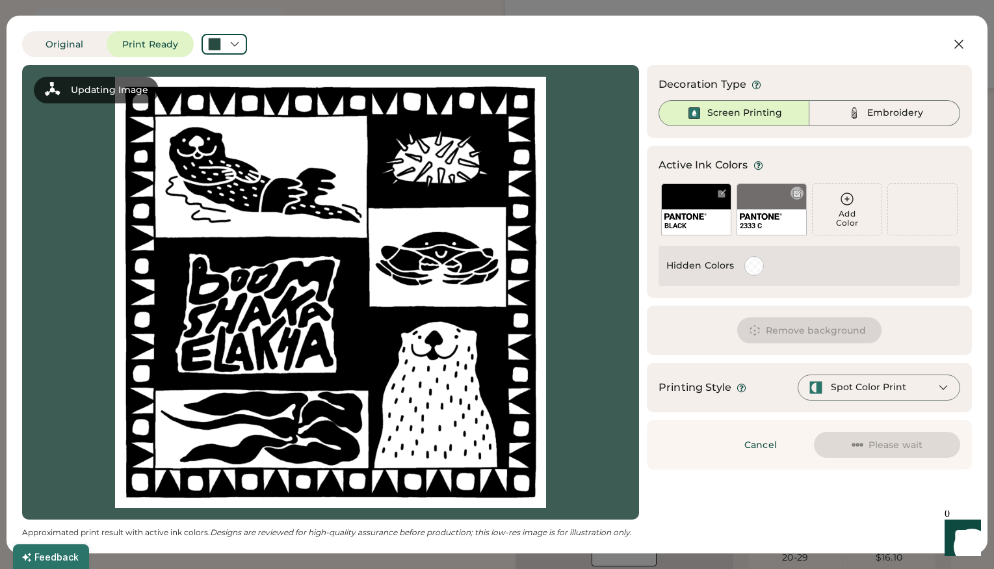
click at [802, 192] on div at bounding box center [796, 193] width 13 height 13
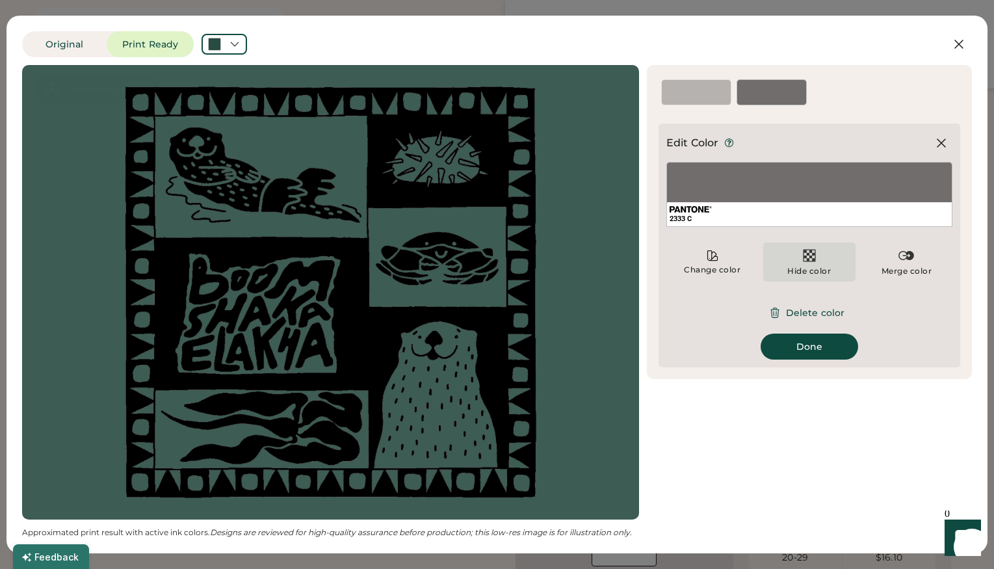
click at [820, 265] on div "Hide color" at bounding box center [809, 261] width 92 height 39
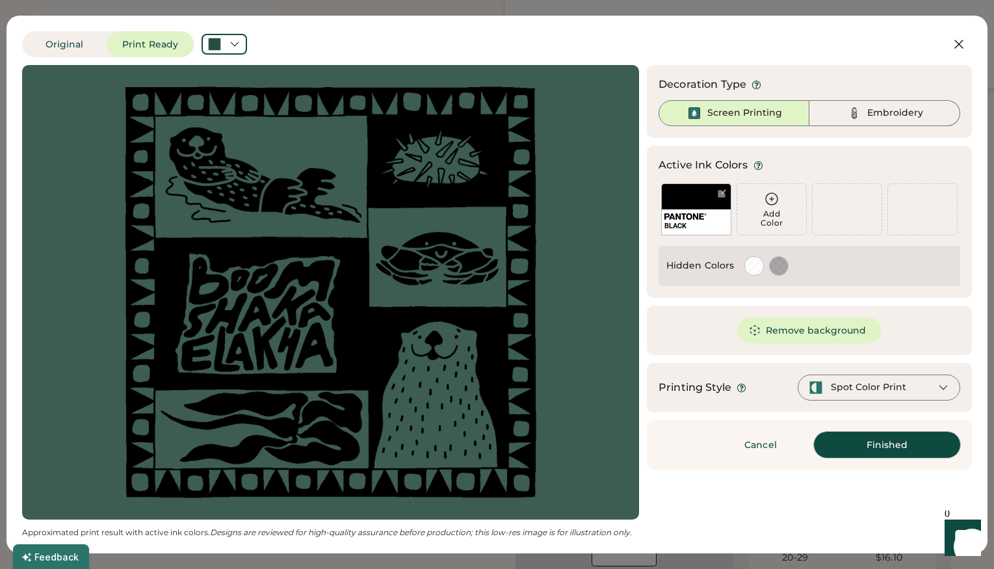
click at [851, 445] on button "Finished" at bounding box center [887, 445] width 146 height 26
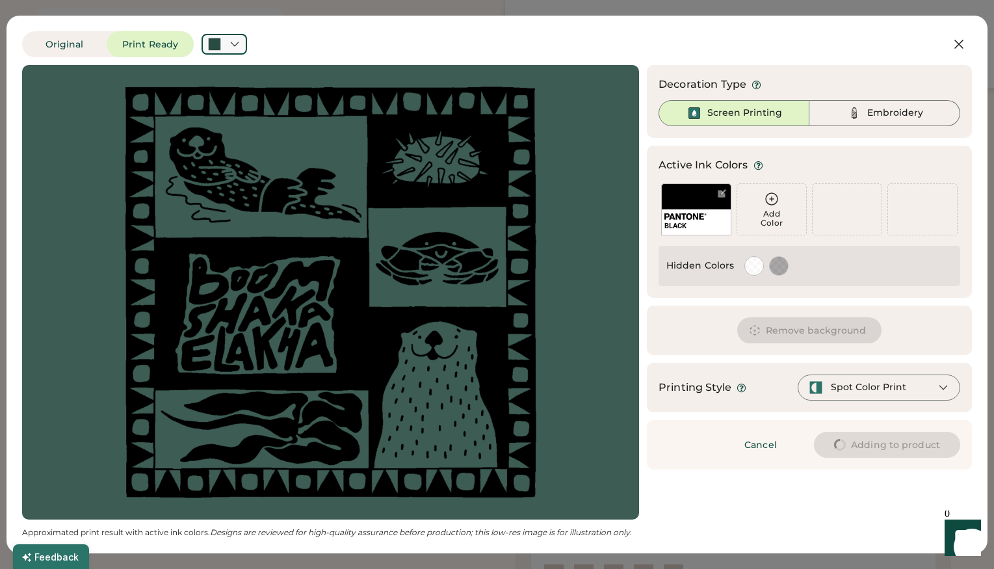
type input "****"
click at [236, 40] on icon at bounding box center [235, 44] width 12 height 12
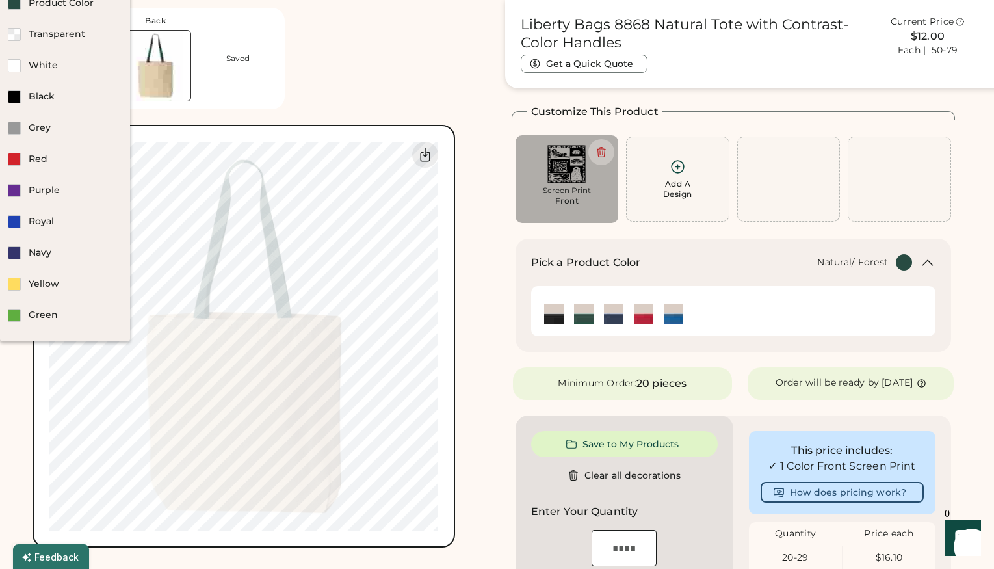
type input "****"
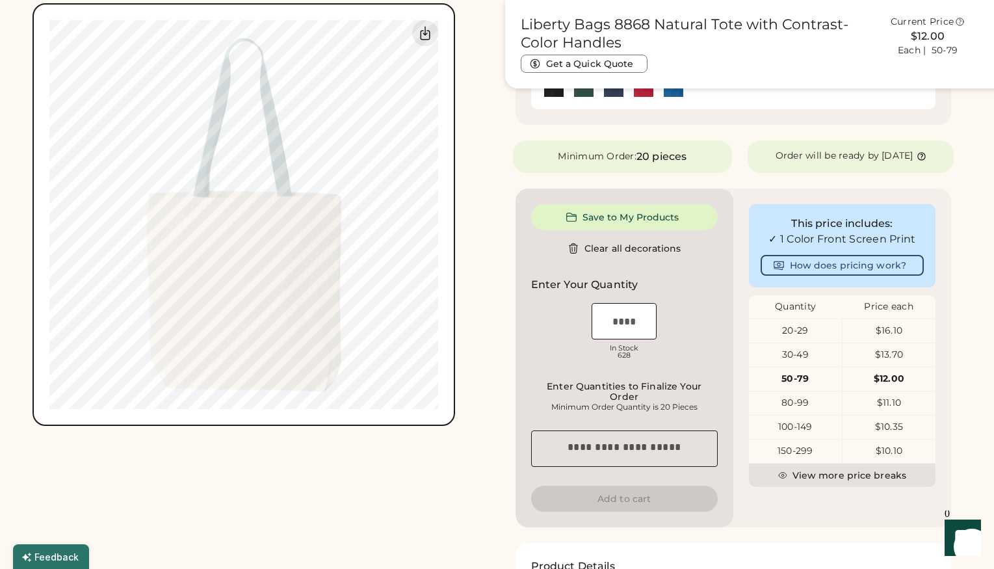
scroll to position [541, 0]
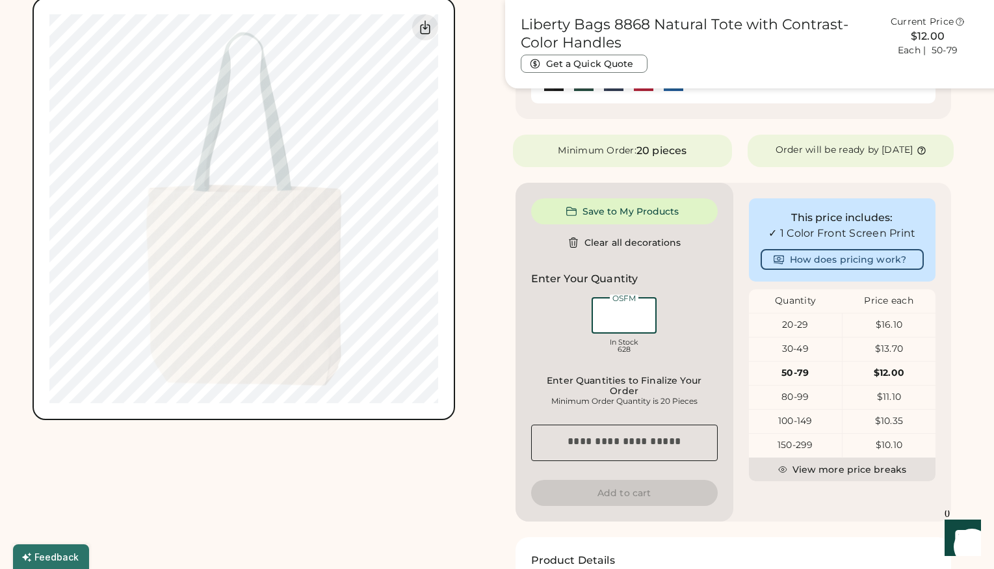
click at [628, 327] on input "input" at bounding box center [623, 315] width 65 height 36
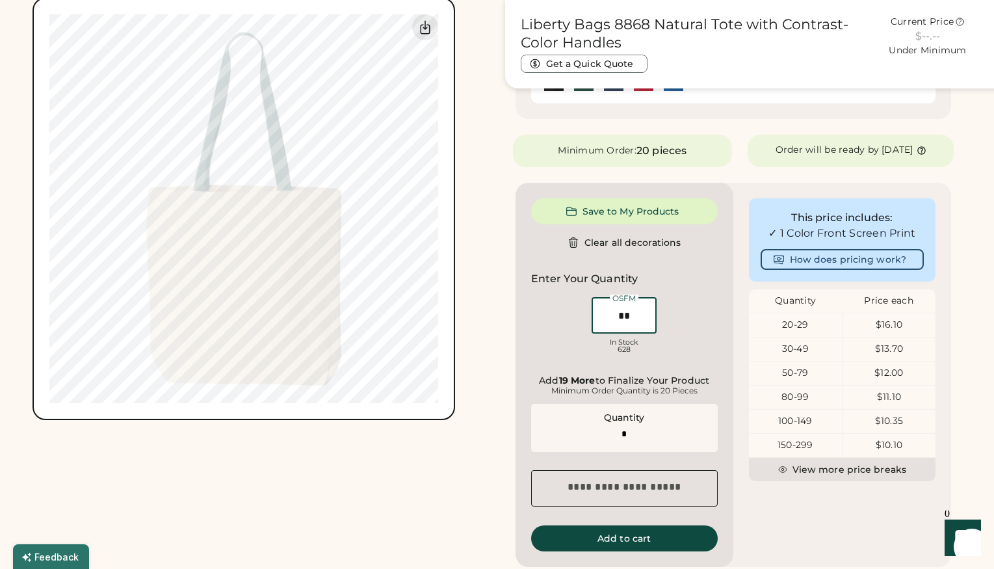
type input "***"
type input "******"
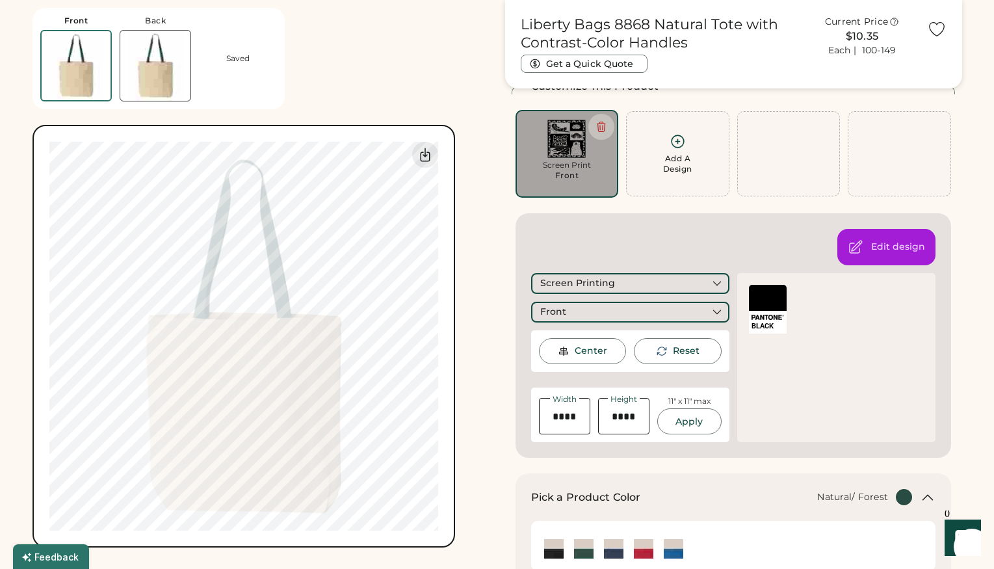
scroll to position [142, 0]
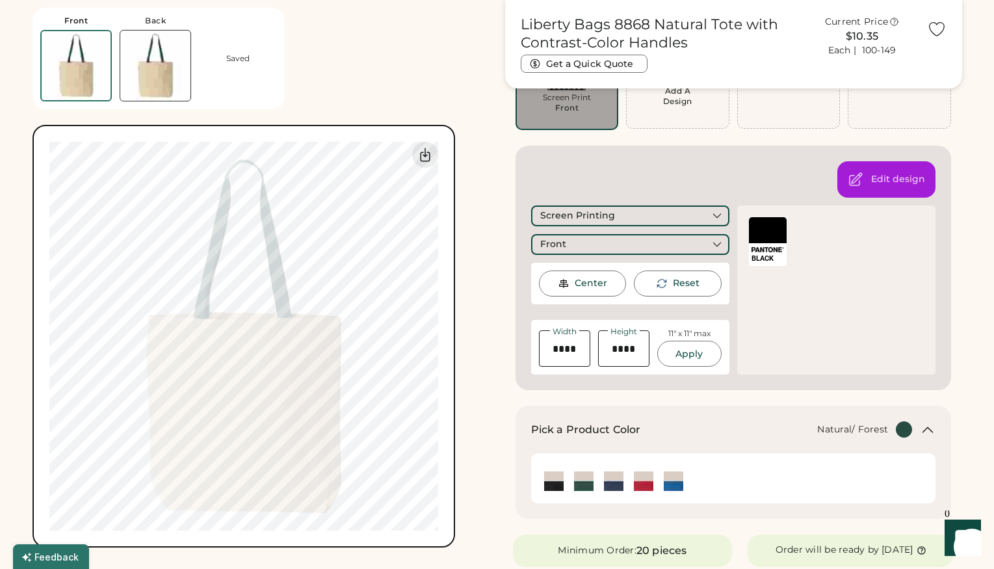
type input "***"
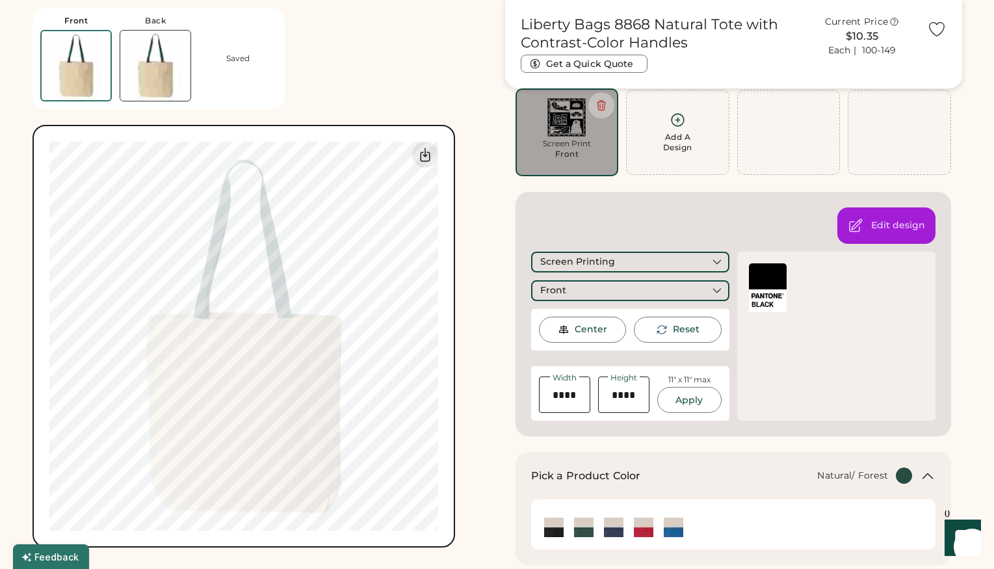
scroll to position [92, 0]
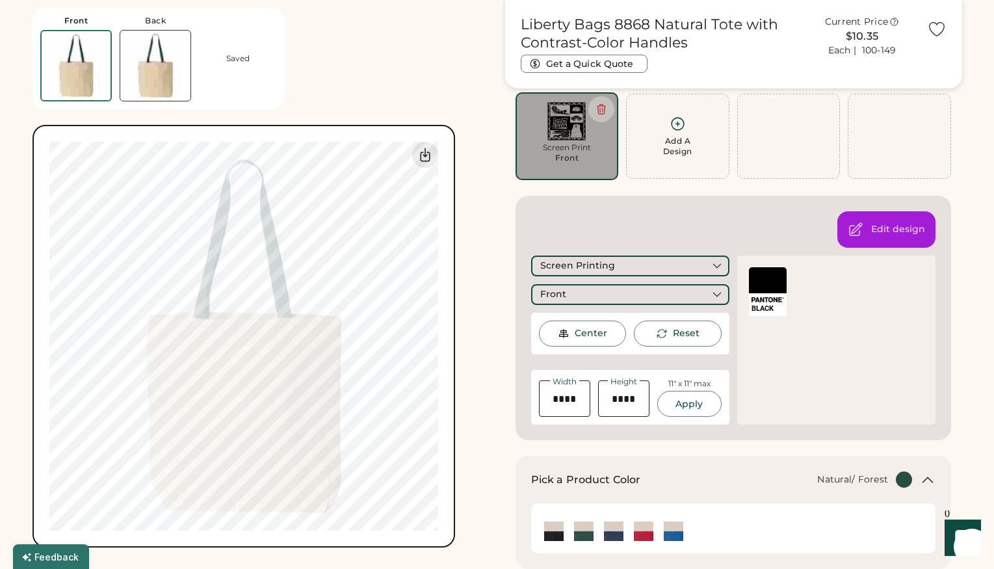
click at [162, 46] on img at bounding box center [155, 66] width 70 height 70
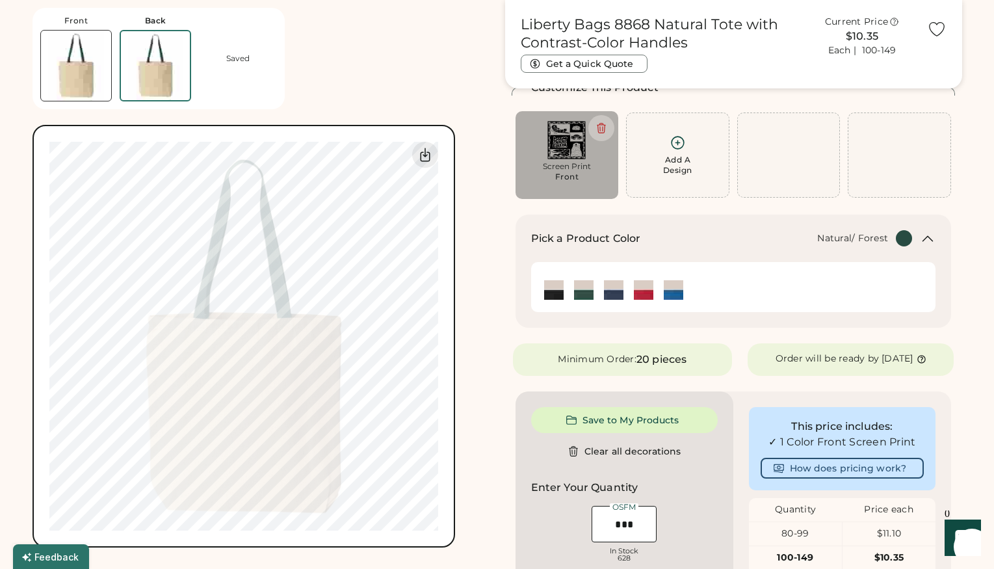
scroll to position [70, 0]
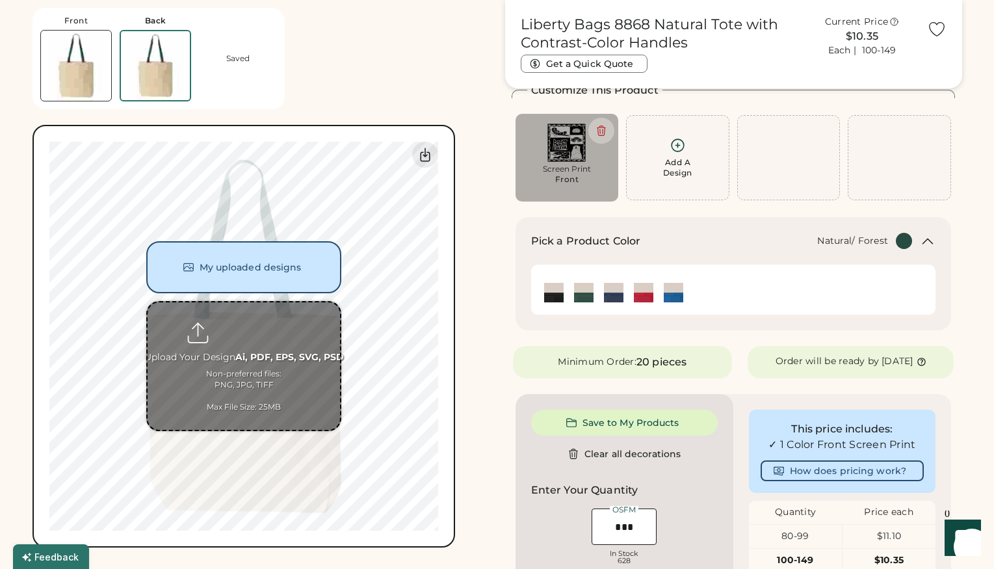
click at [259, 379] on input "file" at bounding box center [244, 365] width 192 height 127
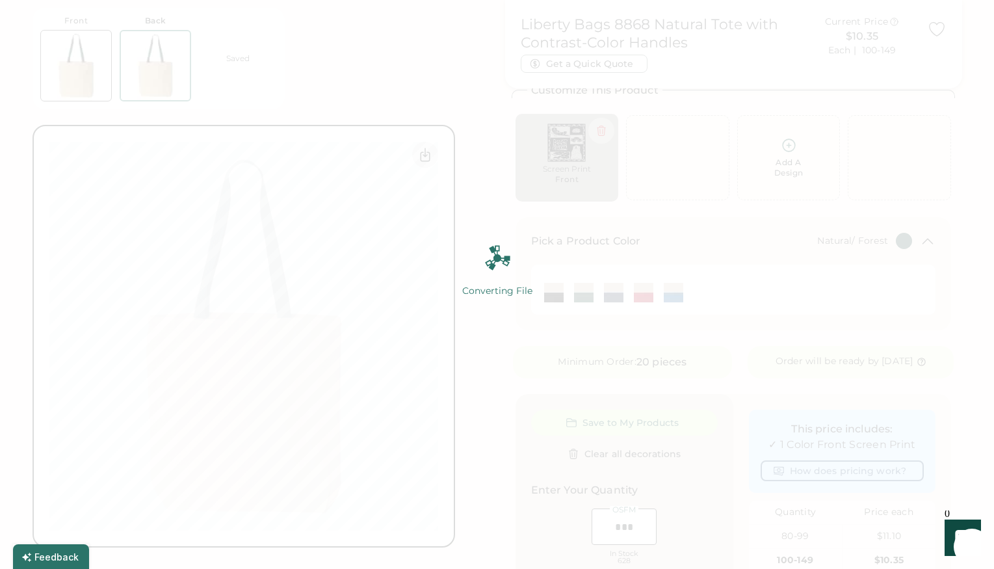
type input "******"
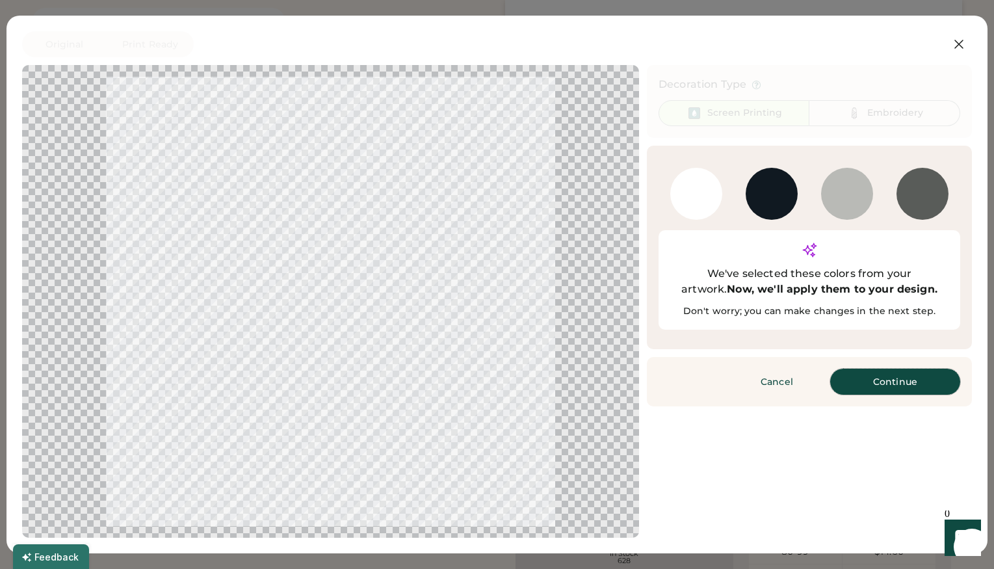
click at [865, 368] on button "Continue" at bounding box center [895, 381] width 130 height 26
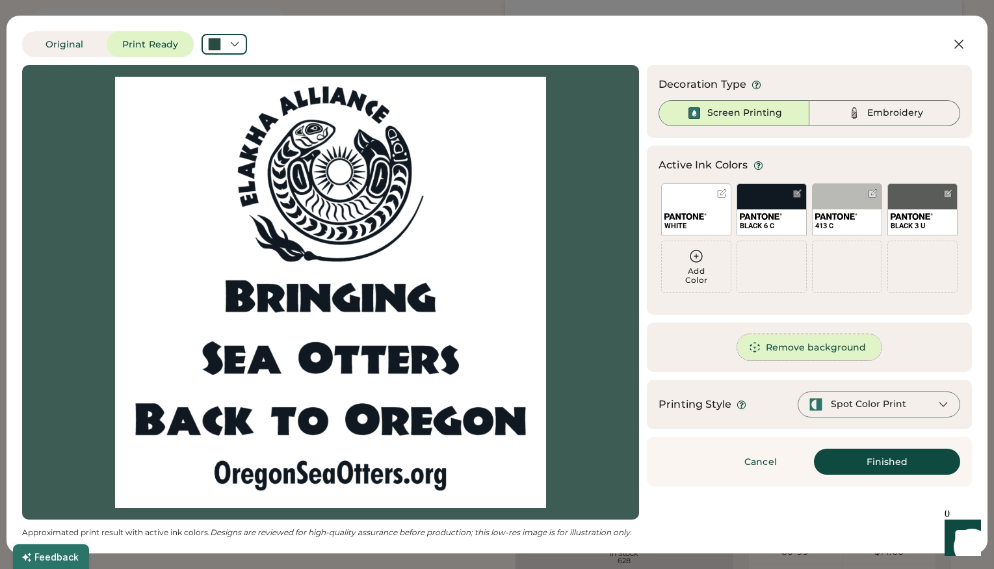
click at [807, 350] on button "Remove background" at bounding box center [809, 347] width 145 height 26
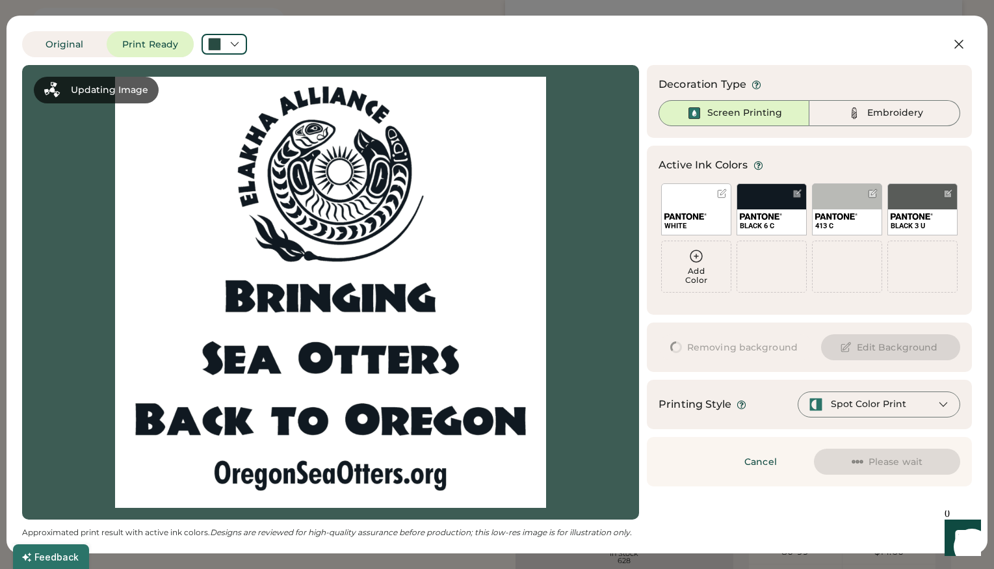
scroll to position [0, 0]
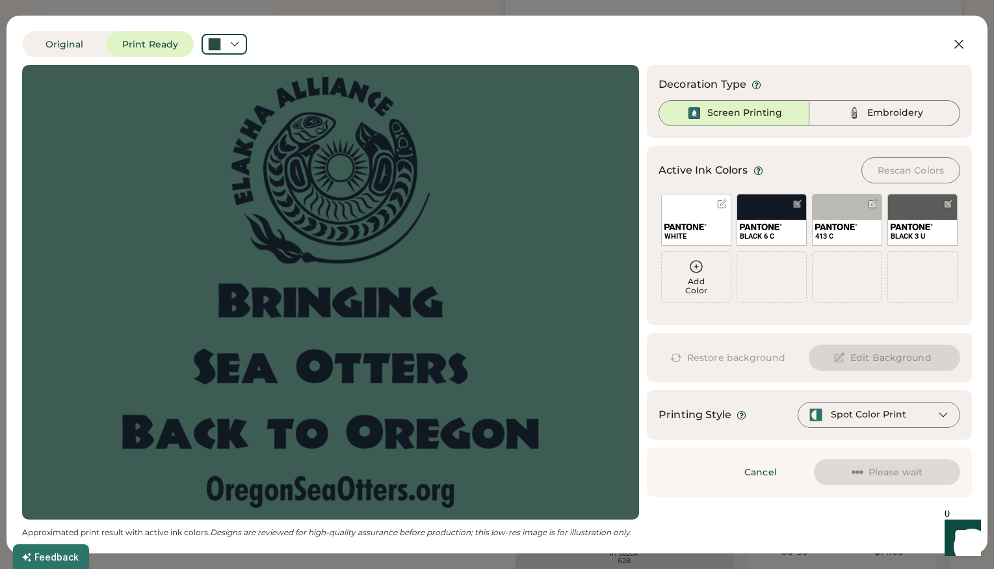
click at [722, 204] on div at bounding box center [722, 204] width 10 height 10
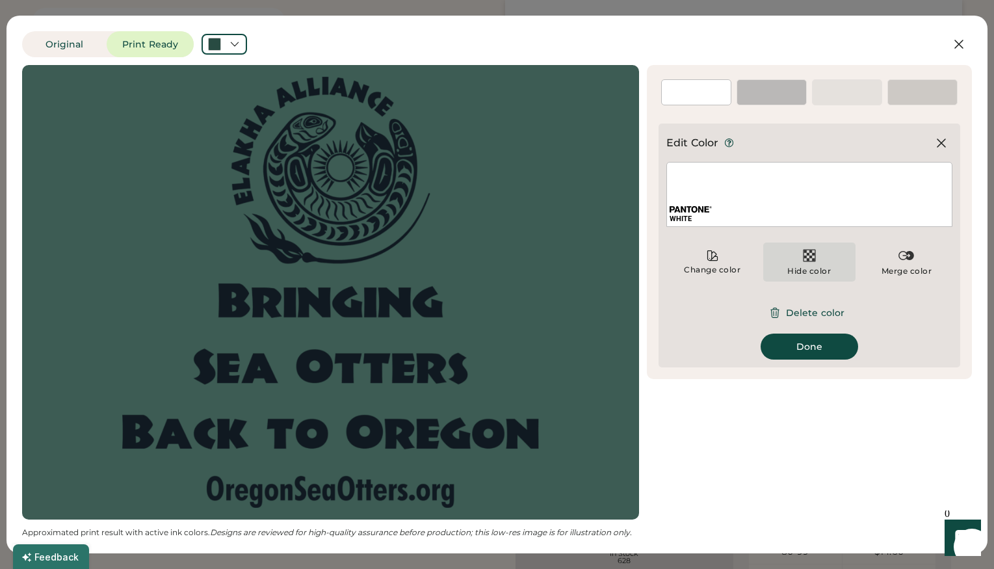
click at [813, 268] on div "Hide color" at bounding box center [809, 271] width 44 height 10
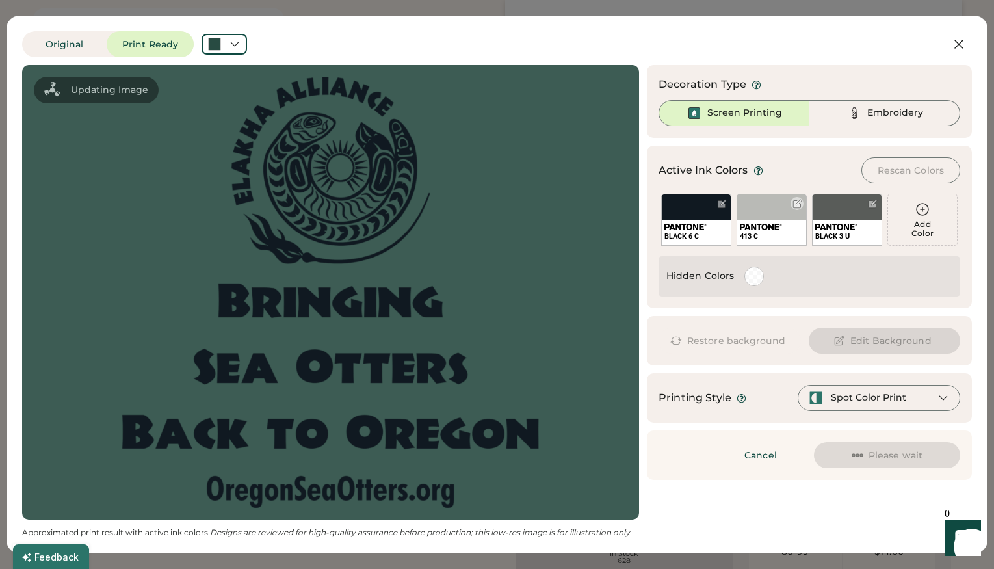
click at [799, 205] on div at bounding box center [797, 204] width 10 height 10
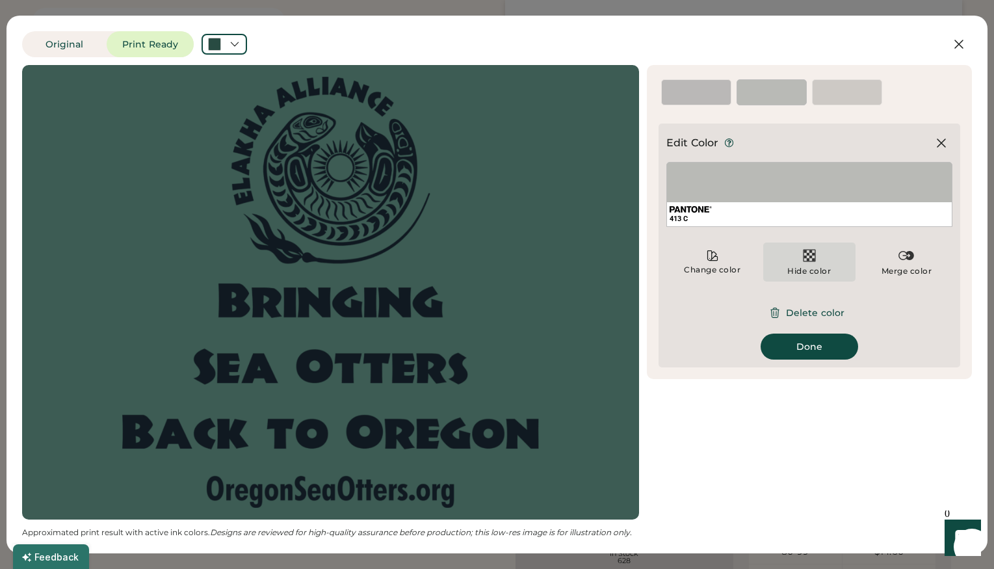
click at [795, 255] on div "Hide color" at bounding box center [809, 261] width 92 height 39
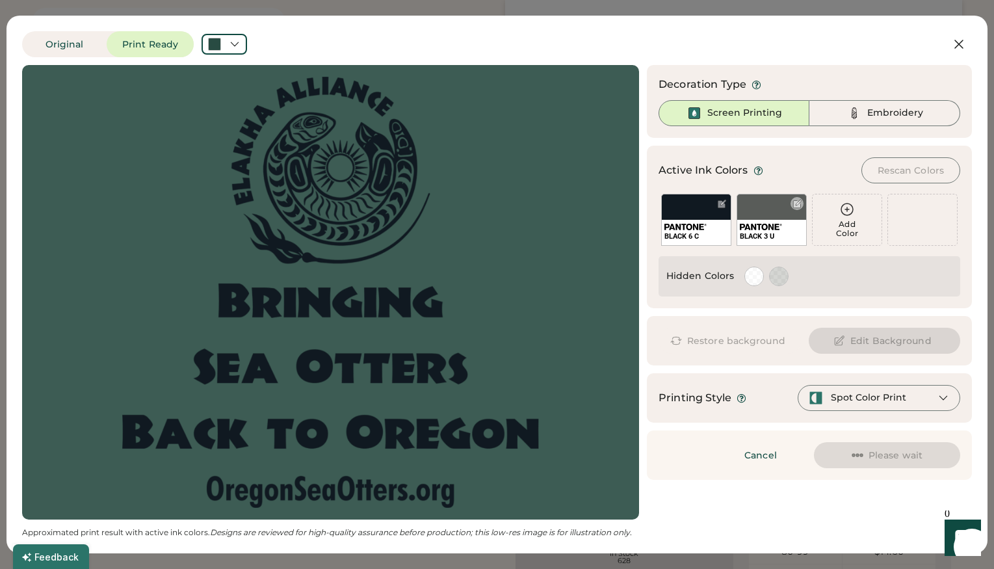
click at [800, 203] on div at bounding box center [797, 204] width 10 height 10
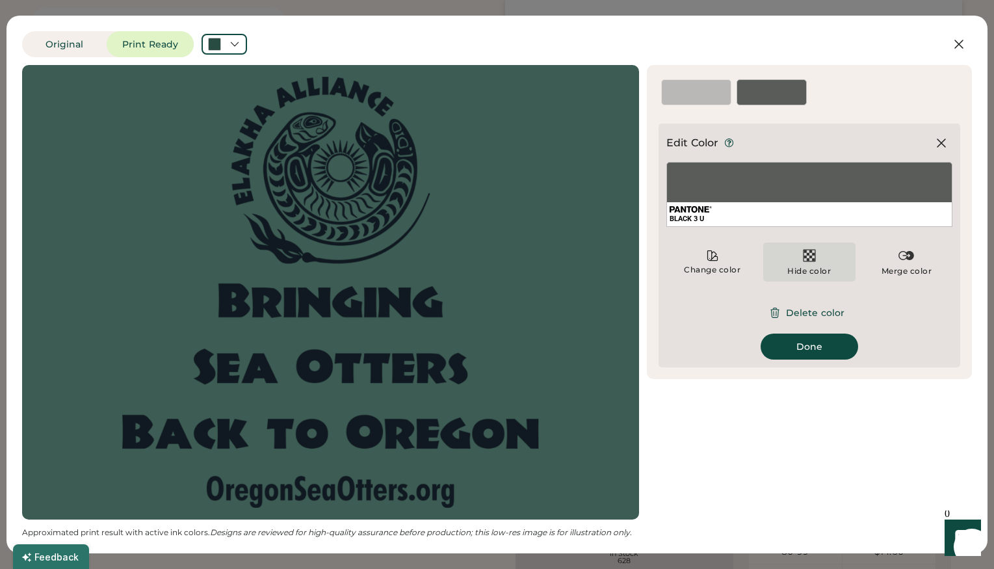
click at [792, 267] on div "Hide color" at bounding box center [809, 271] width 44 height 10
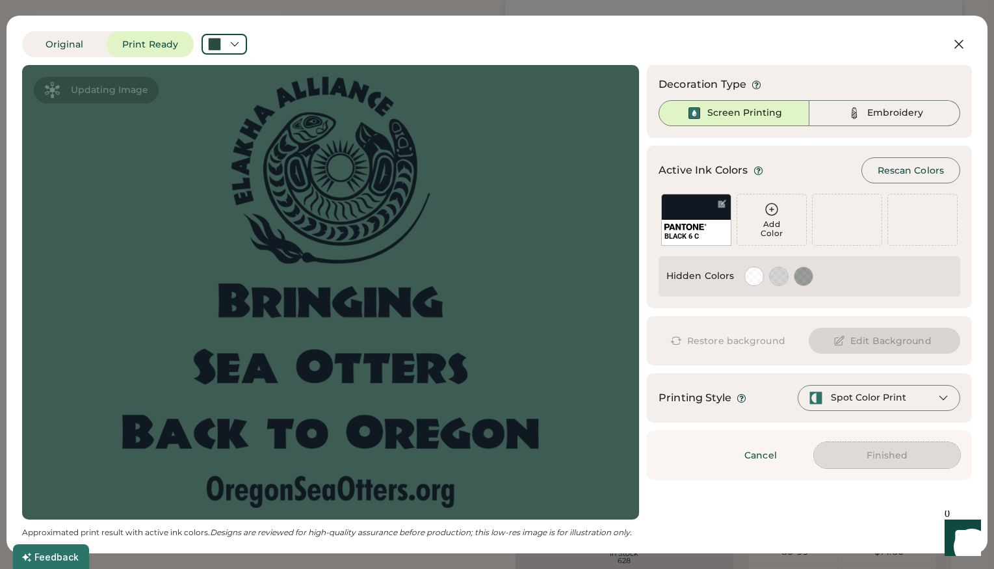
click at [907, 455] on button "Finished" at bounding box center [887, 455] width 146 height 26
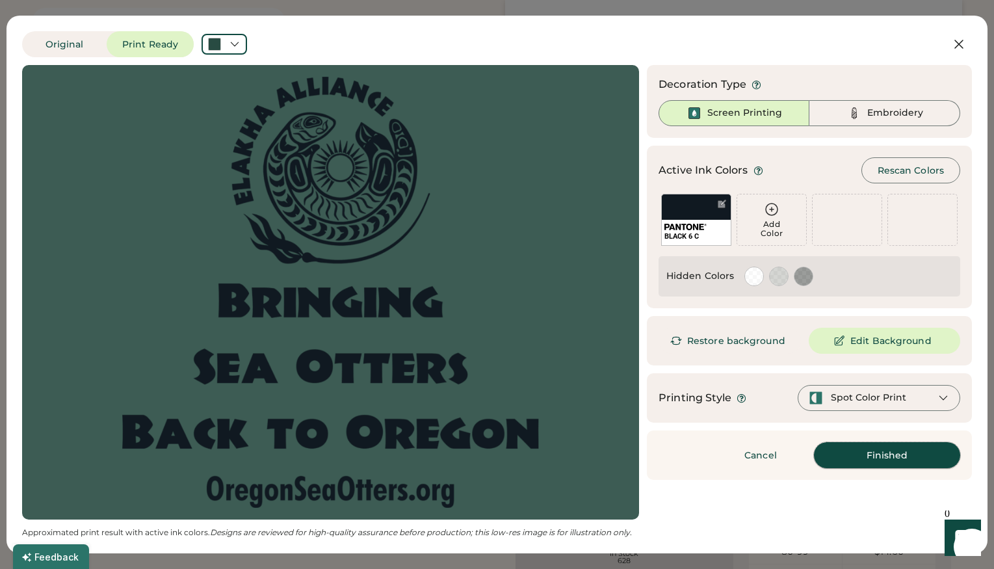
click at [888, 459] on button "Finished" at bounding box center [887, 455] width 146 height 26
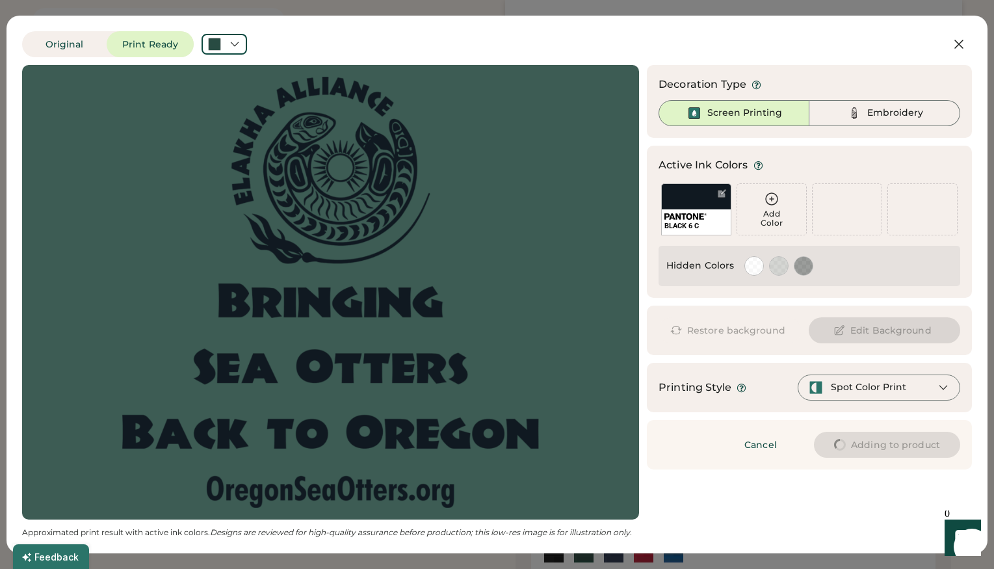
type input "****"
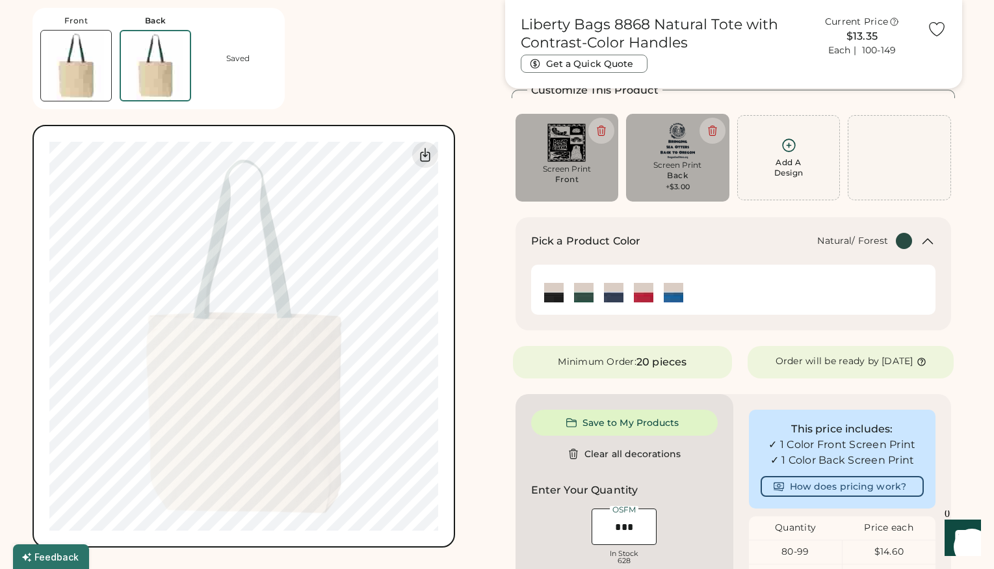
type input "****"
click at [49, 80] on img at bounding box center [76, 66] width 70 height 70
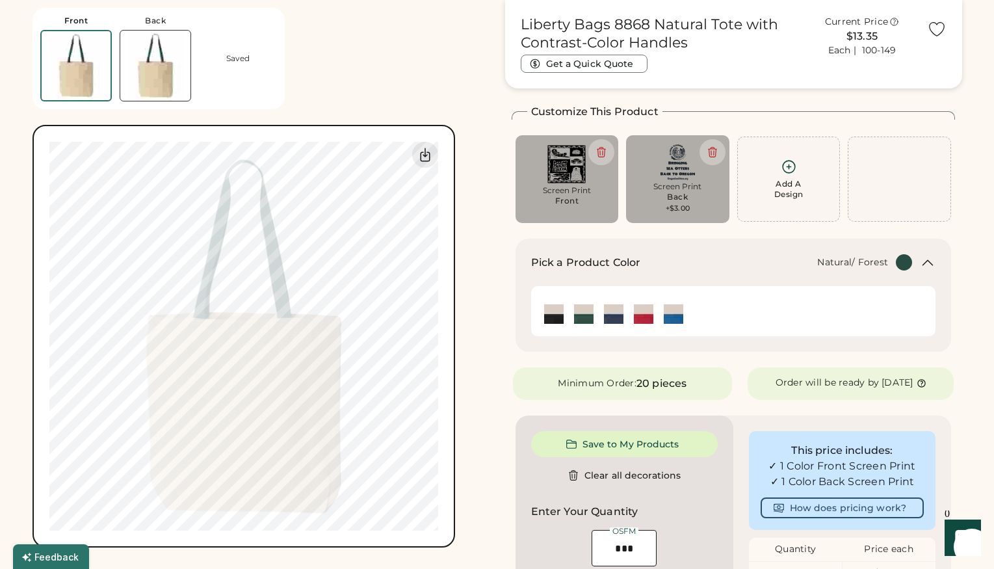
click at [124, 68] on img at bounding box center [155, 66] width 70 height 70
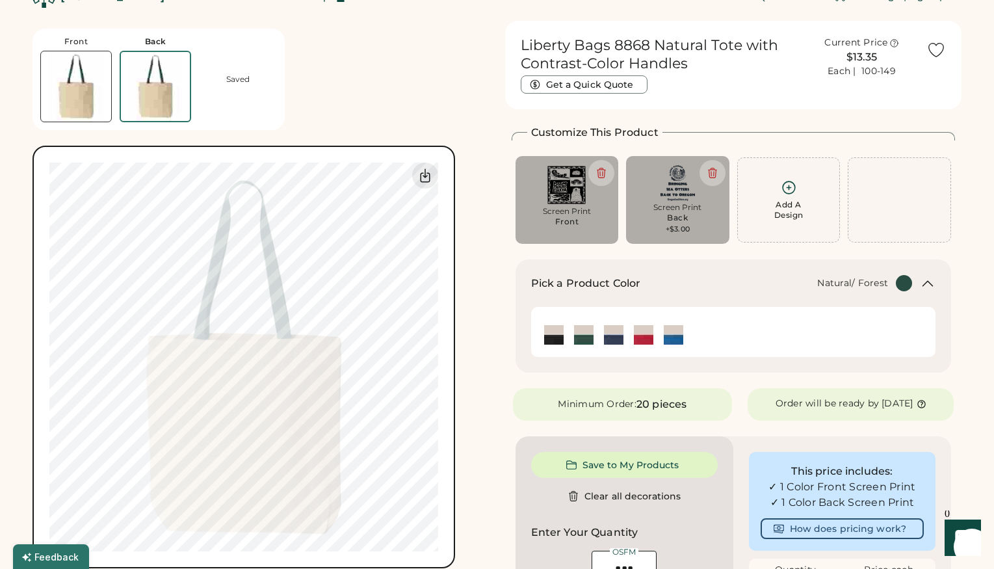
scroll to position [27, 0]
click at [68, 69] on img at bounding box center [76, 87] width 70 height 70
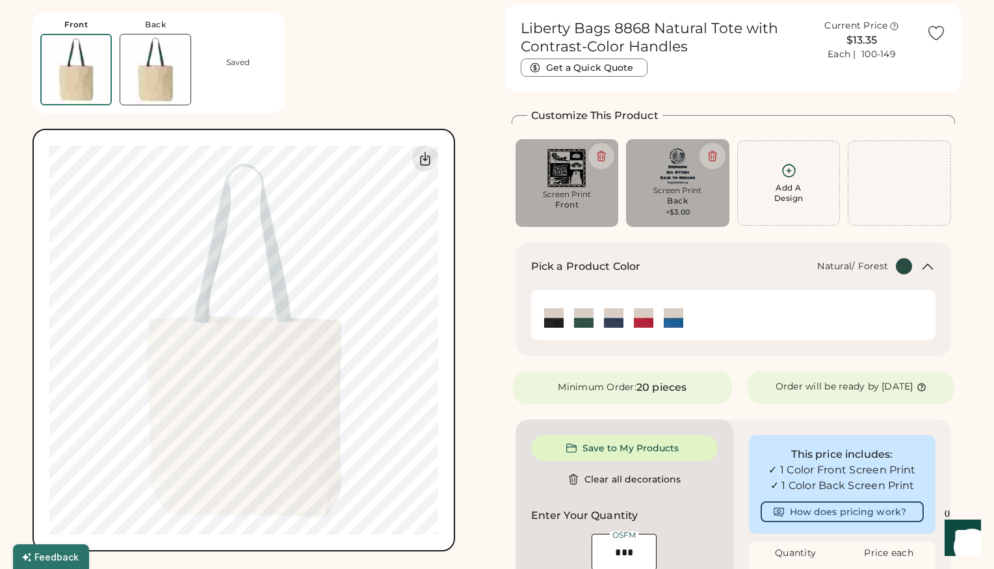
scroll to position [49, 0]
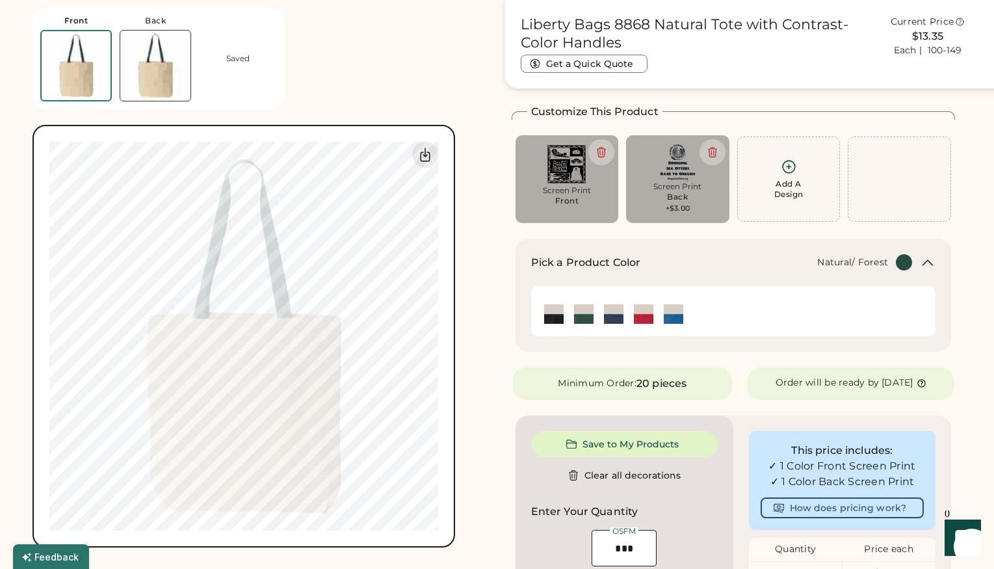
click at [132, 56] on img at bounding box center [155, 66] width 70 height 70
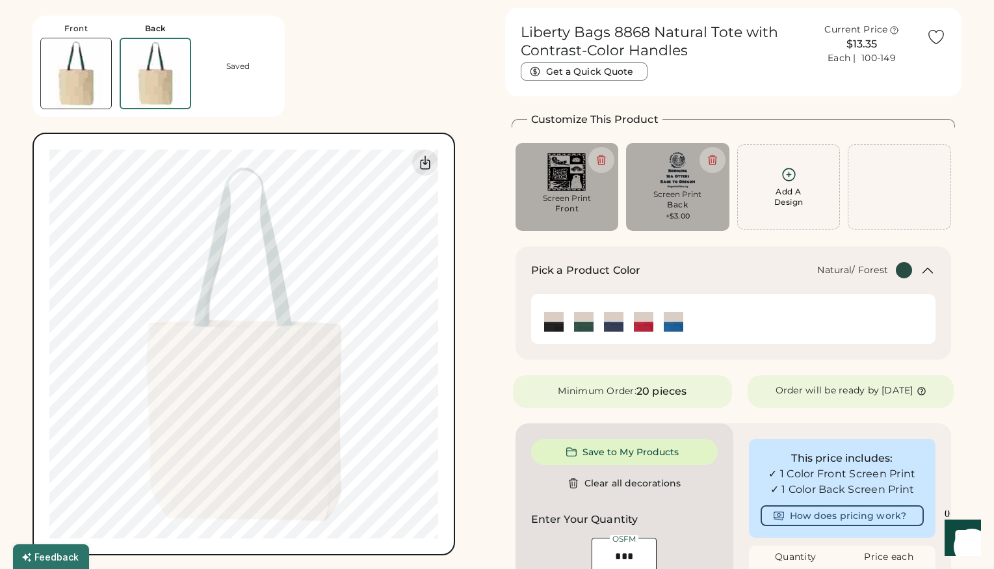
scroll to position [27, 0]
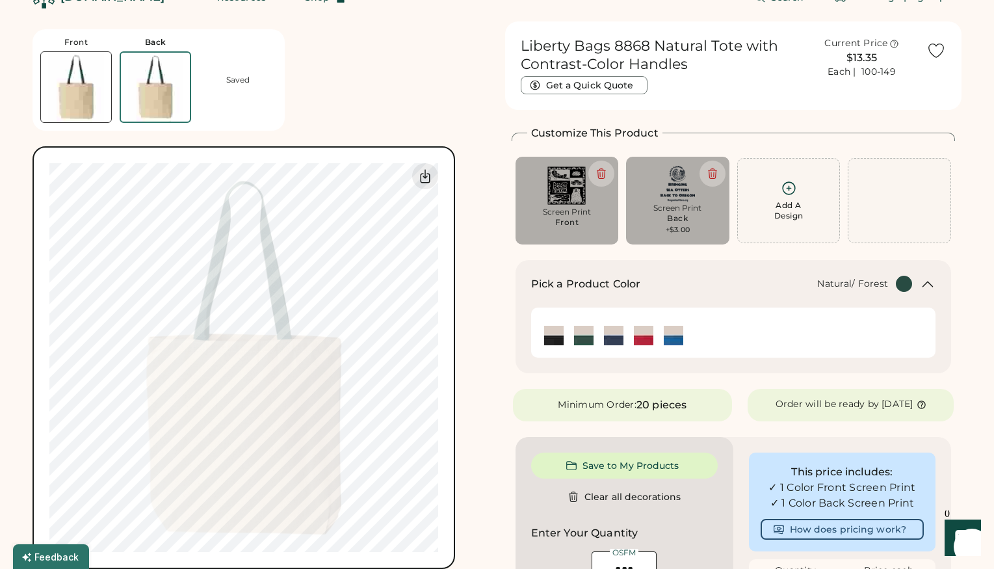
type input "****"
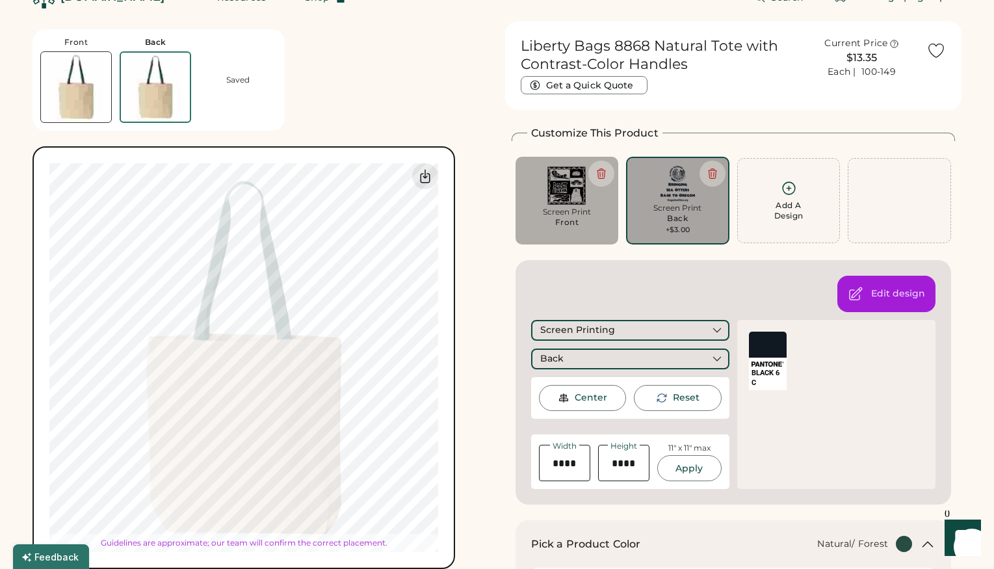
type input "****"
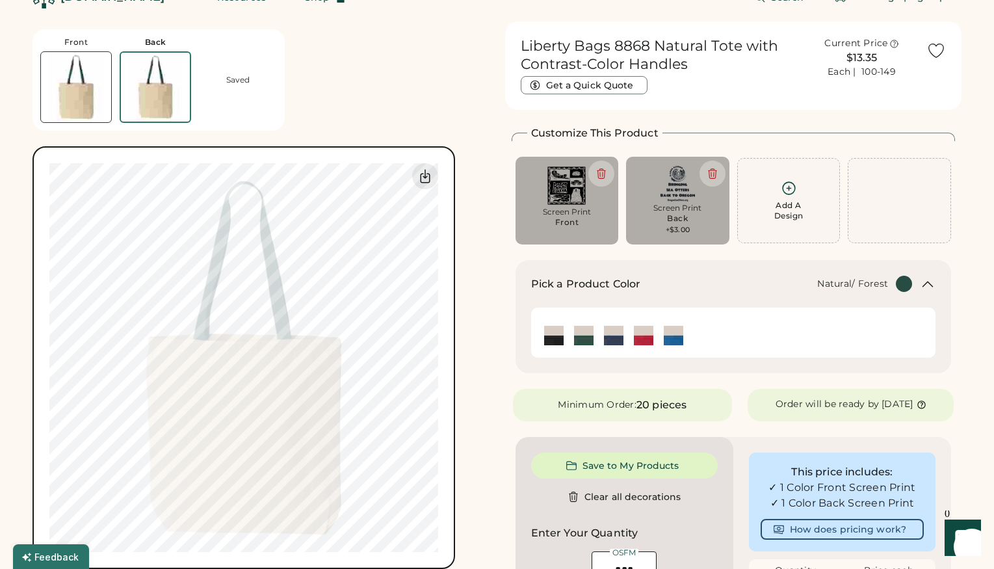
click at [576, 211] on div "Screen Print" at bounding box center [566, 212] width 85 height 10
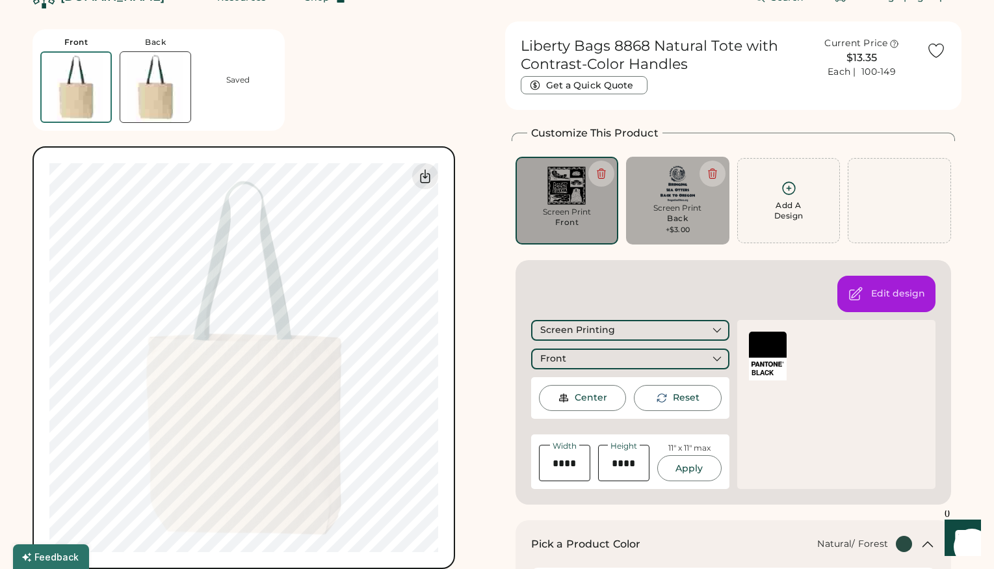
type input "****"
click at [165, 94] on img at bounding box center [155, 87] width 70 height 70
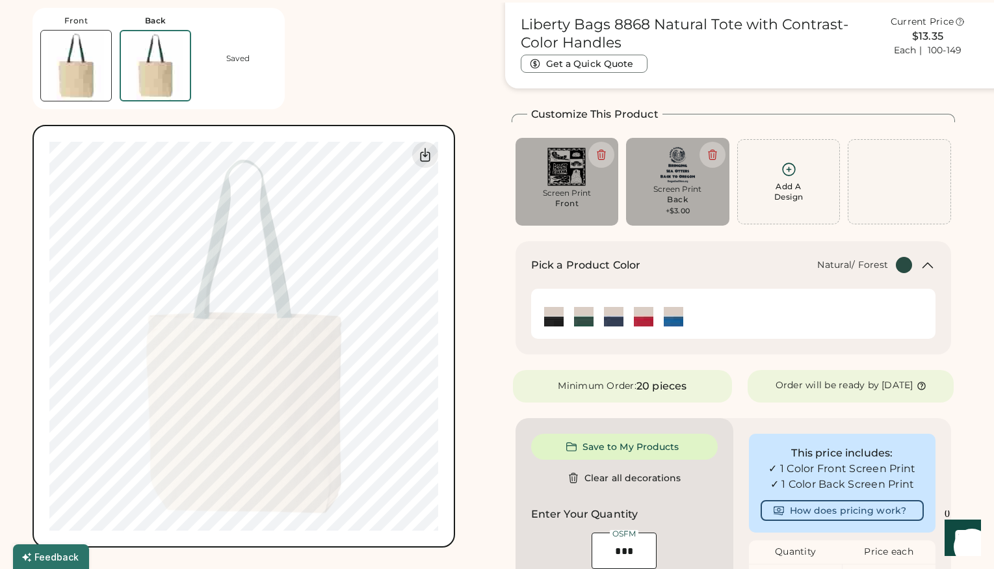
scroll to position [49, 0]
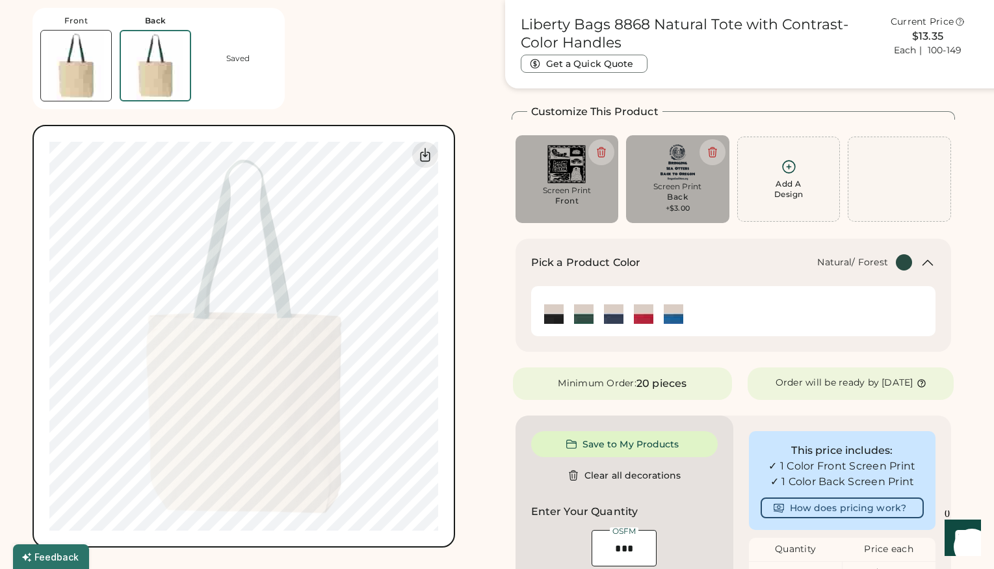
click at [96, 77] on img at bounding box center [76, 66] width 70 height 70
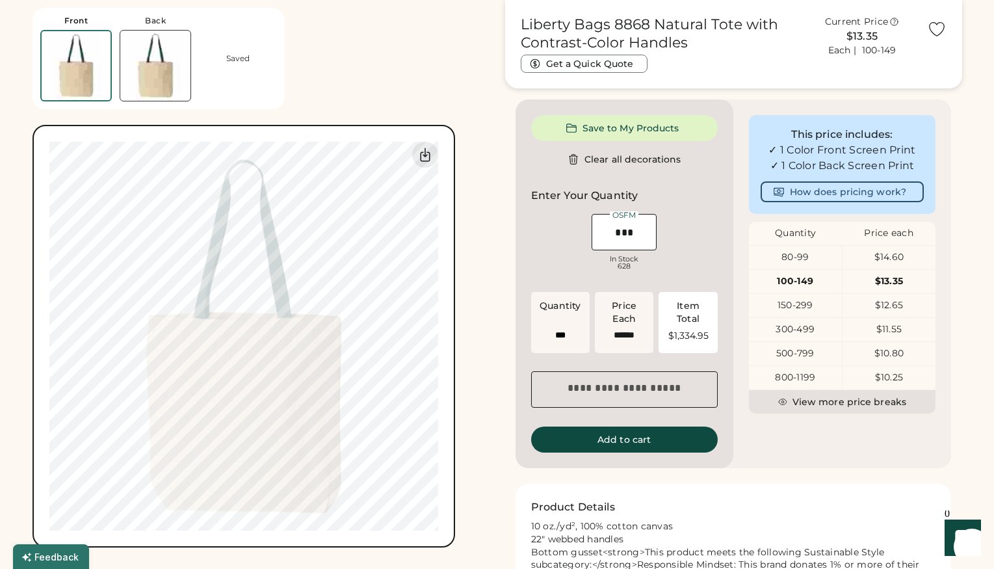
scroll to position [374, 0]
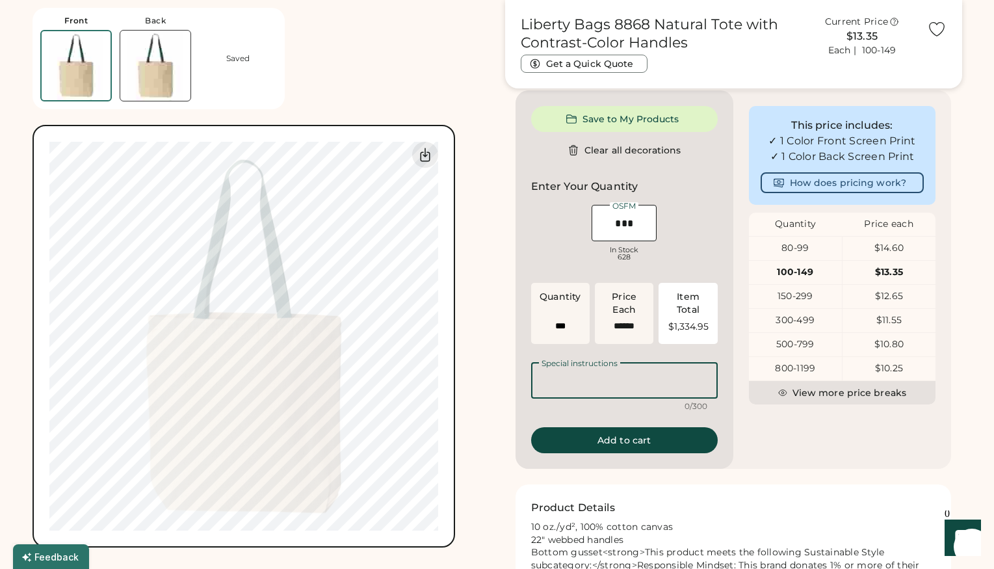
click at [613, 394] on textarea at bounding box center [624, 380] width 187 height 36
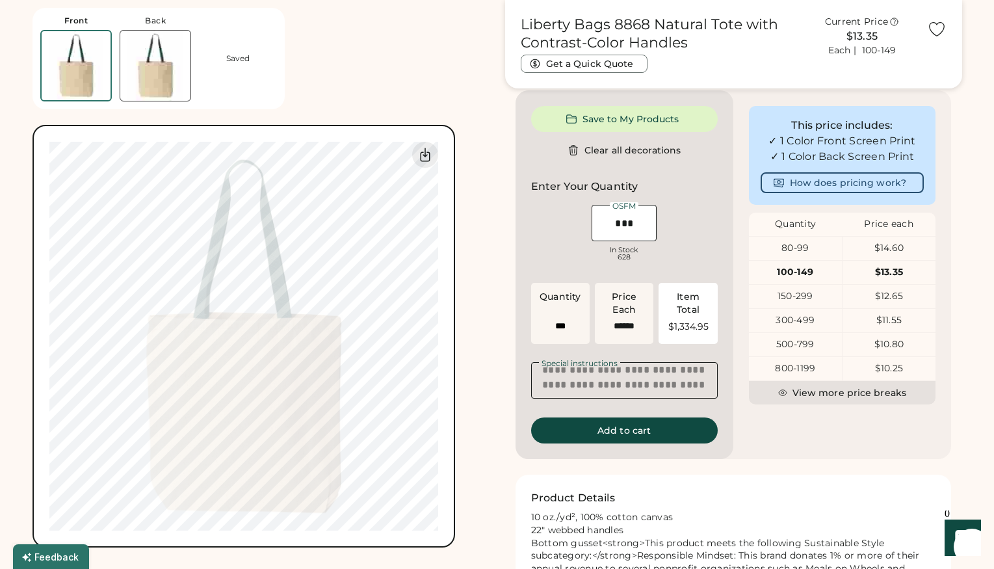
click at [680, 393] on textarea "**********" at bounding box center [624, 380] width 187 height 36
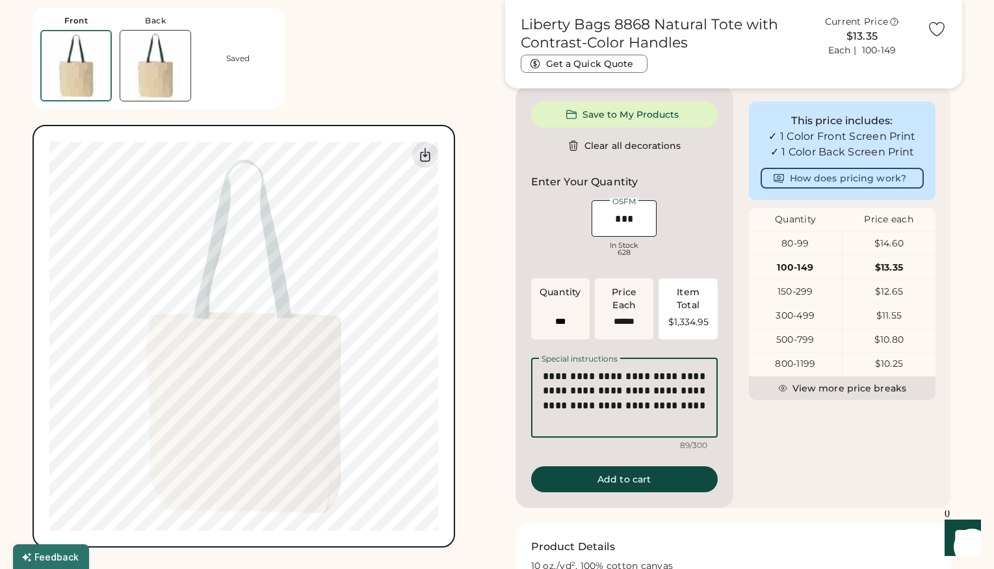
scroll to position [379, 0]
click at [628, 426] on textarea "**********" at bounding box center [624, 397] width 187 height 80
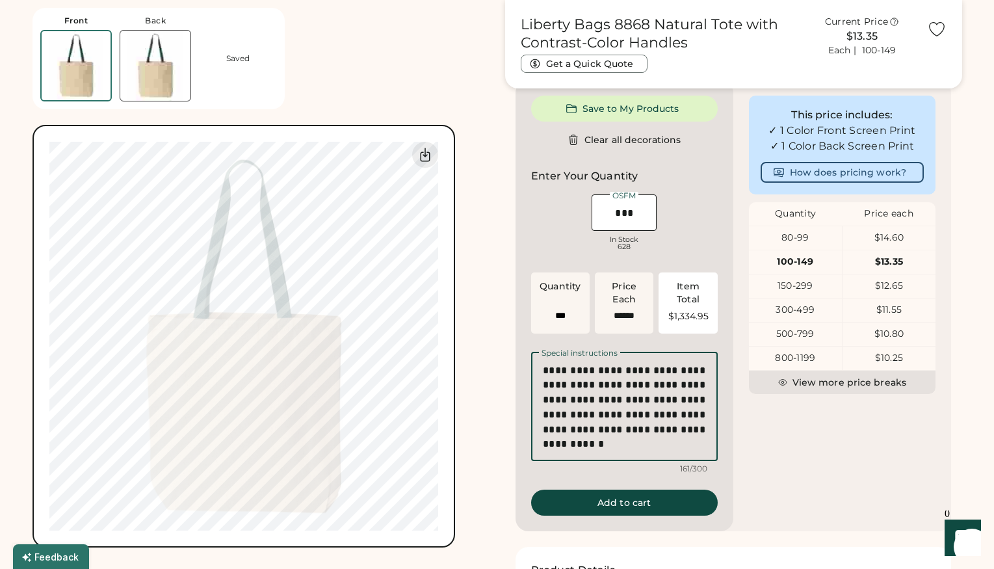
scroll to position [381, 0]
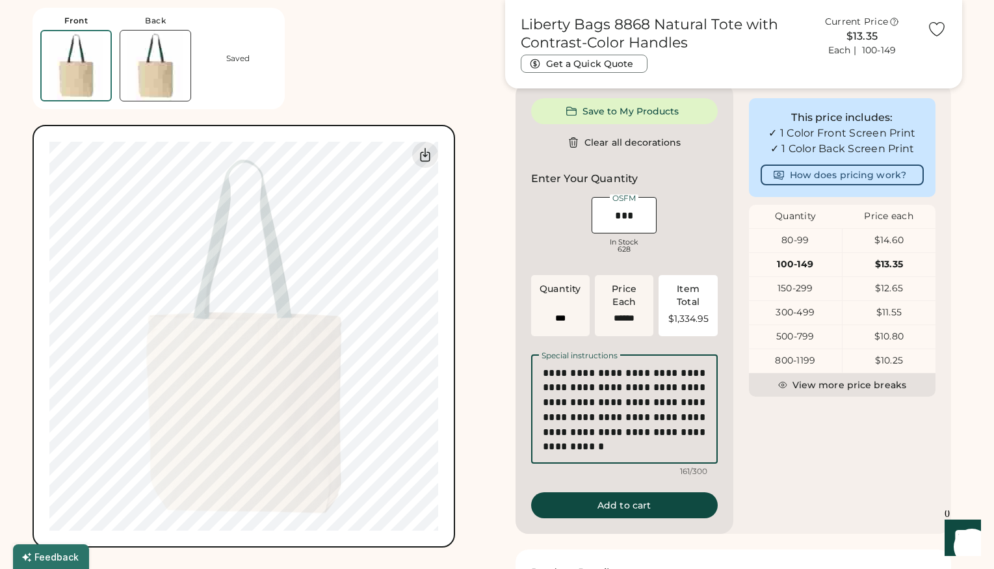
click at [686, 394] on textarea "**********" at bounding box center [624, 408] width 187 height 109
click at [666, 426] on textarea "**********" at bounding box center [624, 408] width 187 height 109
click at [666, 455] on textarea "**********" at bounding box center [624, 408] width 187 height 109
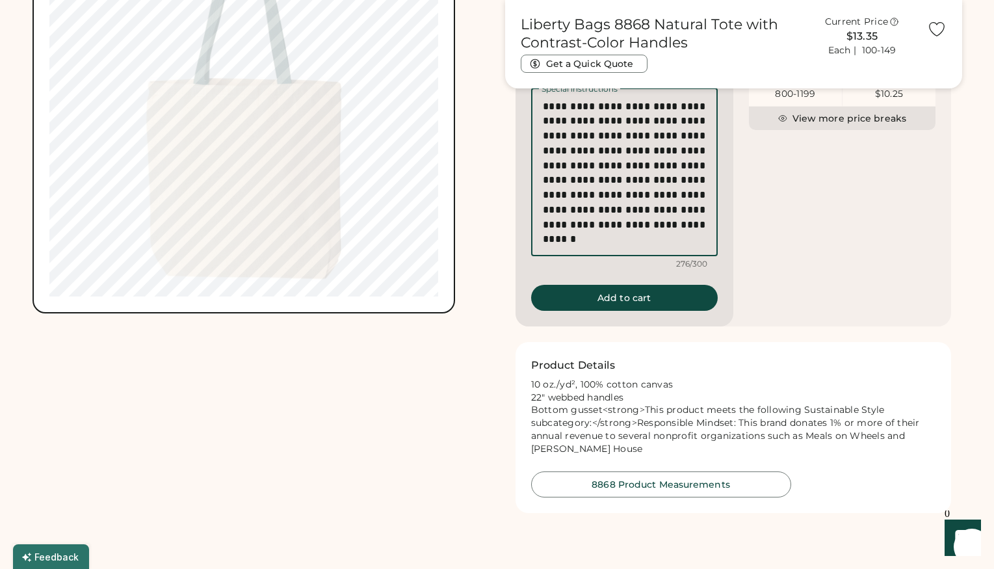
scroll to position [647, 0]
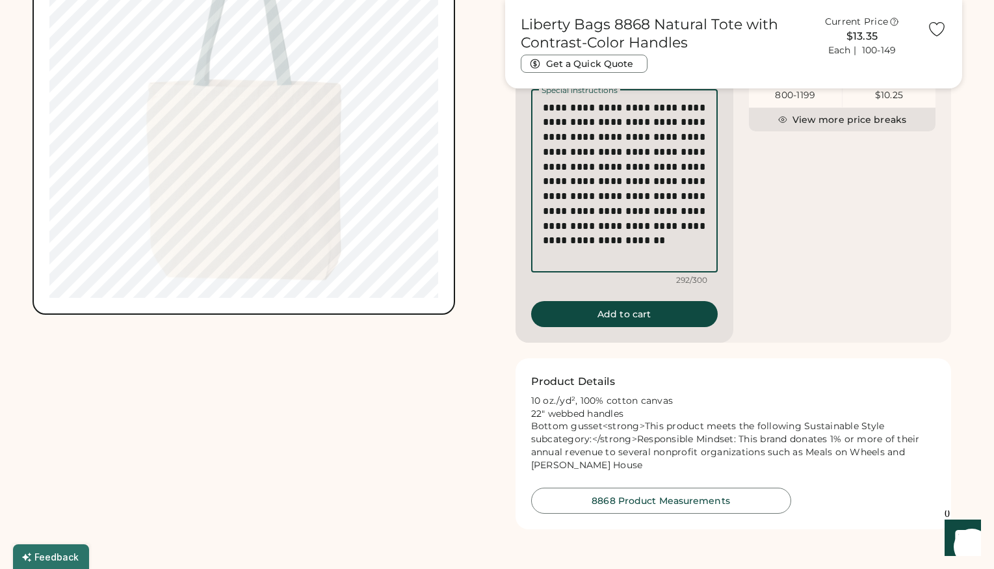
drag, startPoint x: 676, startPoint y: 263, endPoint x: 673, endPoint y: 253, distance: 10.1
click at [673, 253] on textarea "**********" at bounding box center [624, 180] width 187 height 183
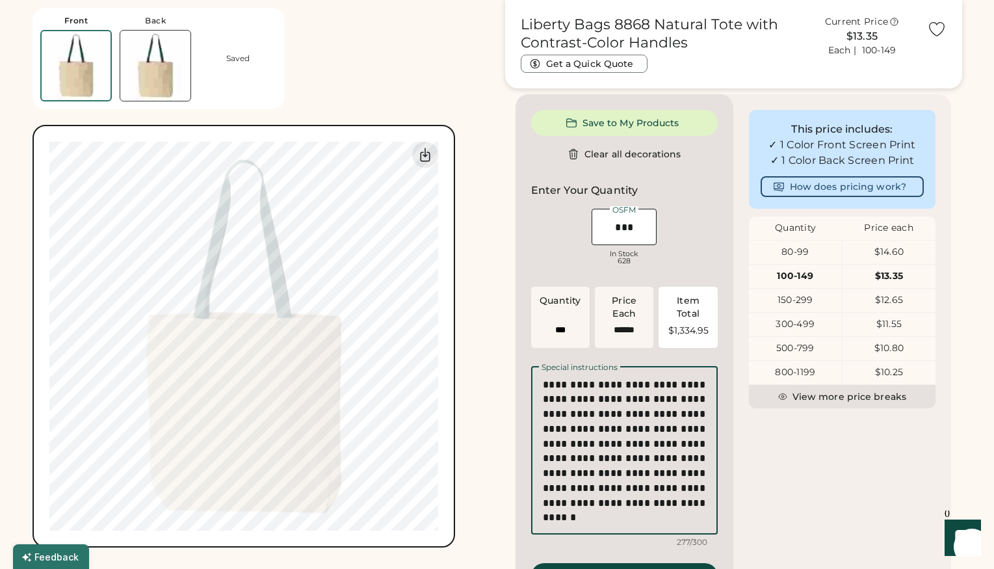
scroll to position [358, 0]
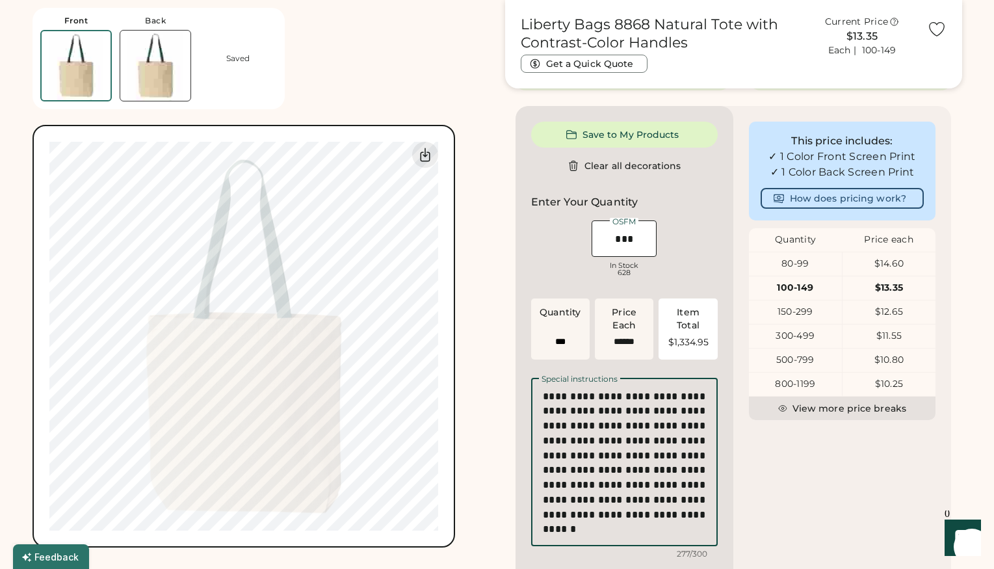
type textarea "**********"
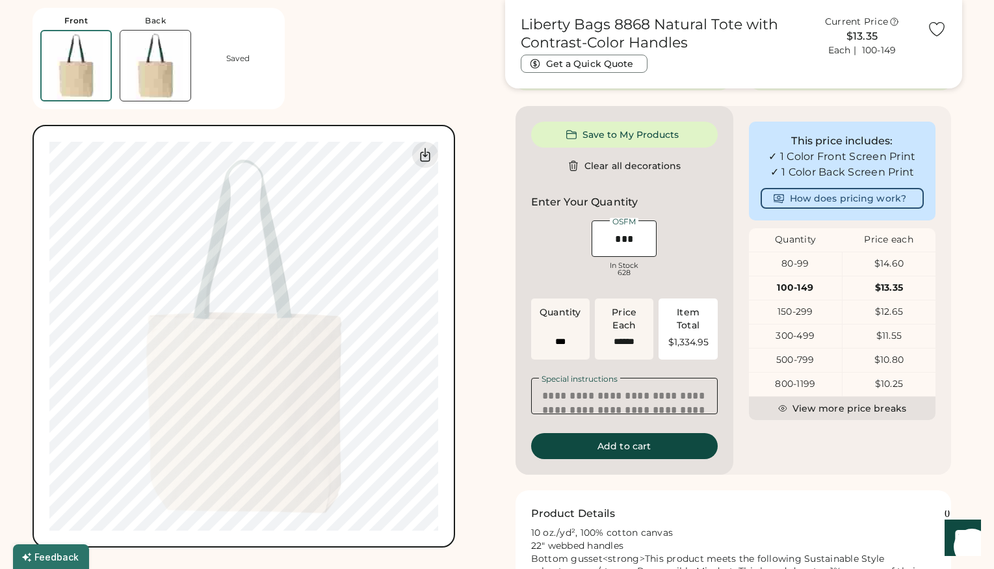
click at [151, 71] on img at bounding box center [155, 66] width 70 height 70
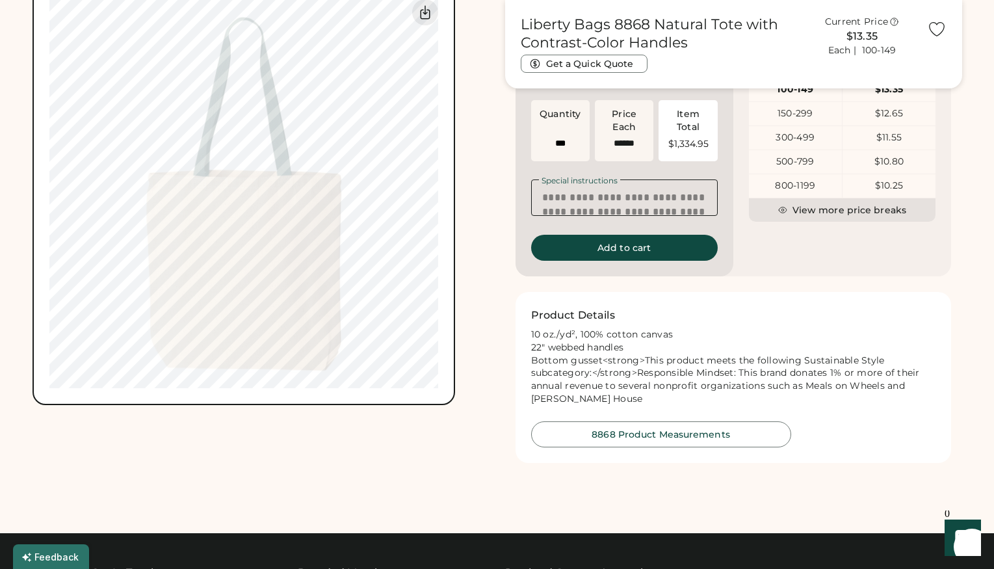
scroll to position [547, 0]
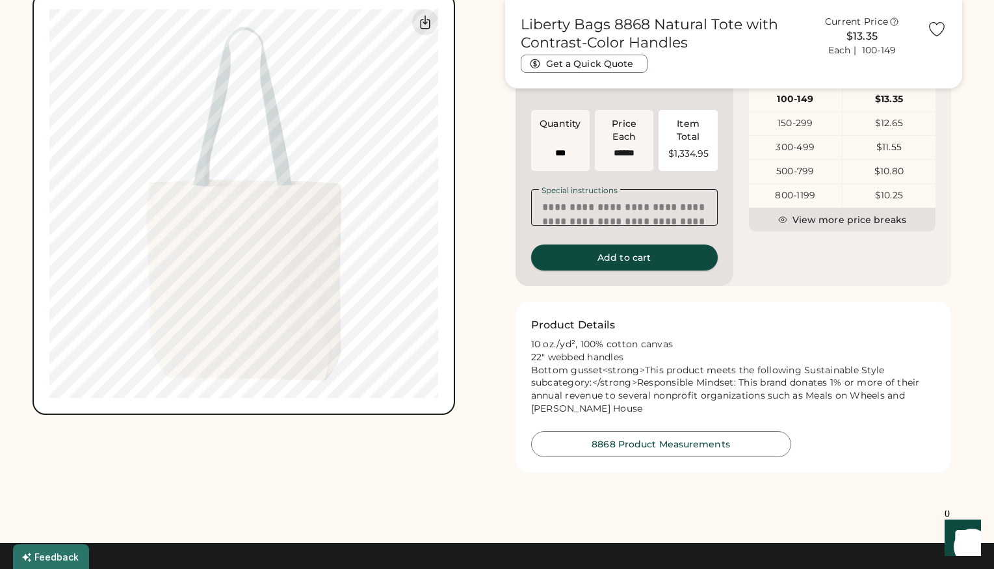
click at [622, 270] on button "Add to cart" at bounding box center [624, 257] width 187 height 26
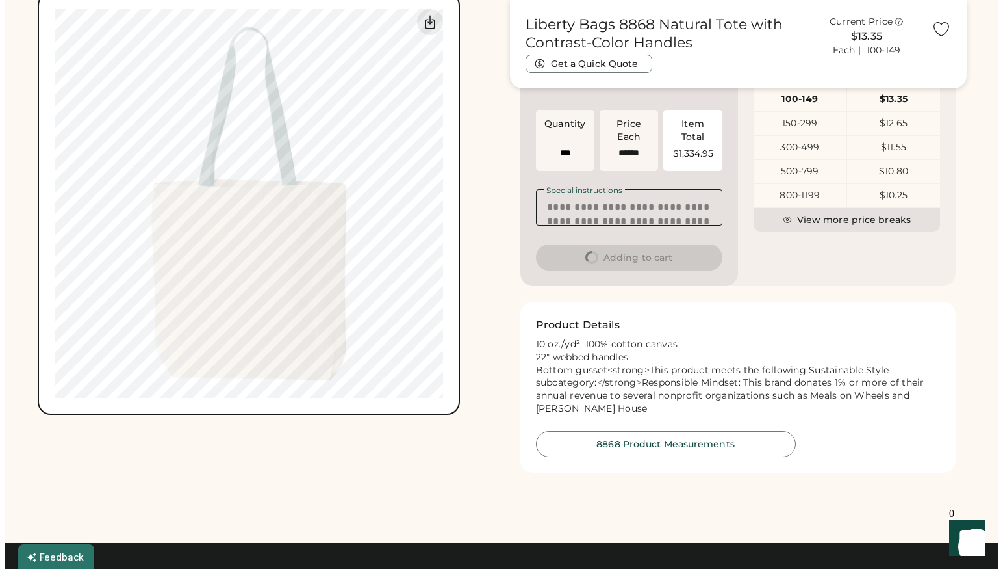
scroll to position [0, 0]
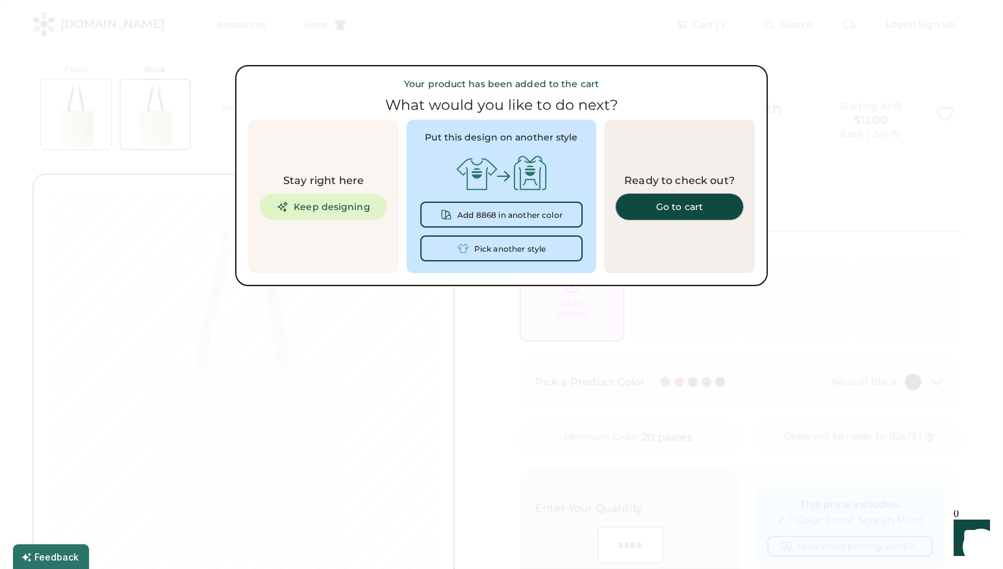
click at [685, 206] on div "Go to cart" at bounding box center [680, 206] width 96 height 9
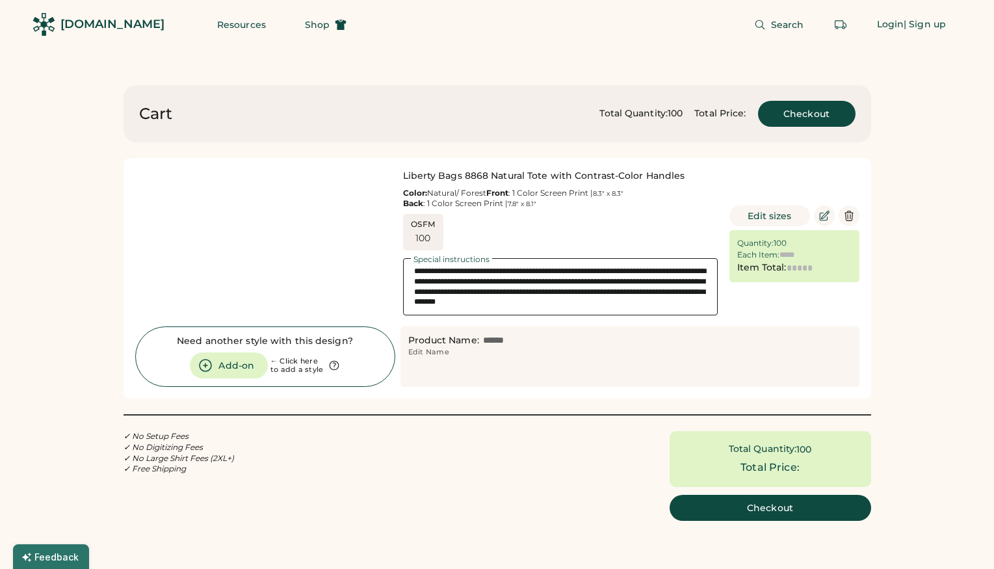
type input "******"
type input "*********"
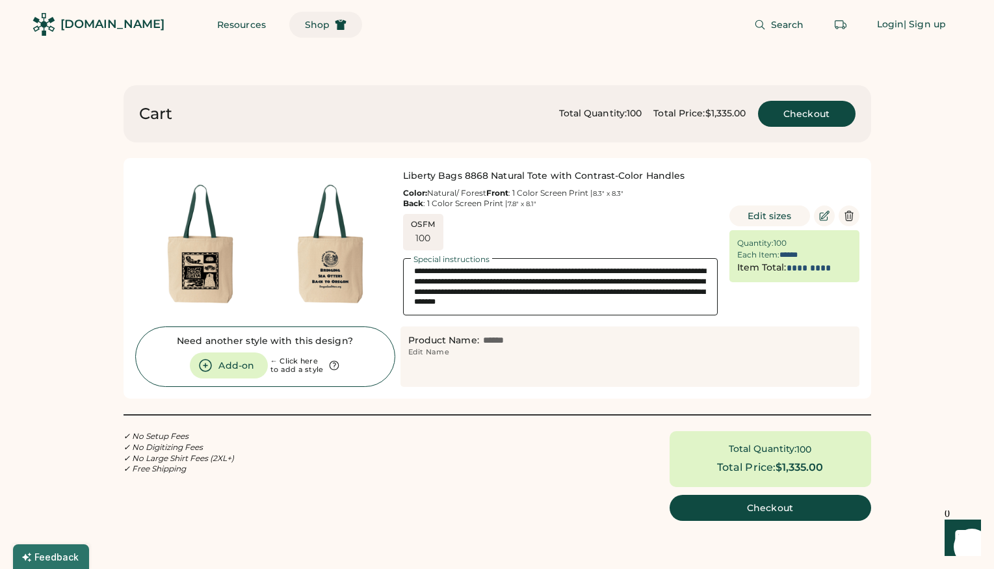
click at [305, 27] on span "Shop" at bounding box center [317, 24] width 25 height 9
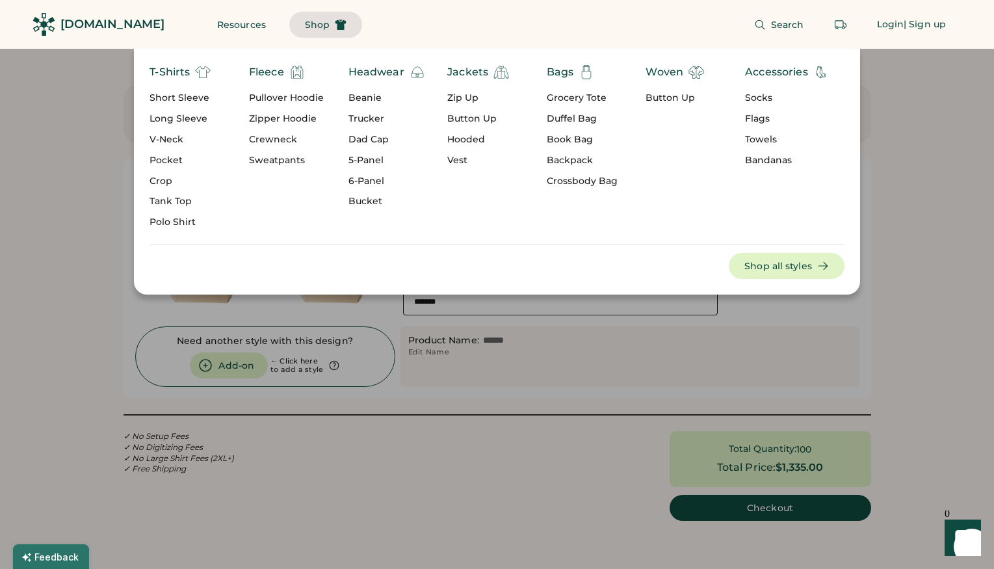
click at [751, 115] on div "Flags" at bounding box center [787, 118] width 84 height 13
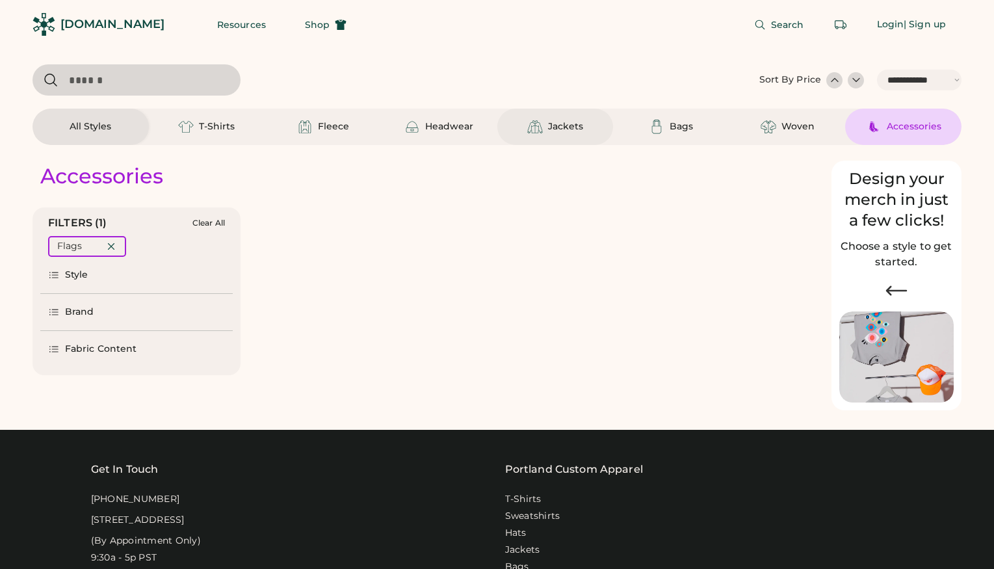
select select "*****"
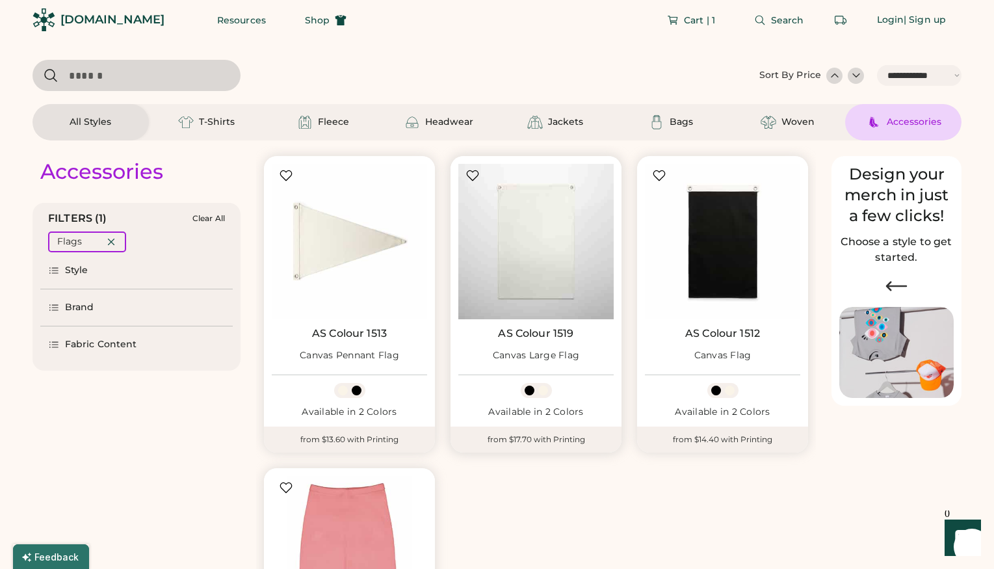
select select "*****"
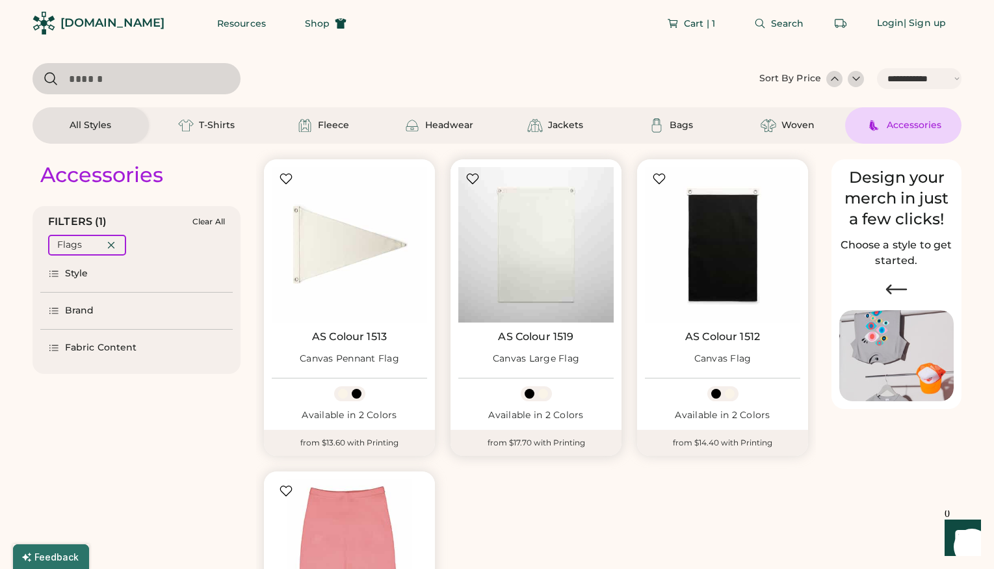
scroll to position [1, 0]
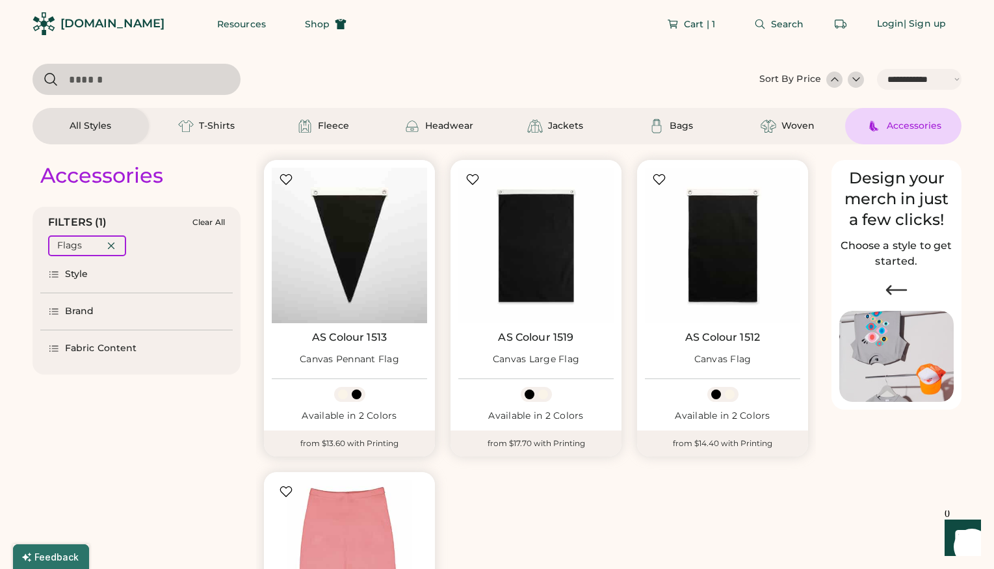
click at [327, 251] on img at bounding box center [349, 245] width 155 height 155
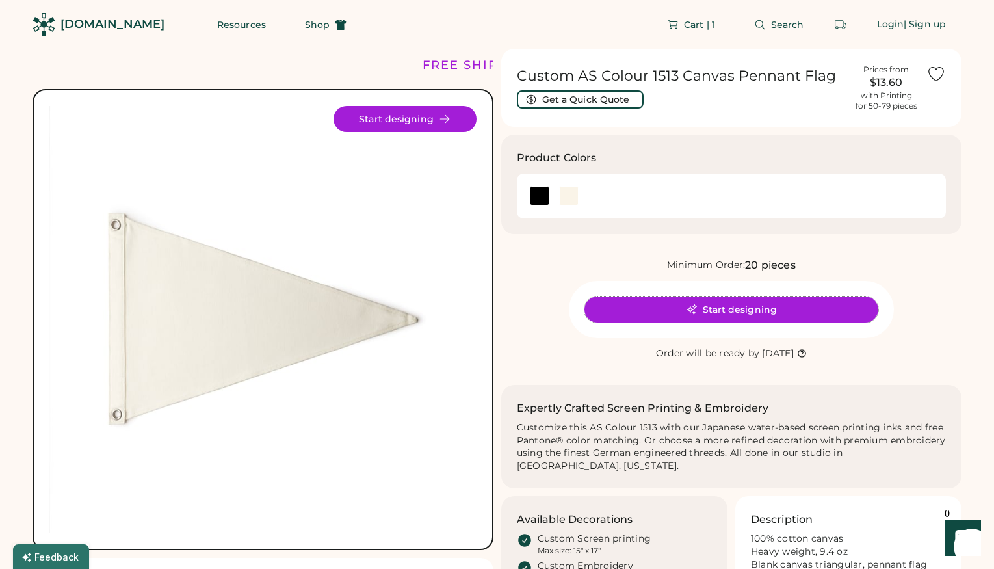
click at [664, 311] on button "Start designing" at bounding box center [731, 309] width 294 height 26
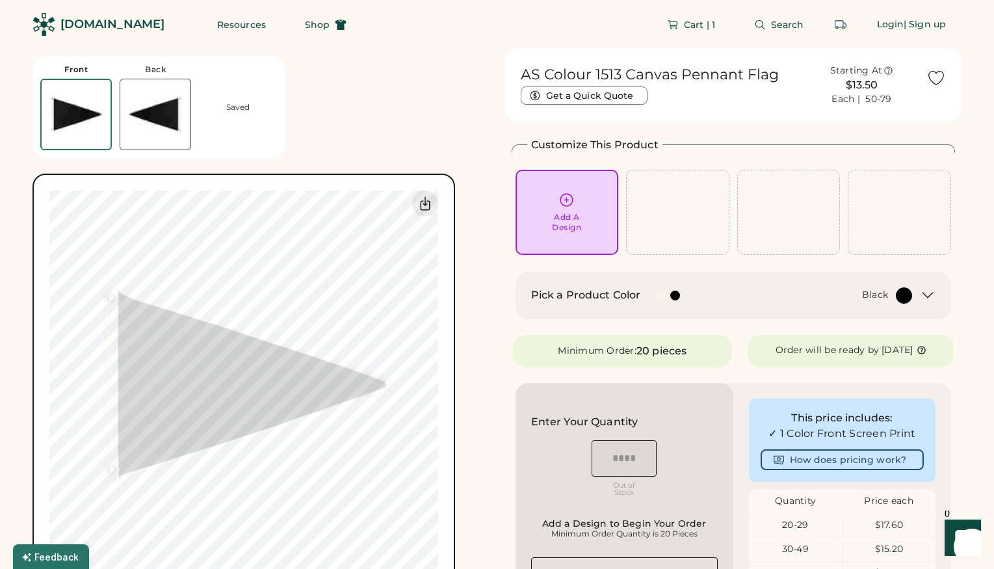
click at [909, 291] on div at bounding box center [904, 295] width 16 height 16
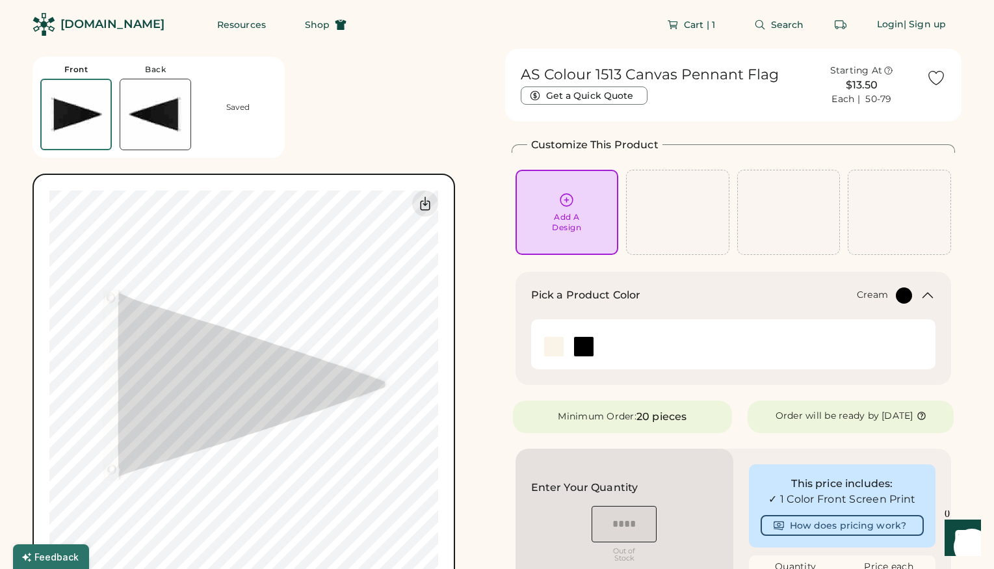
click at [556, 343] on img at bounding box center [553, 346] width 19 height 19
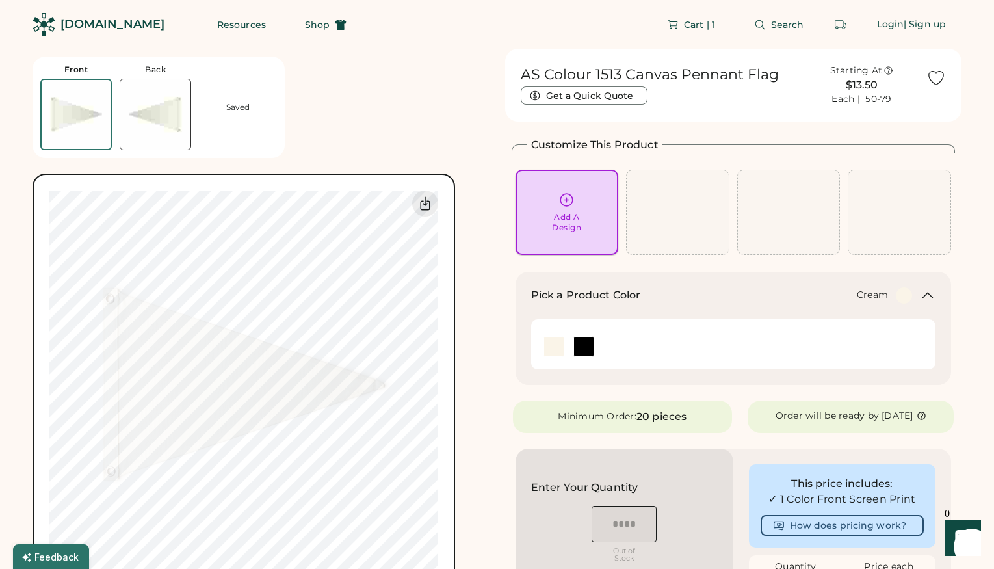
click at [559, 209] on div "Add A Design" at bounding box center [566, 212] width 85 height 41
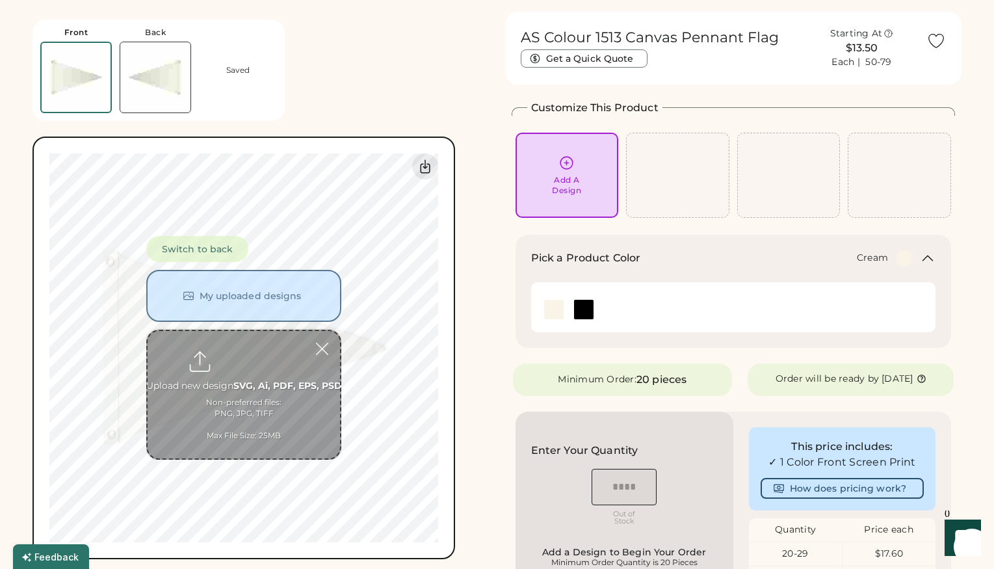
scroll to position [49, 0]
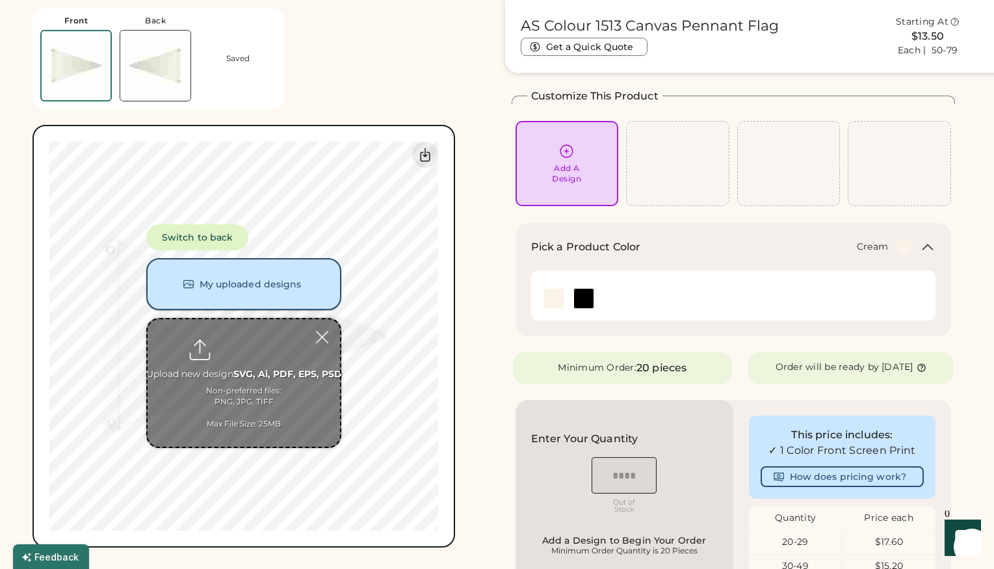
click at [236, 279] on button "My uploaded designs" at bounding box center [243, 284] width 195 height 52
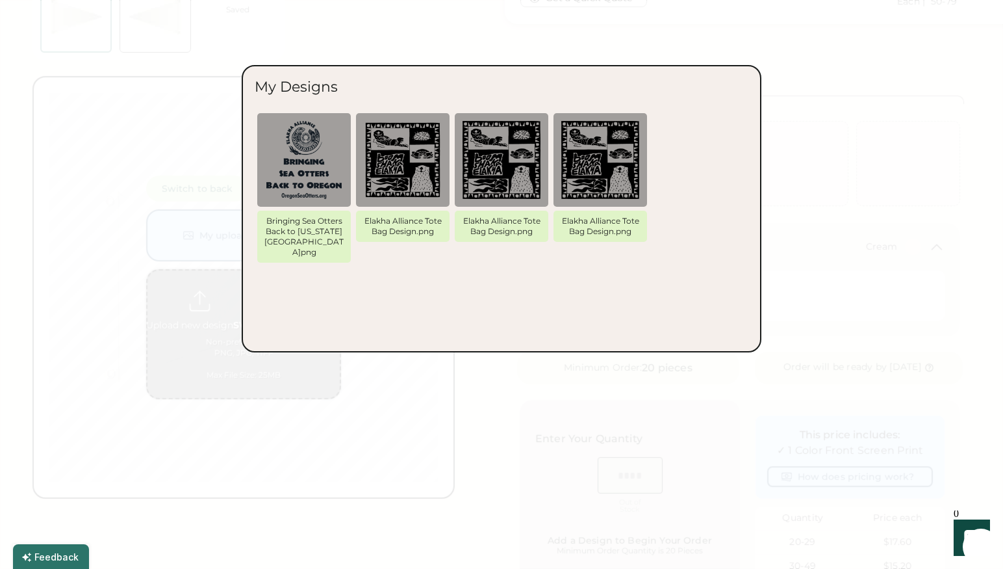
click at [786, 104] on div at bounding box center [501, 284] width 1003 height 569
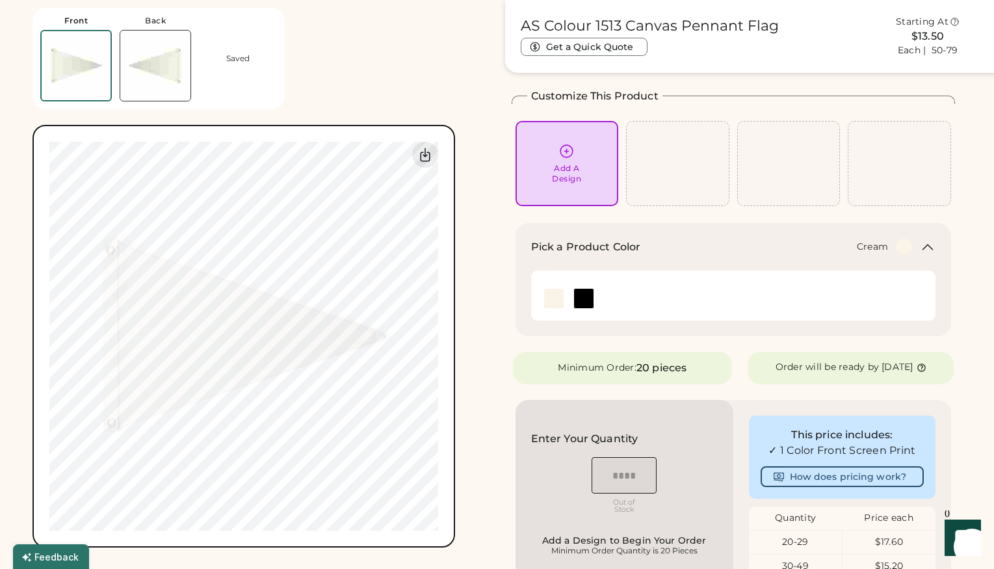
click at [570, 171] on div "Add A Design" at bounding box center [566, 173] width 29 height 21
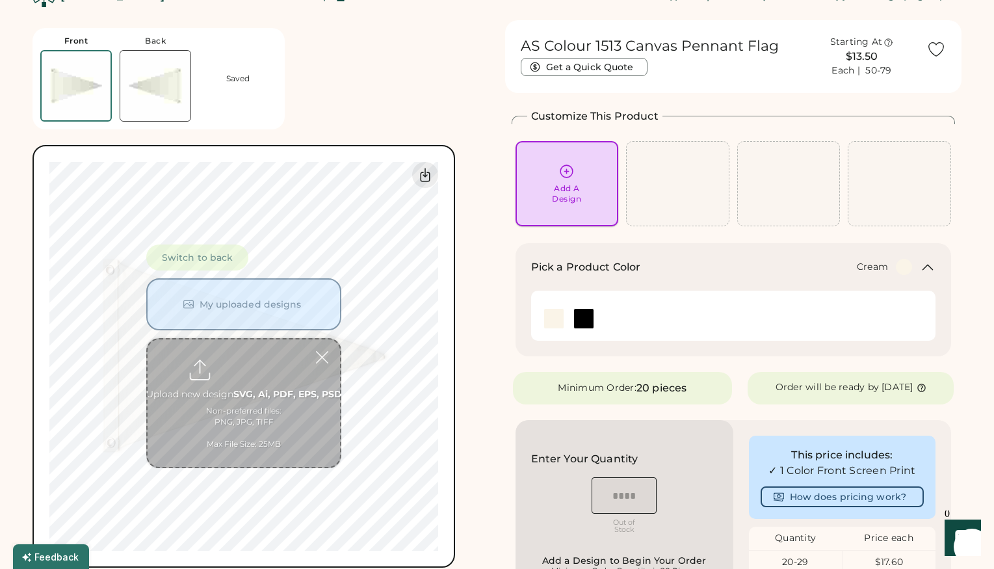
scroll to position [27, 0]
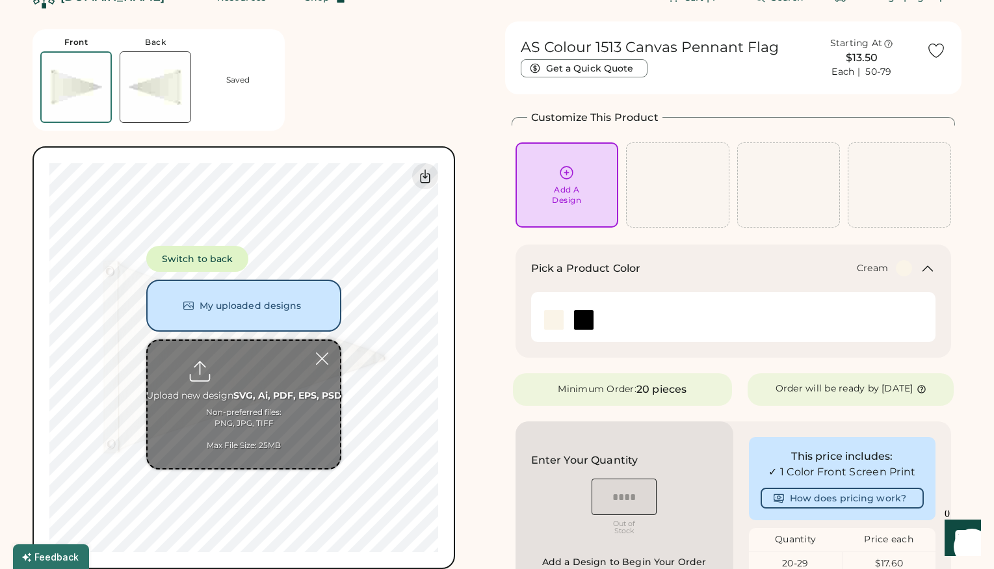
type input "**********"
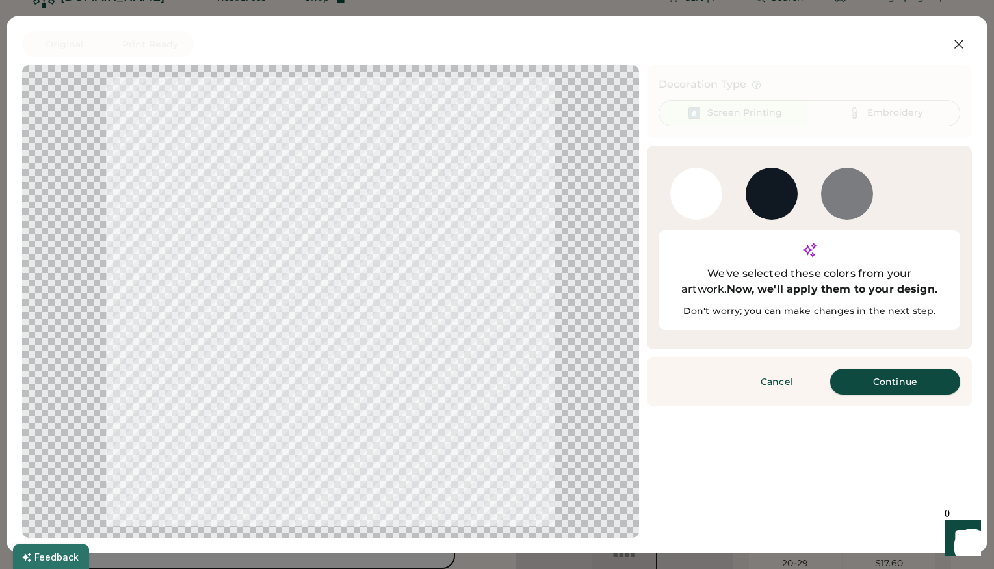
click at [879, 368] on button "Continue" at bounding box center [895, 381] width 130 height 26
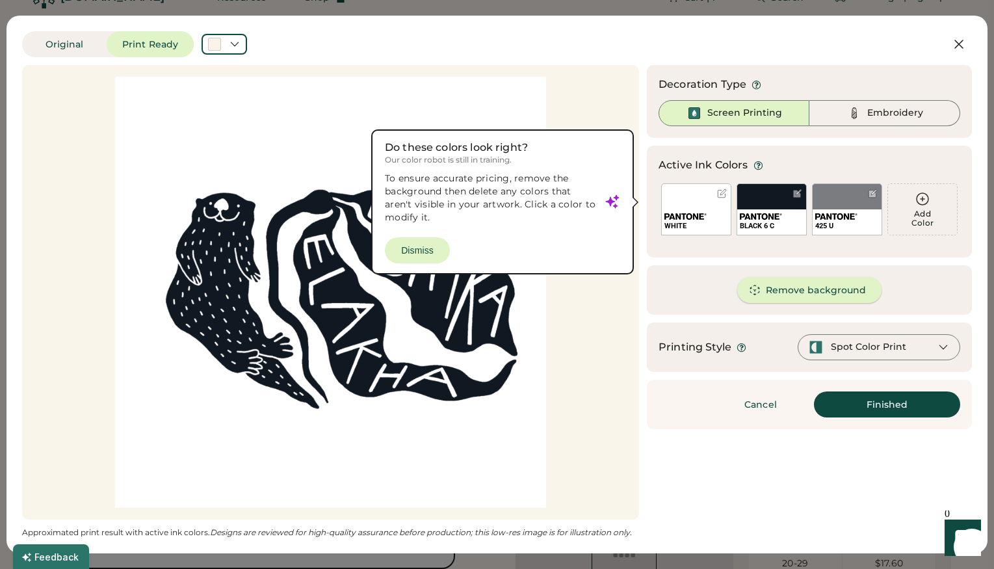
click at [806, 284] on button "Remove background" at bounding box center [809, 290] width 145 height 26
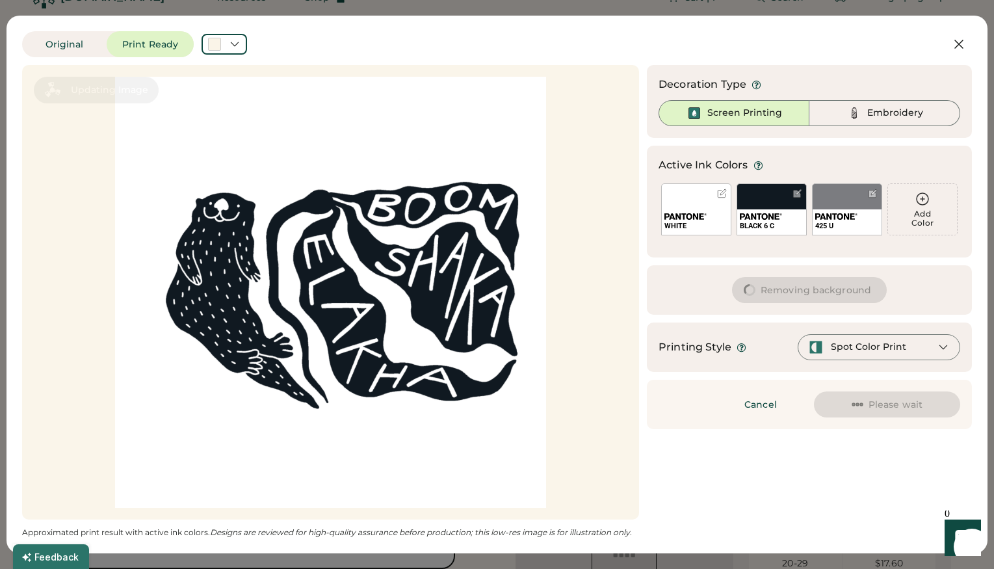
scroll to position [0, 0]
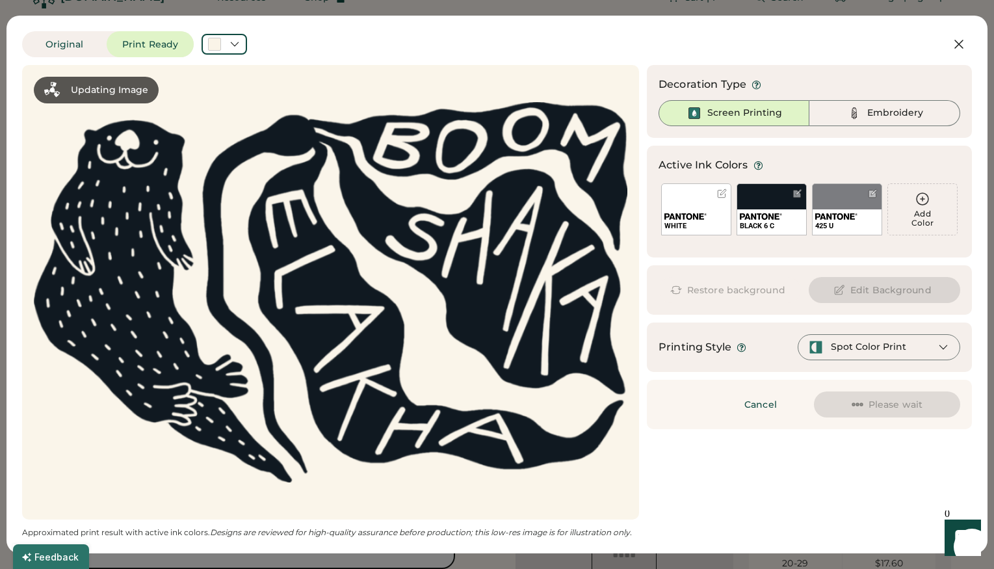
click at [721, 196] on div "WHITE" at bounding box center [696, 209] width 70 height 52
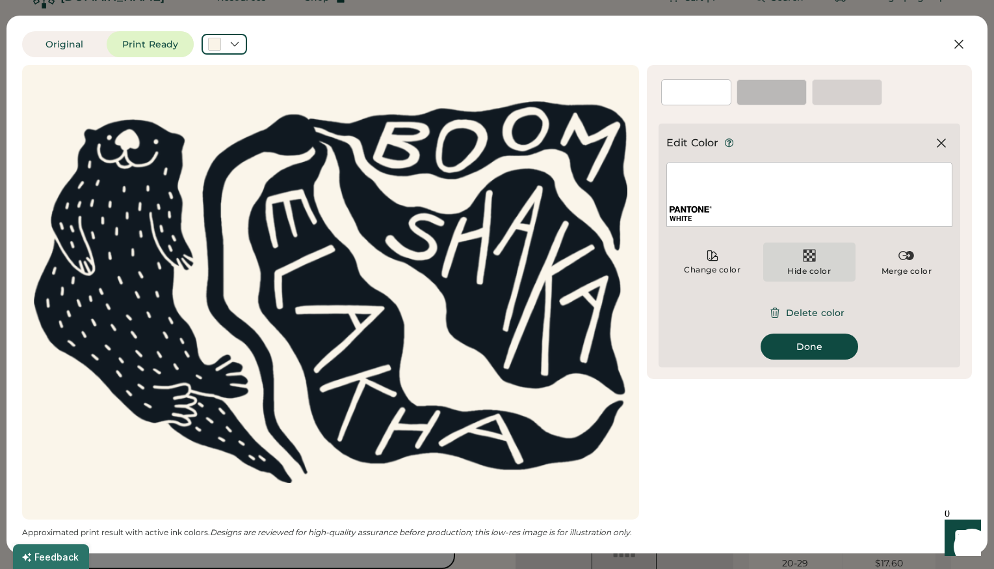
click at [801, 267] on div "Hide color" at bounding box center [809, 271] width 44 height 10
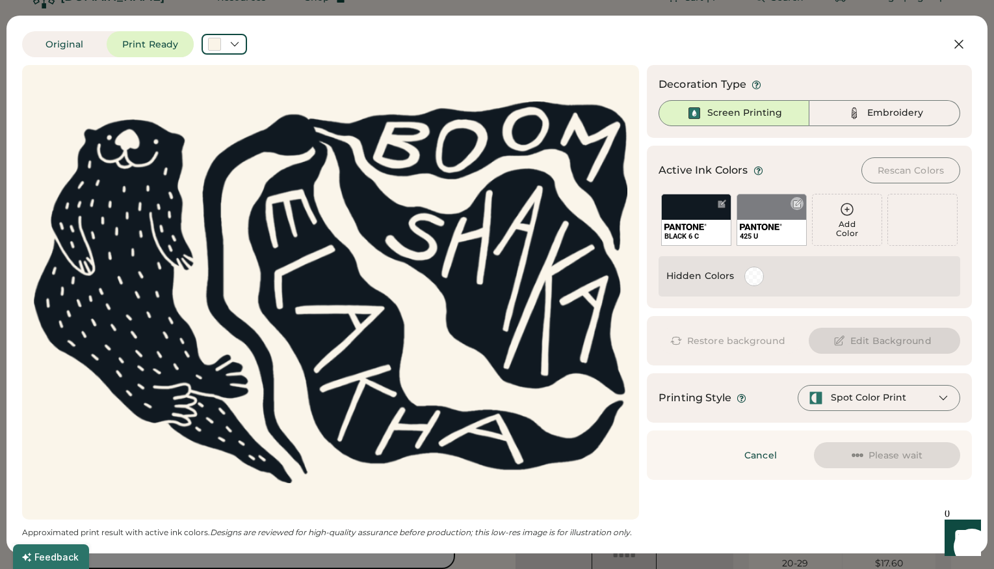
click at [799, 203] on div at bounding box center [797, 204] width 10 height 10
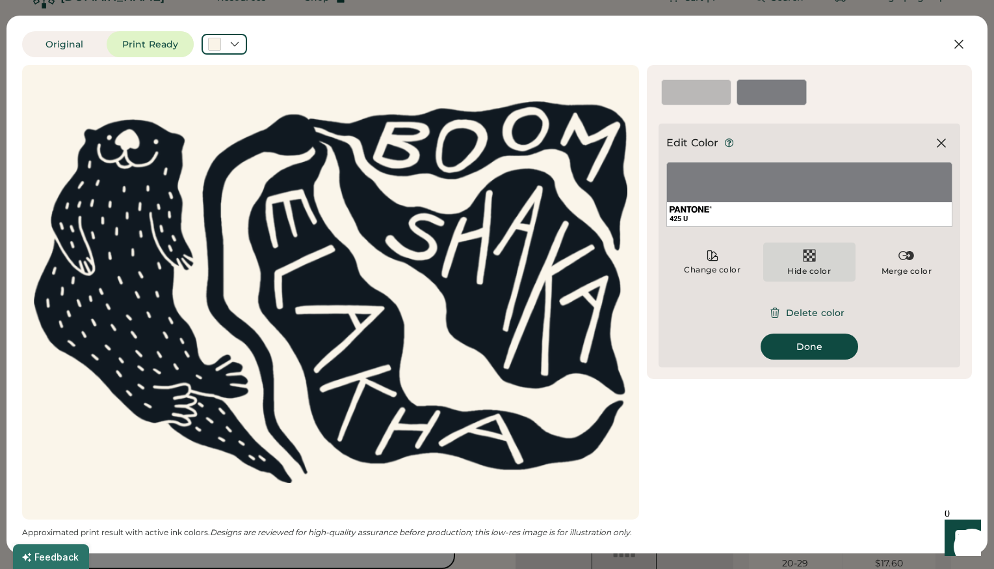
click at [798, 274] on div "Hide color" at bounding box center [809, 271] width 44 height 10
click at [807, 261] on img at bounding box center [809, 256] width 16 height 16
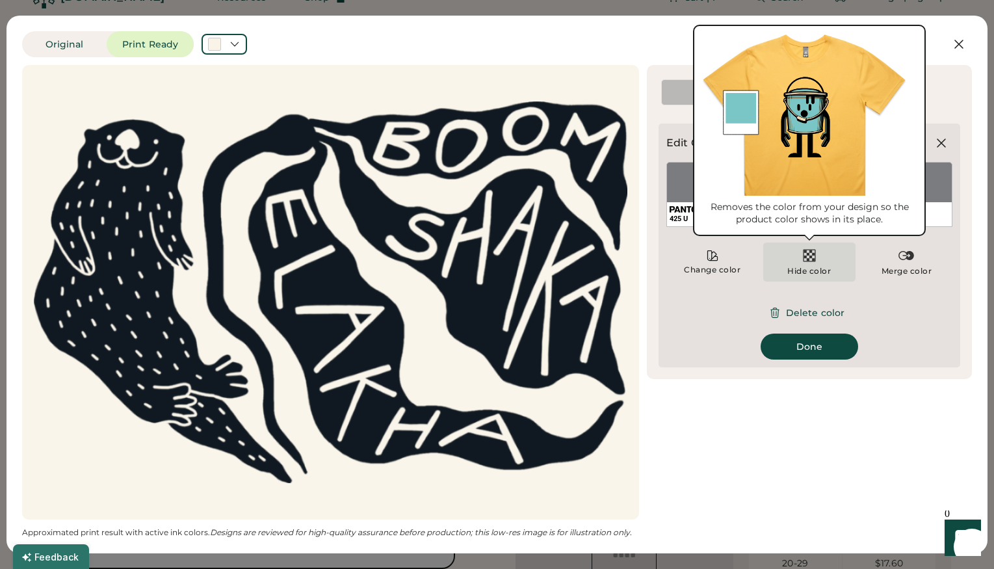
click at [817, 258] on div "Hide color" at bounding box center [809, 261] width 92 height 39
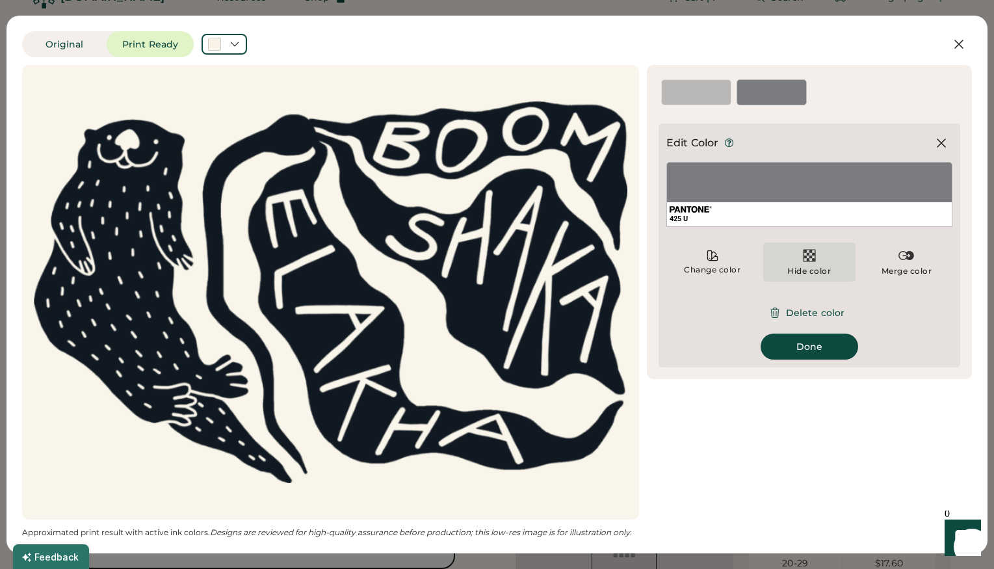
click at [807, 258] on img at bounding box center [809, 256] width 16 height 16
click at [819, 347] on button "Done" at bounding box center [808, 346] width 97 height 26
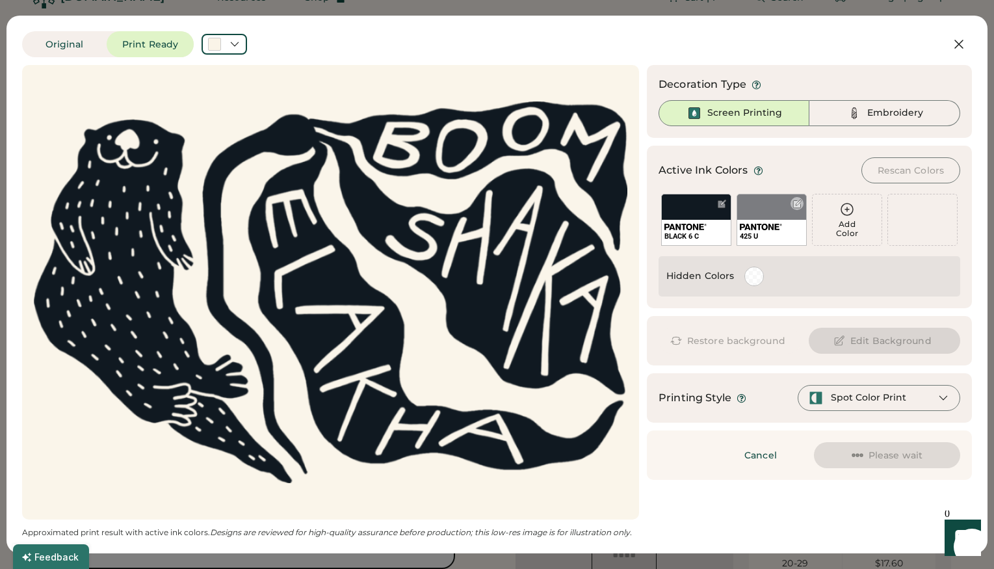
click at [798, 204] on div at bounding box center [797, 204] width 10 height 10
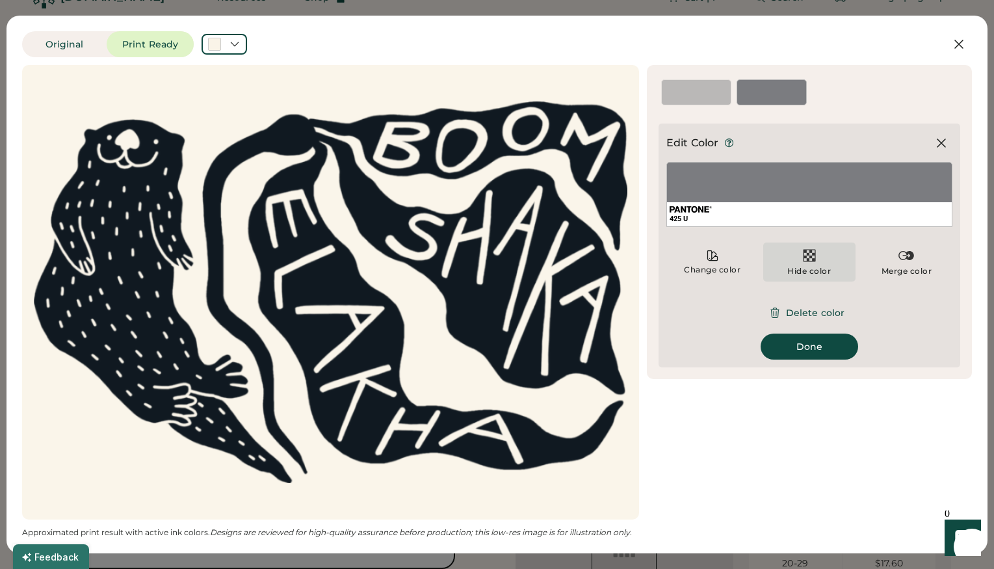
click at [785, 266] on div "Hide color" at bounding box center [809, 261] width 92 height 39
click at [814, 344] on button "Done" at bounding box center [808, 346] width 97 height 26
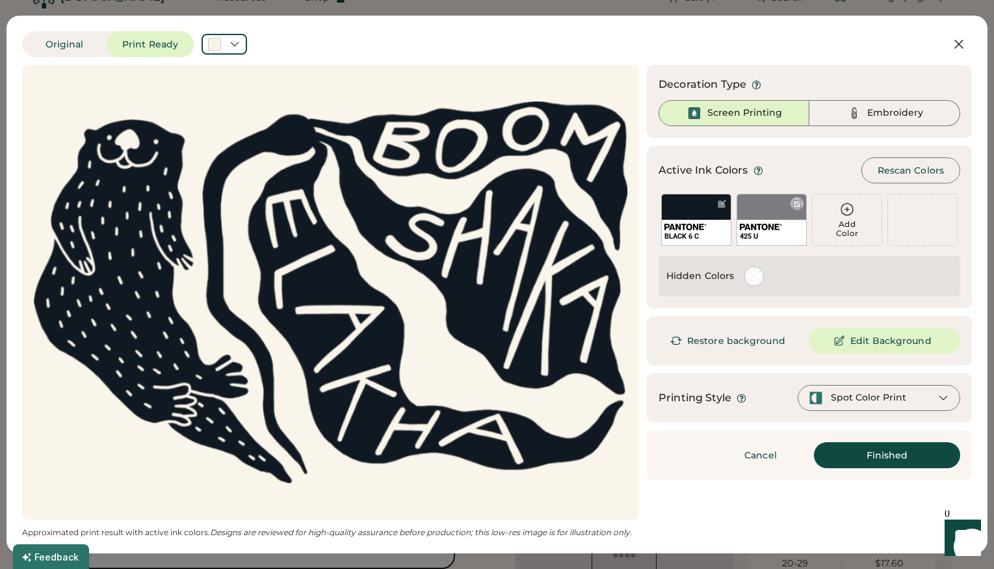
click at [799, 203] on div at bounding box center [797, 204] width 10 height 10
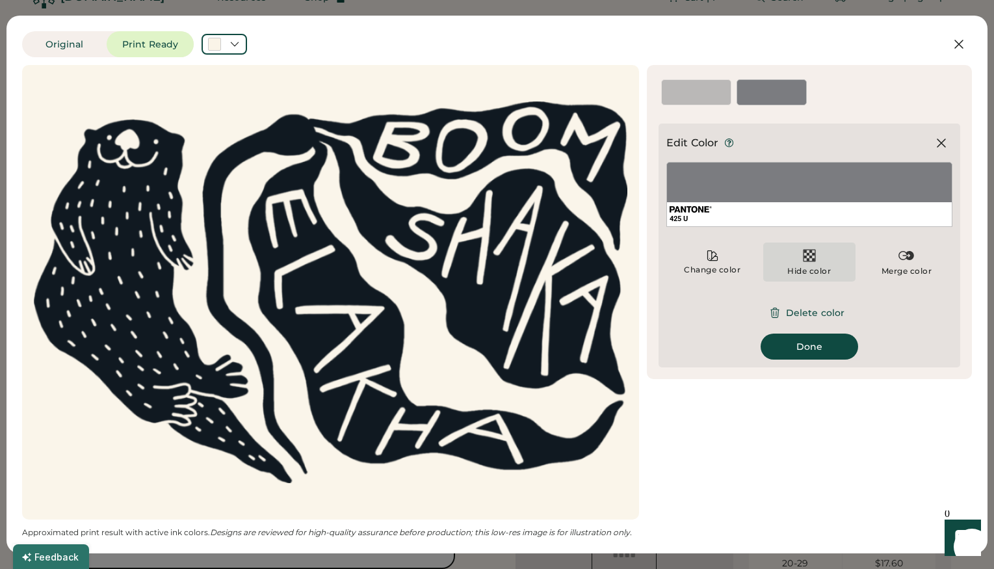
click at [802, 259] on img at bounding box center [809, 256] width 16 height 16
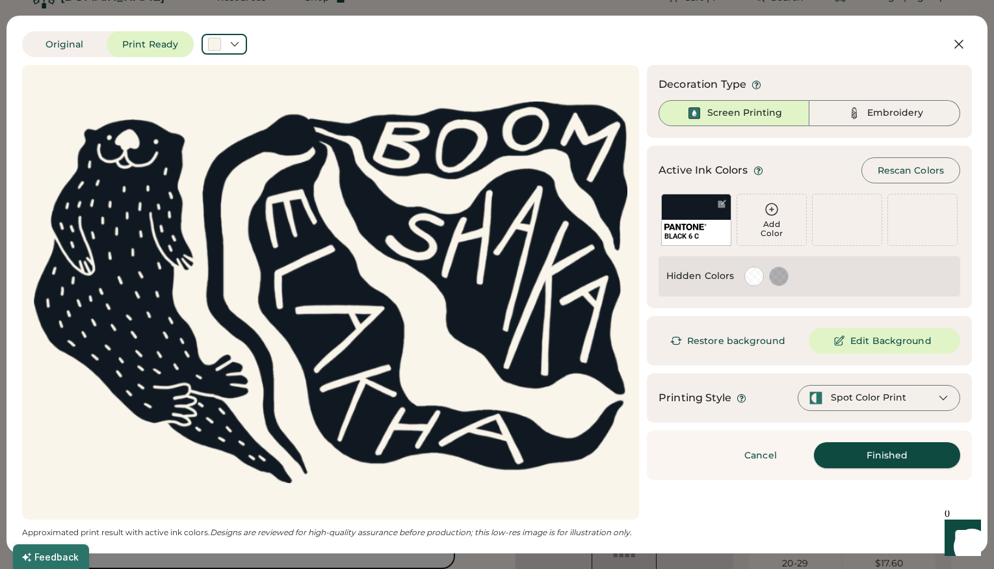
click at [872, 461] on button "Finished" at bounding box center [887, 455] width 146 height 26
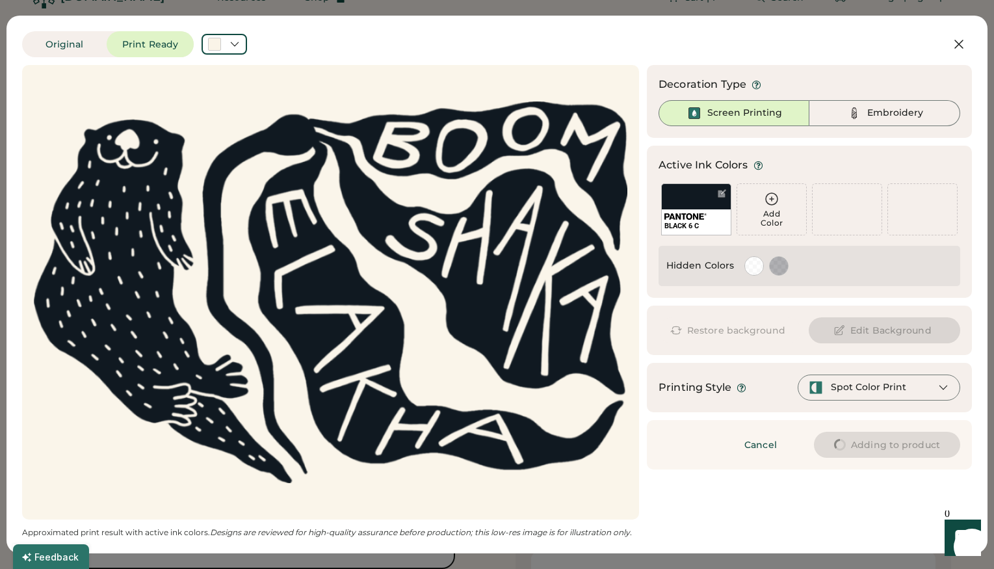
type input "****"
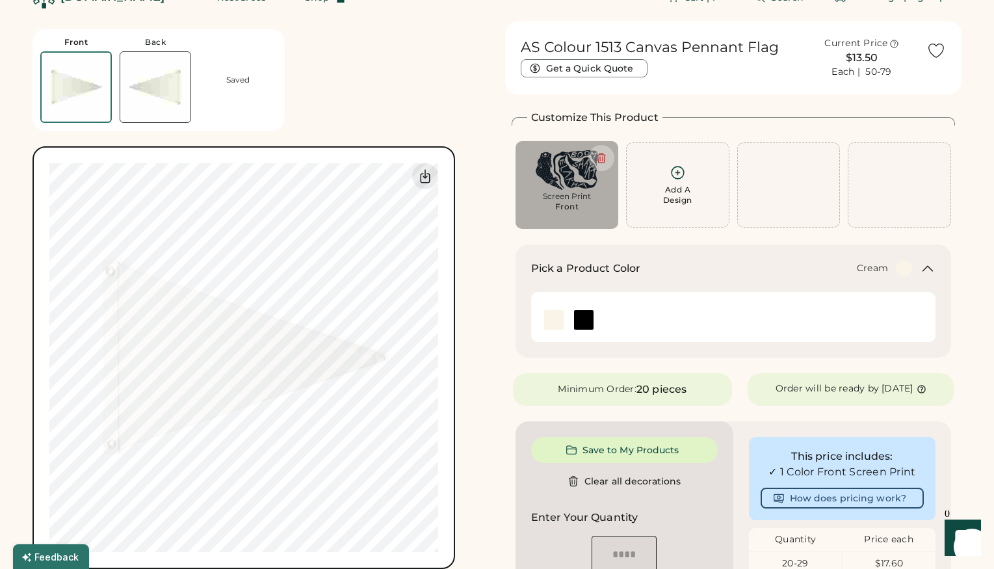
type input "****"
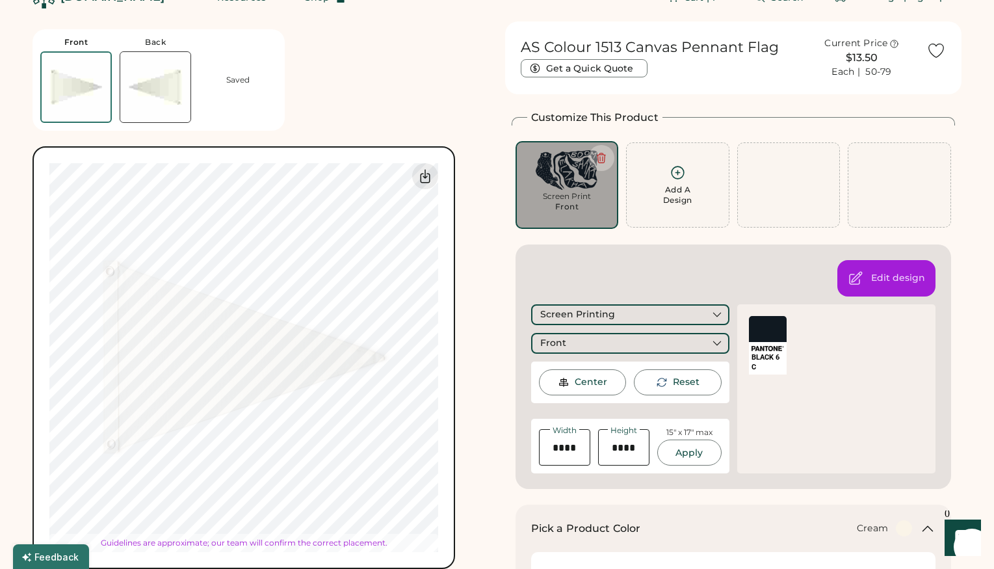
type input "****"
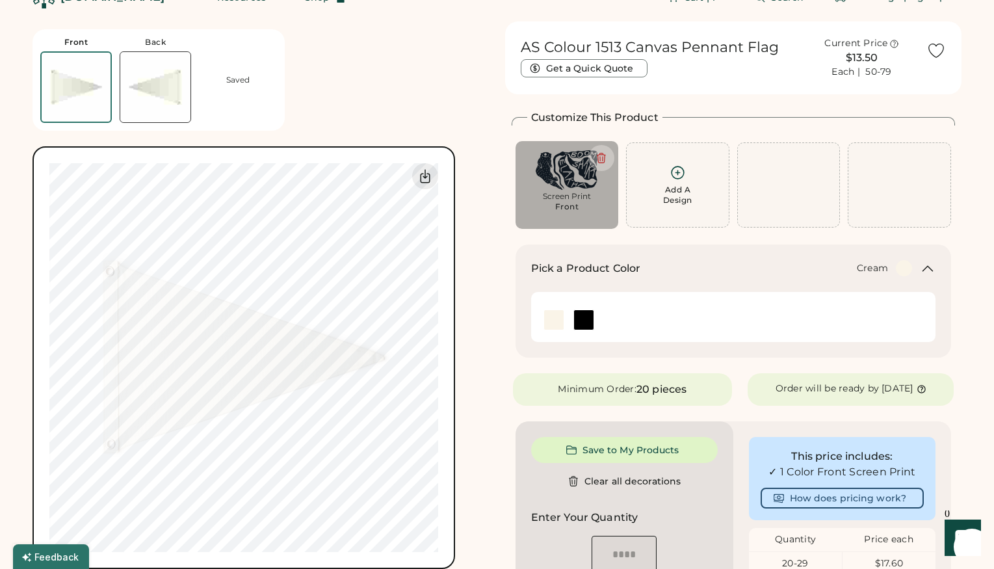
type input "****"
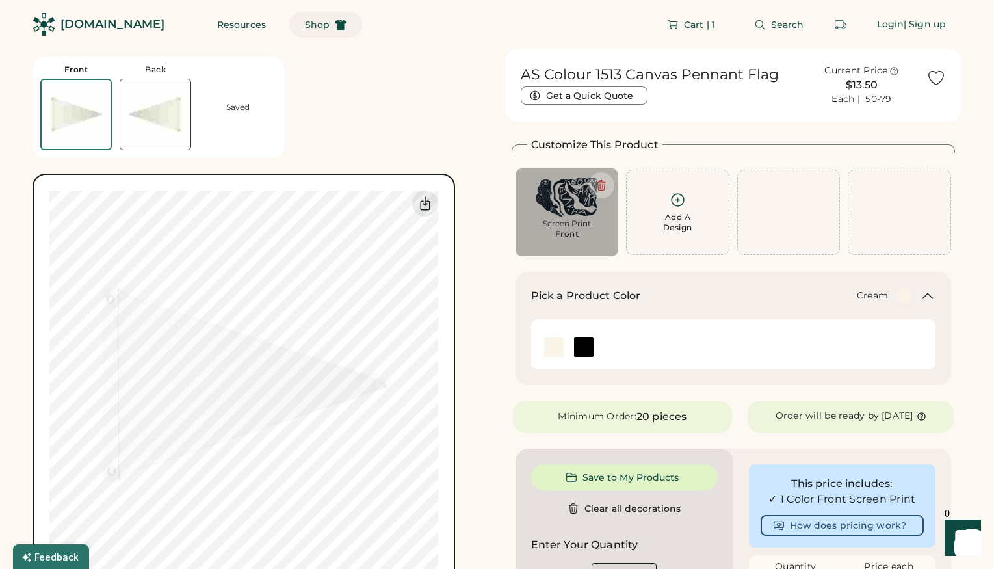
click at [305, 28] on span "Shop" at bounding box center [317, 24] width 25 height 9
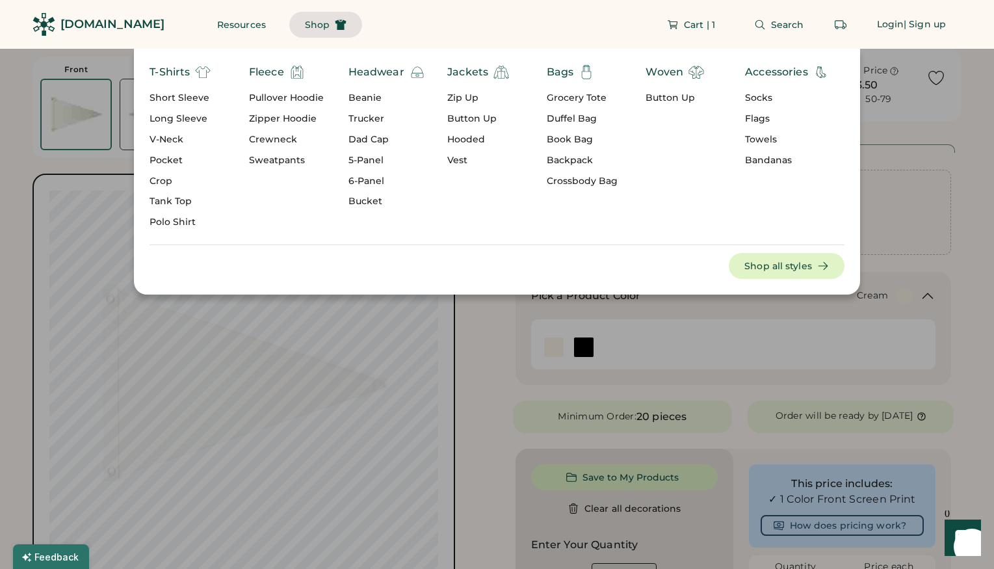
click at [782, 161] on div "Bandanas" at bounding box center [787, 160] width 84 height 13
click at [454, 160] on div "Vest" at bounding box center [478, 160] width 62 height 13
click at [463, 160] on div "Vest" at bounding box center [478, 160] width 62 height 13
drag, startPoint x: 463, startPoint y: 160, endPoint x: 483, endPoint y: 168, distance: 21.2
click at [463, 160] on div "Vest" at bounding box center [478, 160] width 62 height 13
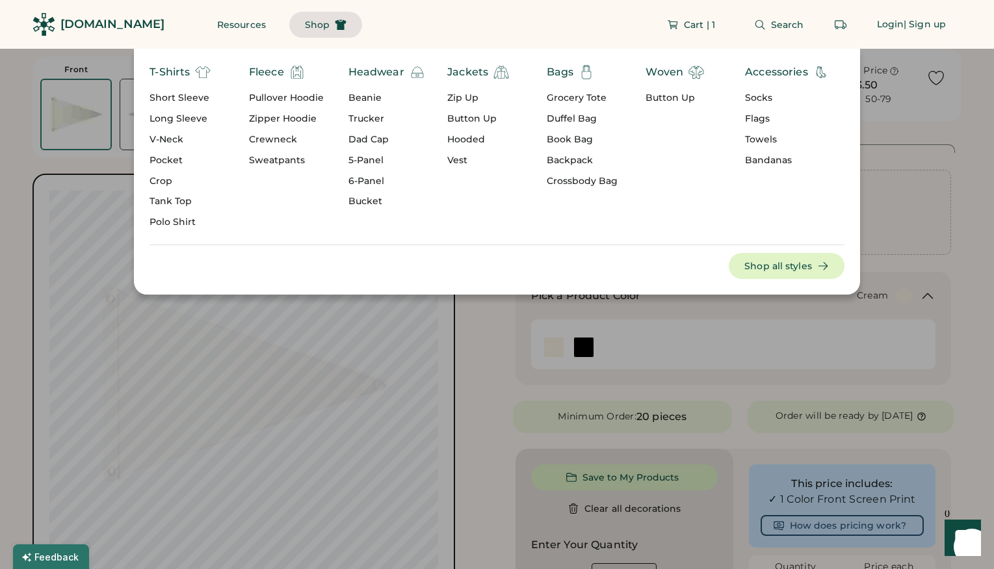
click at [457, 155] on div "Vest" at bounding box center [478, 160] width 62 height 13
click at [457, 157] on div "Vest" at bounding box center [478, 160] width 62 height 13
click at [761, 268] on button "Shop all styles" at bounding box center [787, 266] width 116 height 26
